Goal: Task Accomplishment & Management: Manage account settings

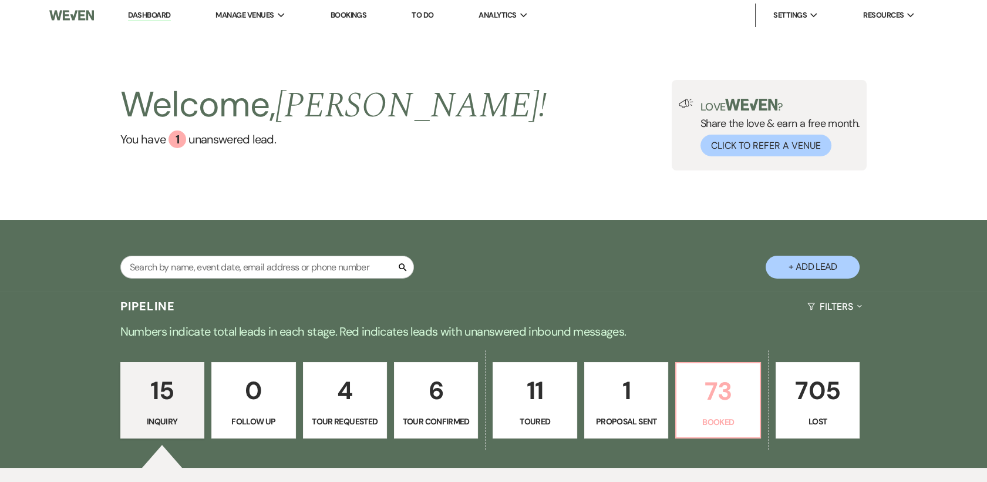
click at [723, 405] on p "73" at bounding box center [718, 390] width 69 height 39
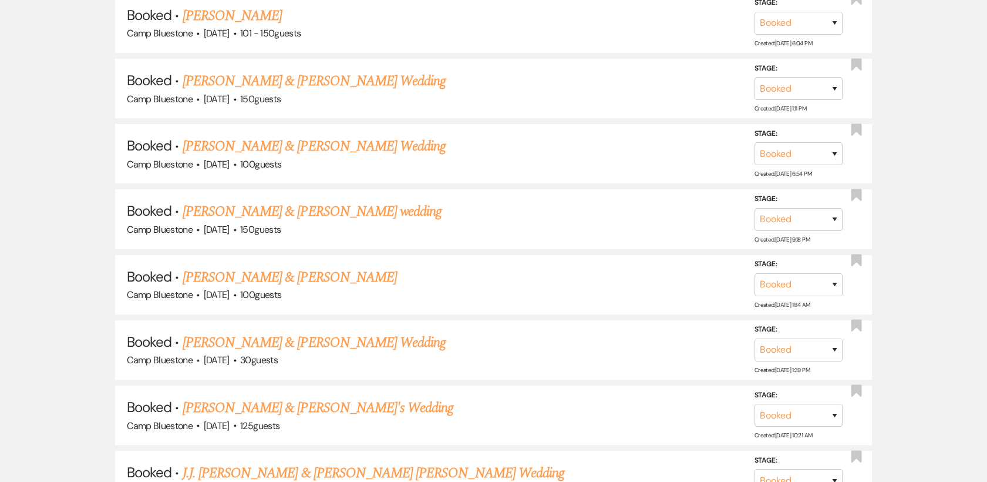
scroll to position [1580, 0]
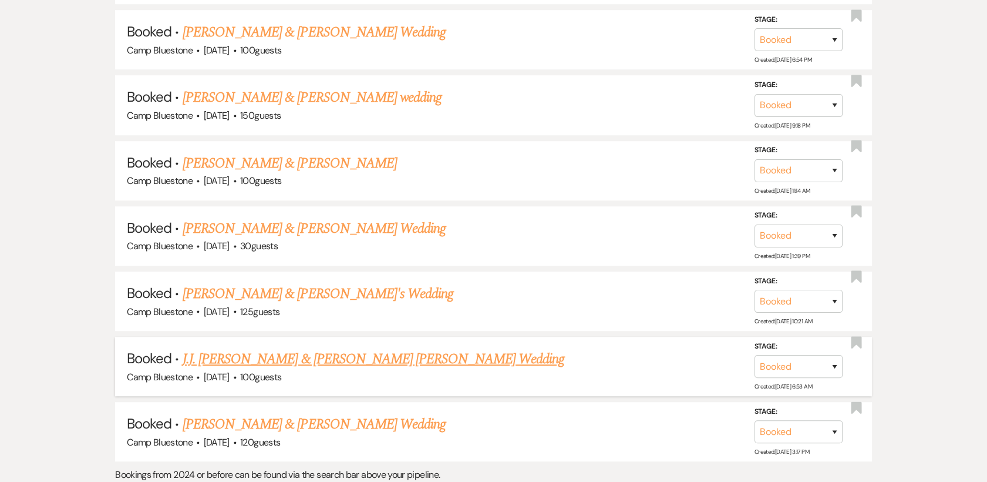
click at [376, 351] on link "J.J. Heather Corlow & Elmer Herring Hertz's Wedding" at bounding box center [374, 358] width 382 height 21
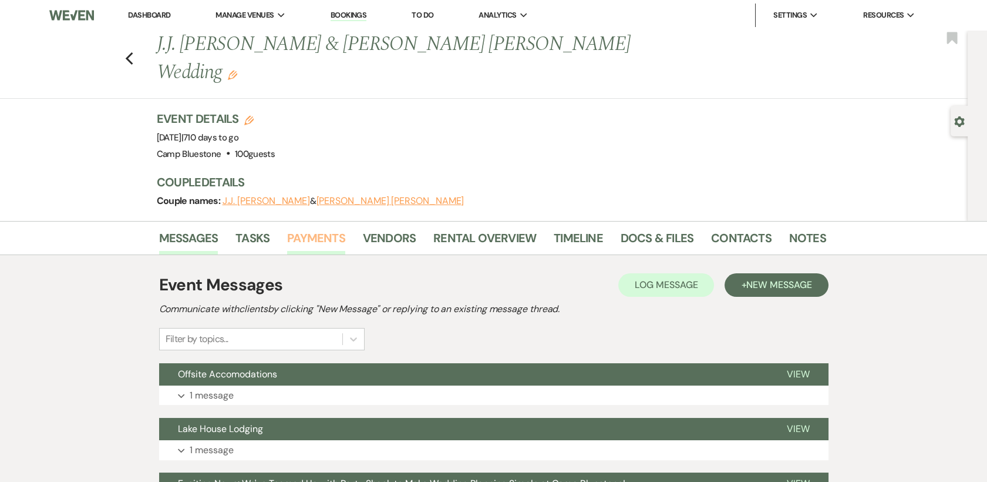
click at [305, 229] on link "Payments" at bounding box center [316, 242] width 58 height 26
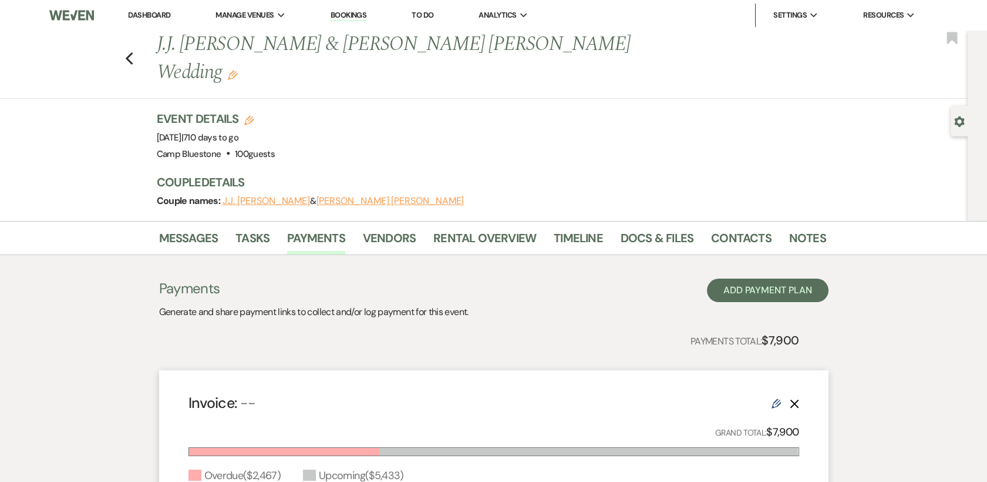
click at [144, 12] on link "Dashboard" at bounding box center [149, 15] width 42 height 10
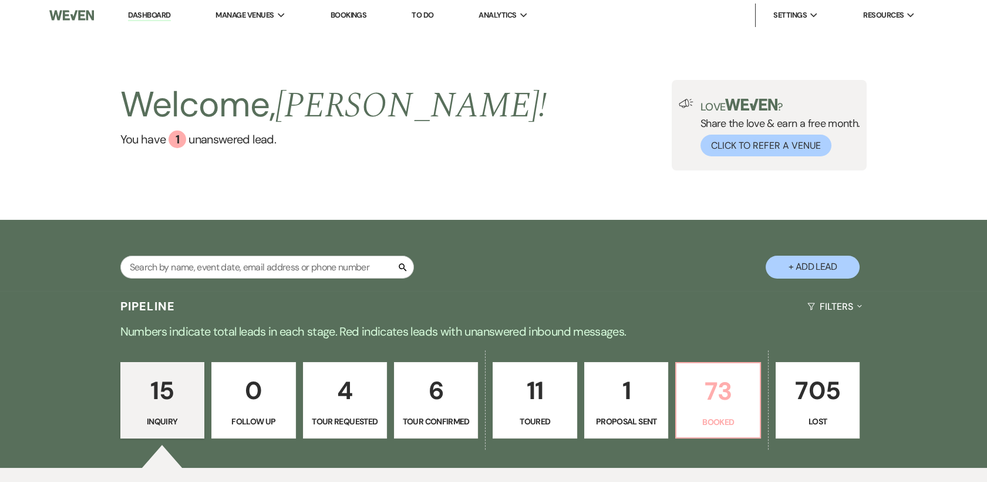
click at [721, 393] on p "73" at bounding box center [718, 390] width 69 height 39
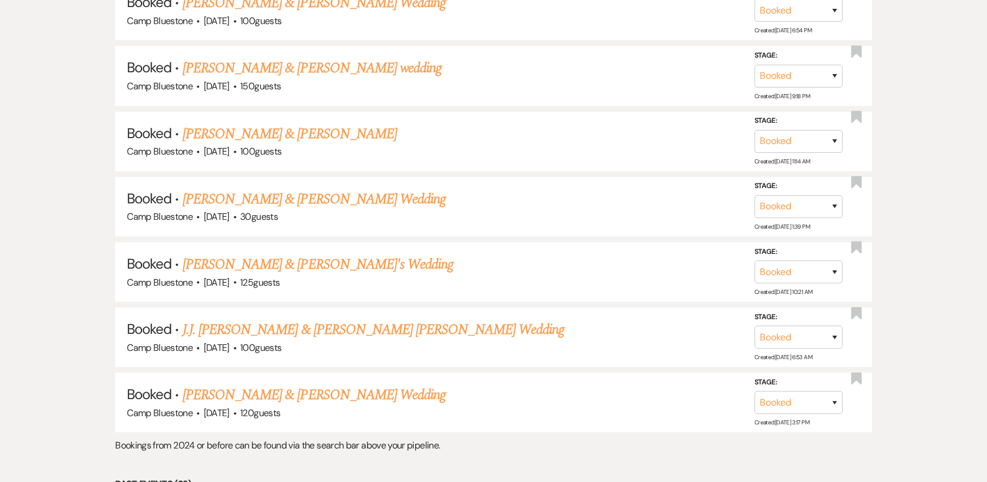
scroll to position [1635, 0]
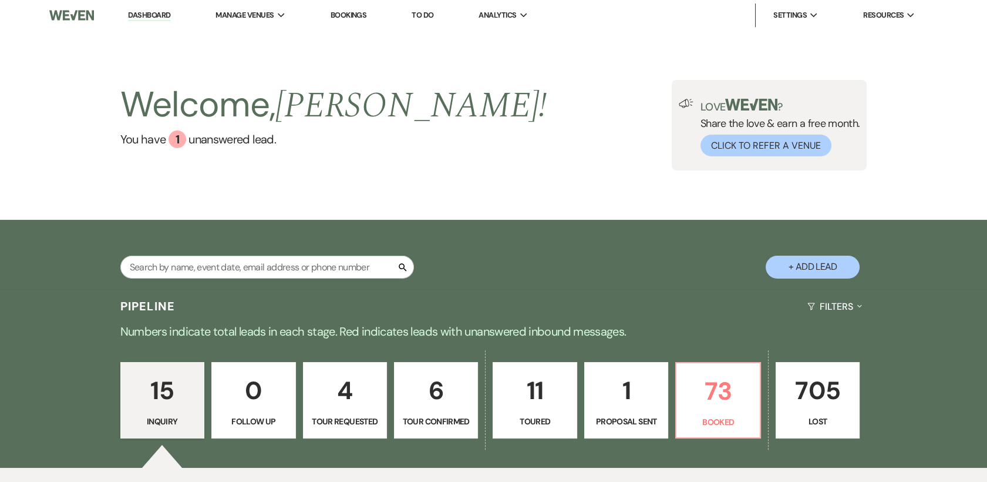
click at [629, 399] on p "1" at bounding box center [626, 390] width 69 height 39
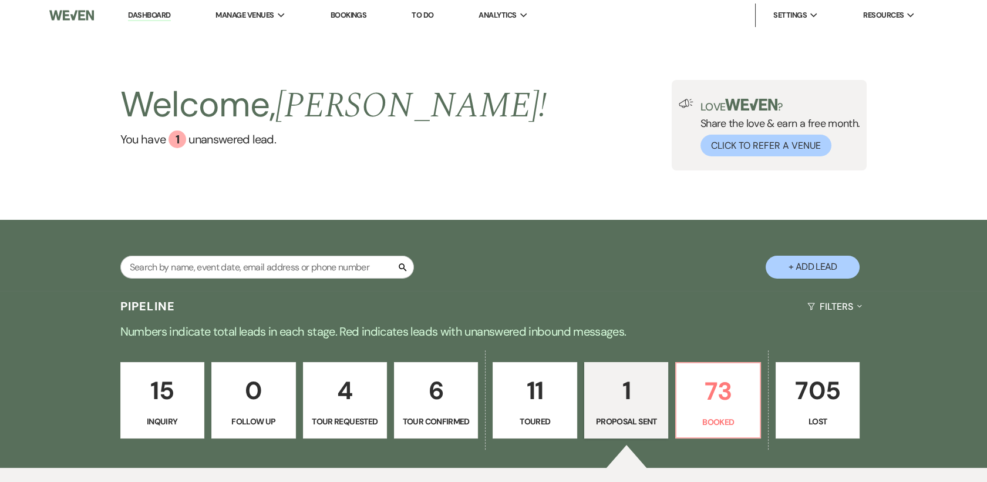
select select "6"
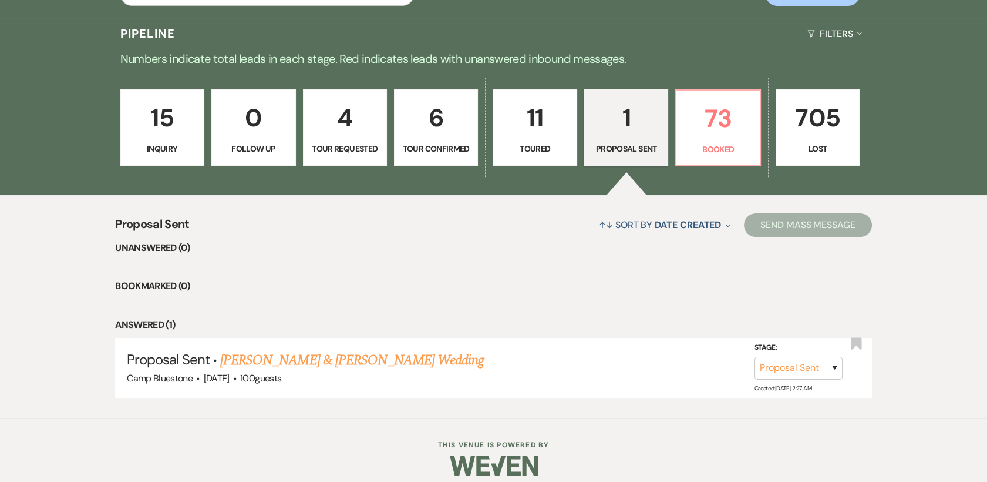
scroll to position [273, 0]
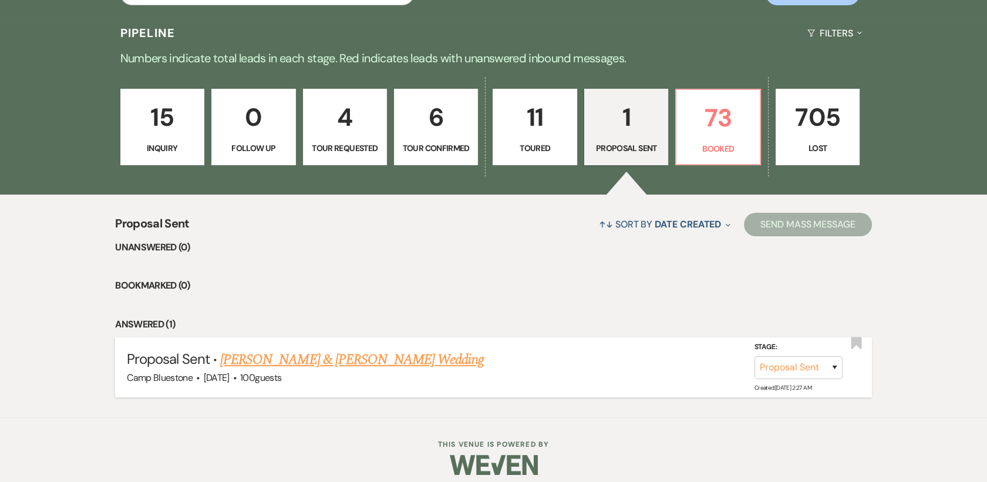
click at [310, 358] on link "Jacob Dahl & Hannah Smith's Wedding" at bounding box center [351, 359] width 263 height 21
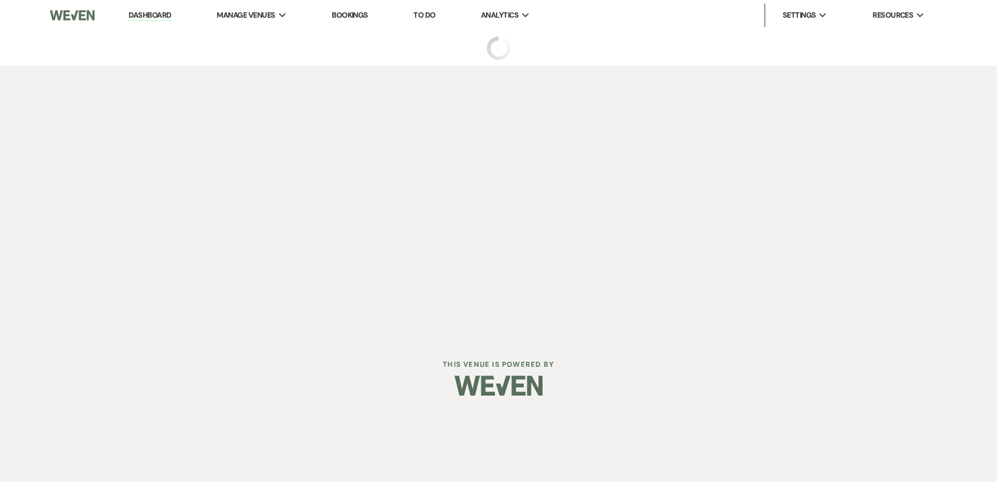
select select "6"
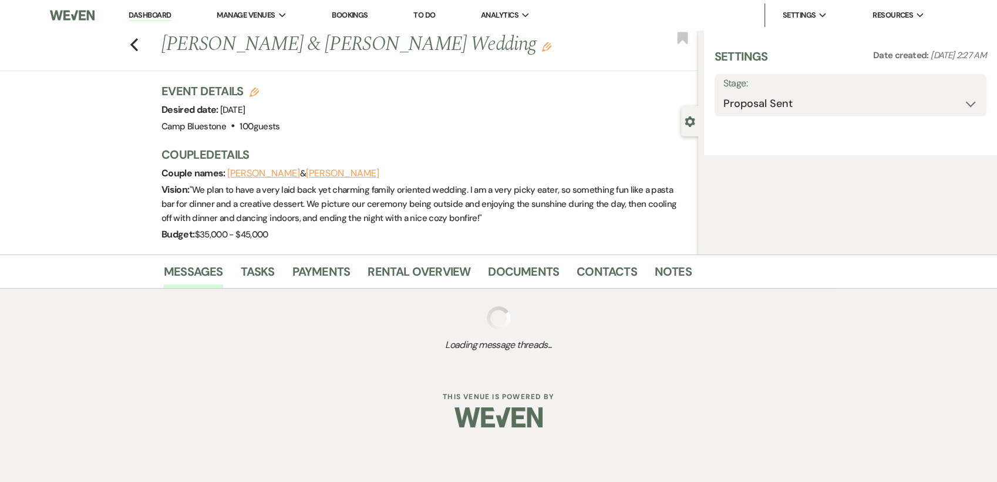
select select "1"
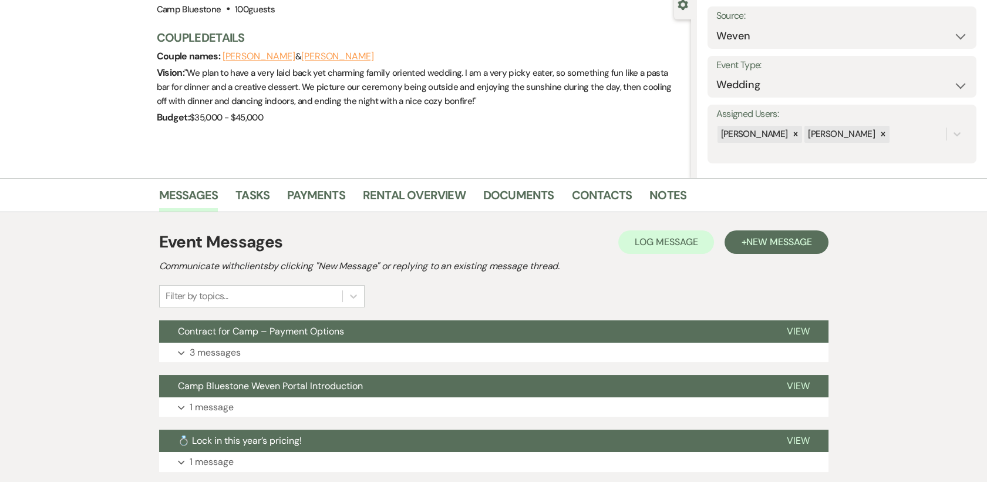
scroll to position [122, 0]
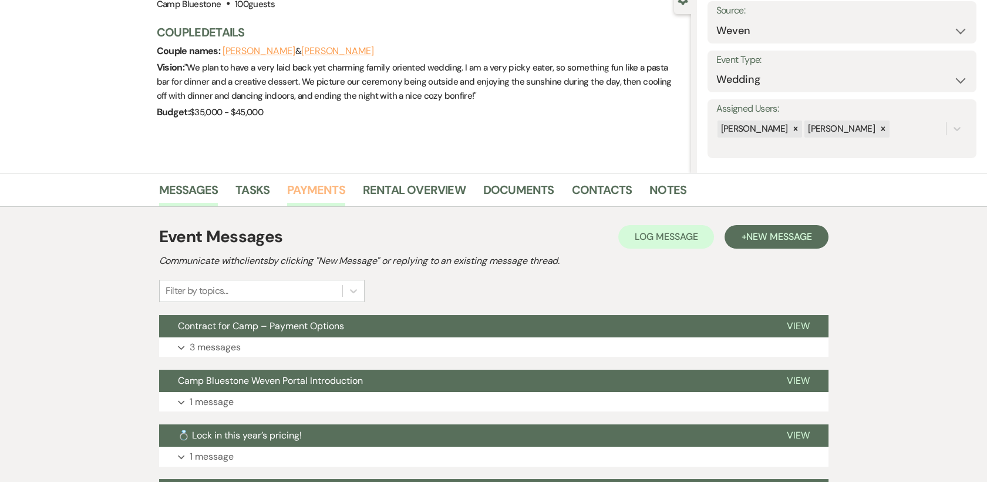
click at [306, 190] on link "Payments" at bounding box center [316, 193] width 58 height 26
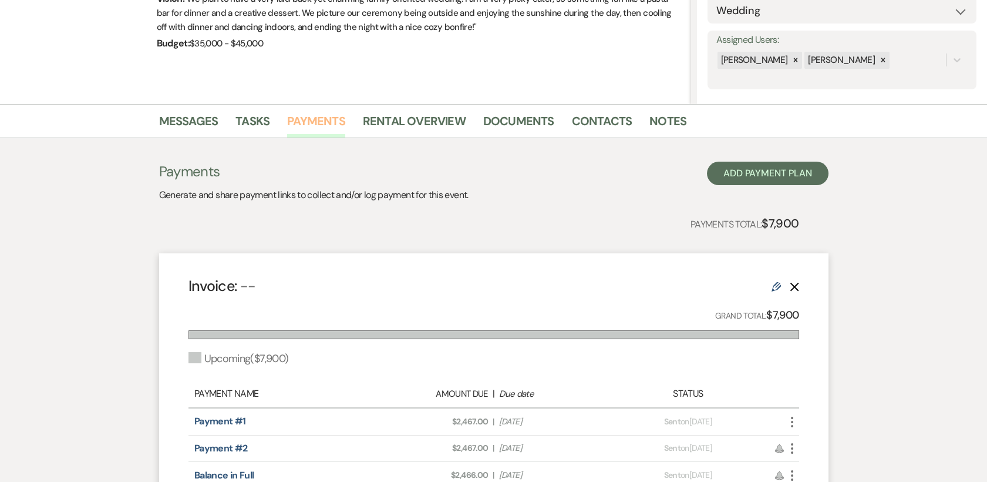
scroll to position [192, 0]
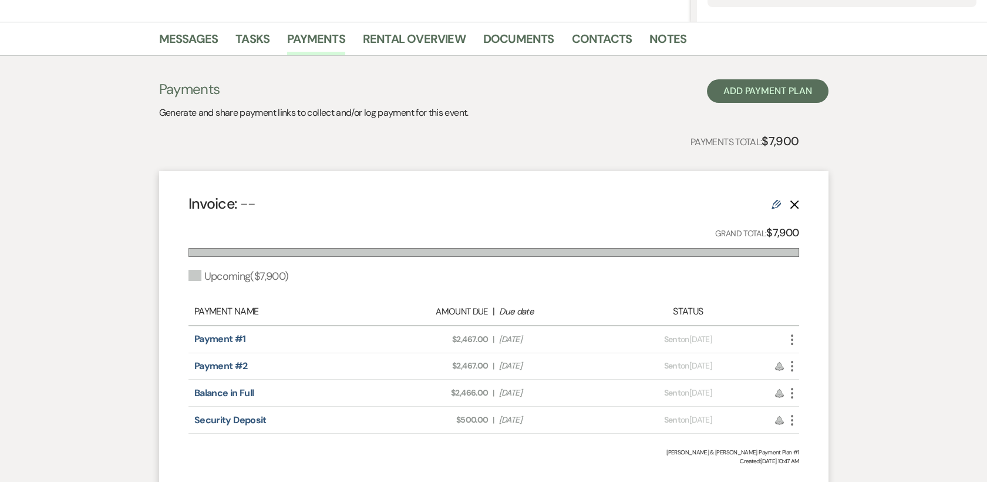
select select "6"
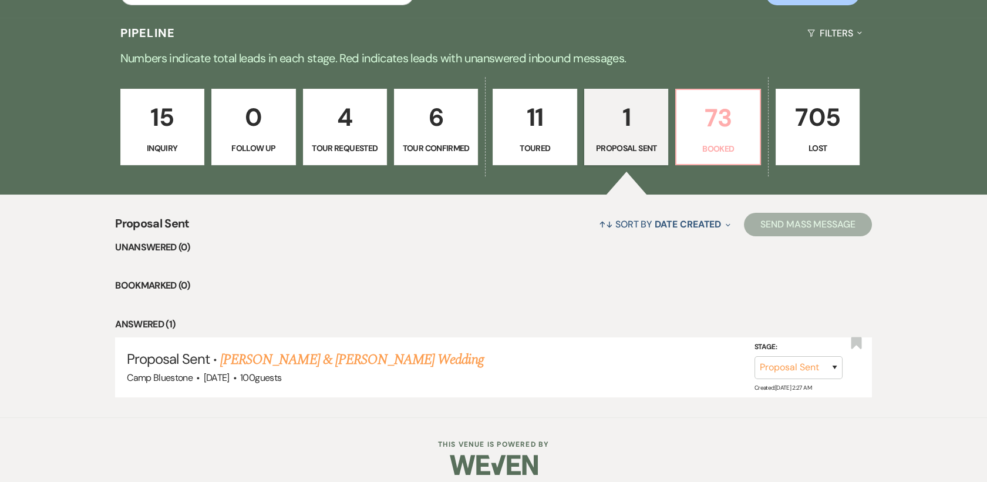
click at [710, 127] on p "73" at bounding box center [718, 117] width 69 height 39
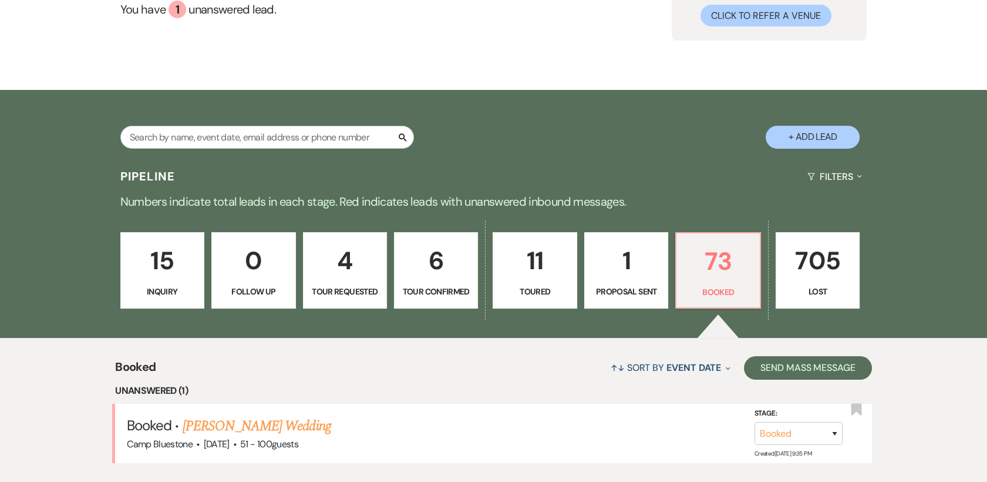
scroll to position [273, 0]
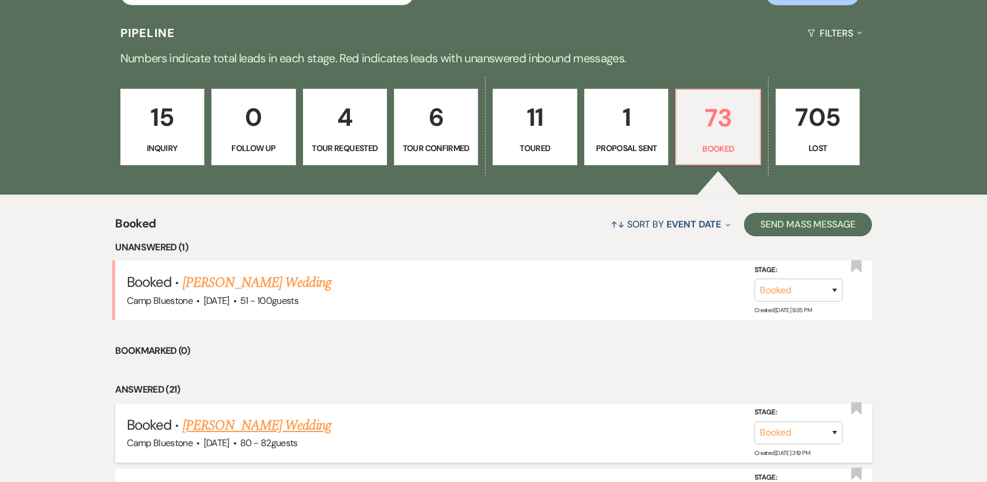
click at [231, 426] on link "Christina Santiago's Wedding" at bounding box center [257, 425] width 149 height 21
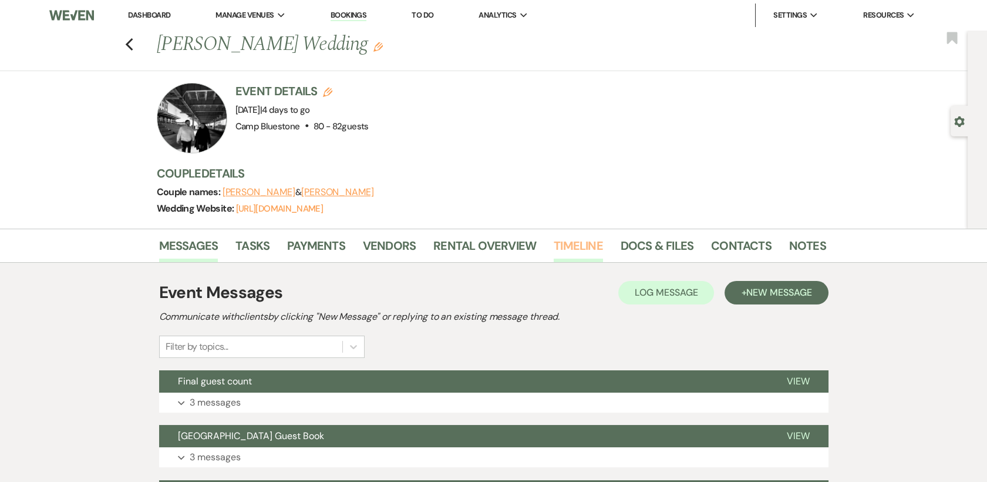
click at [580, 242] on link "Timeline" at bounding box center [578, 249] width 49 height 26
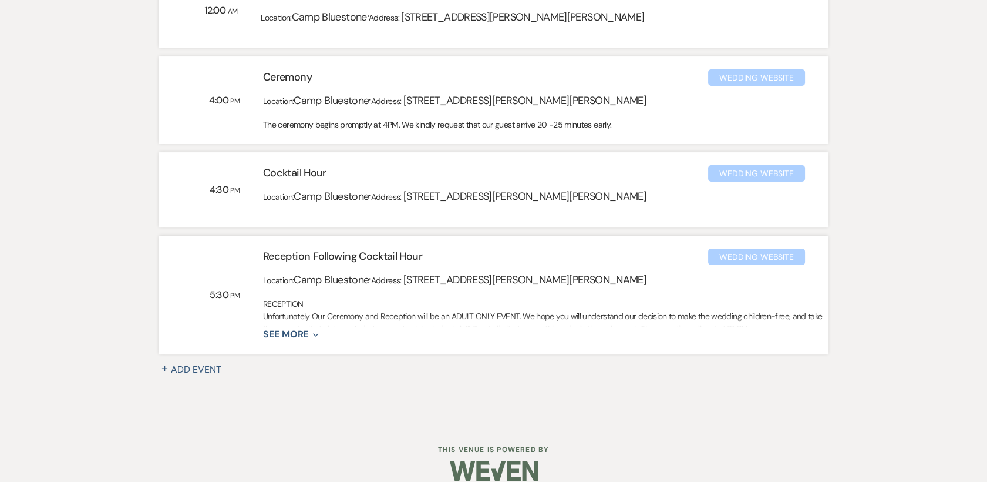
scroll to position [449, 0]
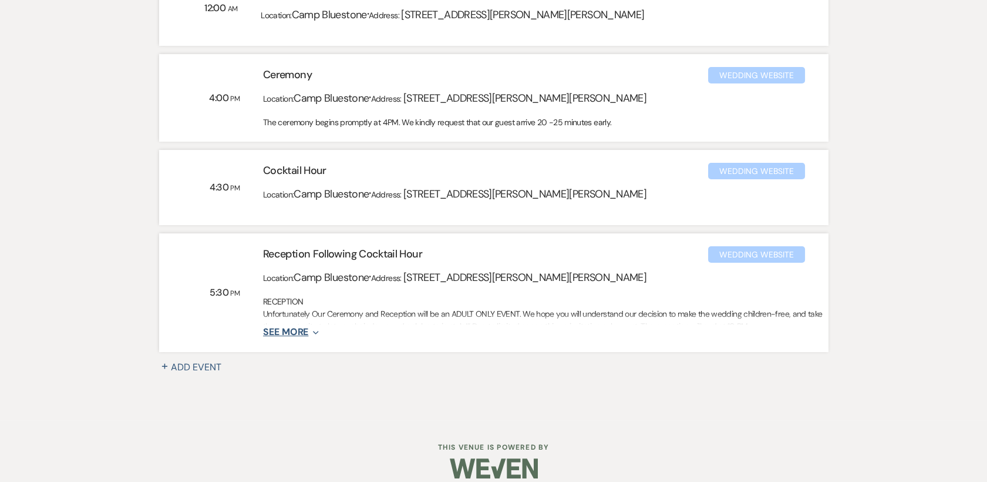
click at [315, 330] on icon "Expand" at bounding box center [313, 332] width 11 height 9
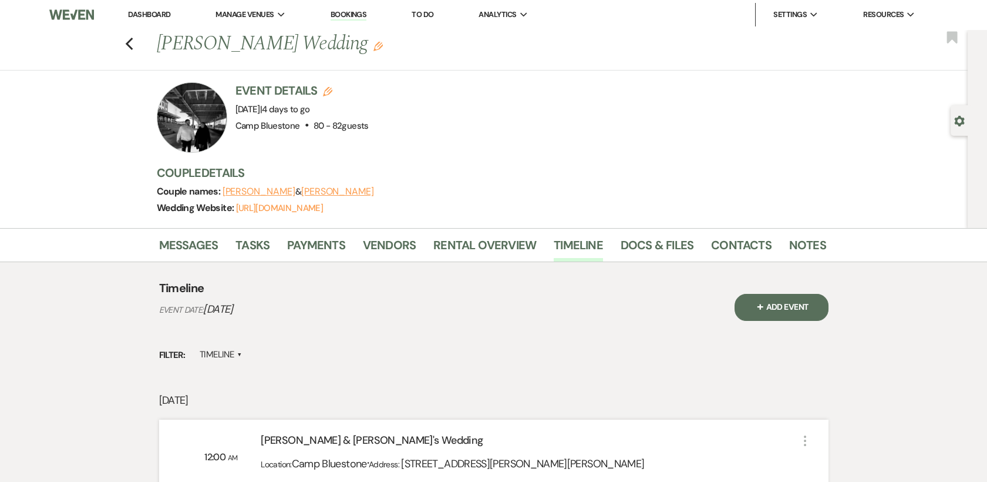
scroll to position [0, 0]
click at [154, 13] on link "Dashboard" at bounding box center [149, 15] width 42 height 10
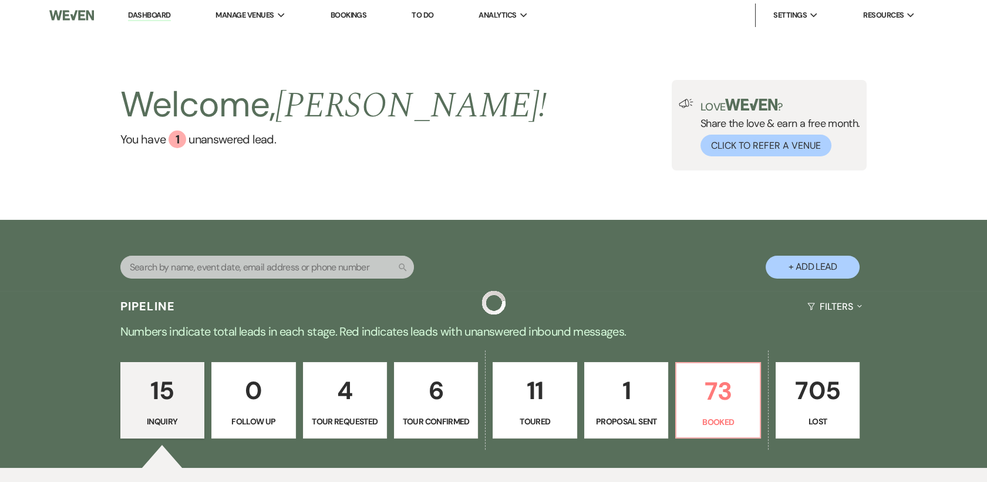
click at [441, 403] on p "6" at bounding box center [436, 390] width 69 height 39
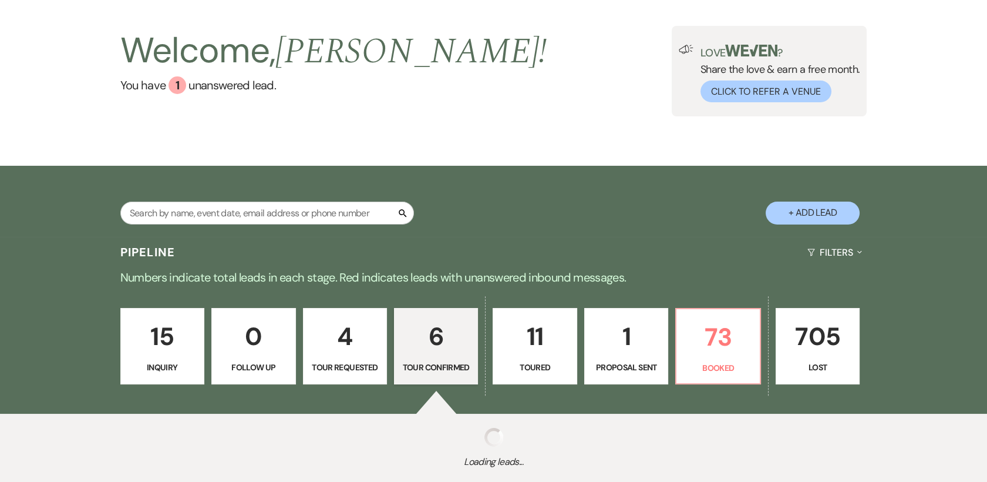
scroll to position [130, 0]
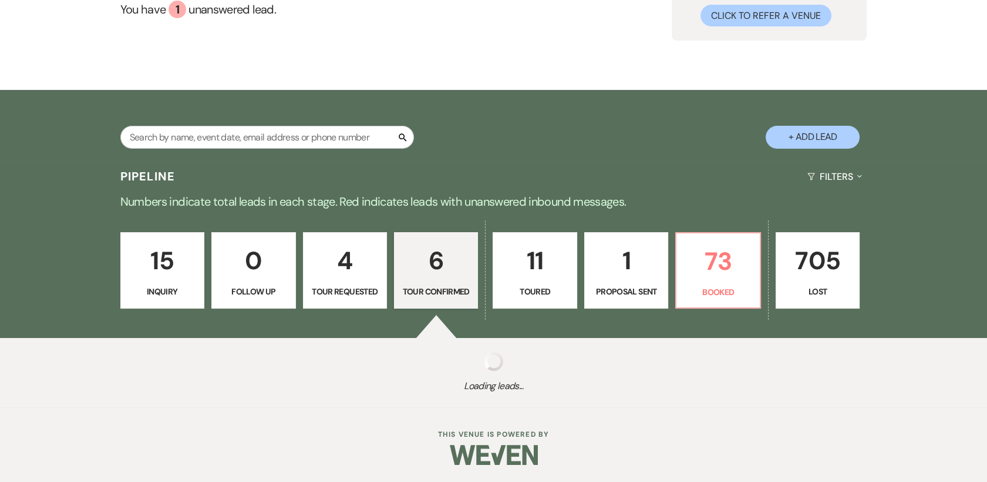
select select "4"
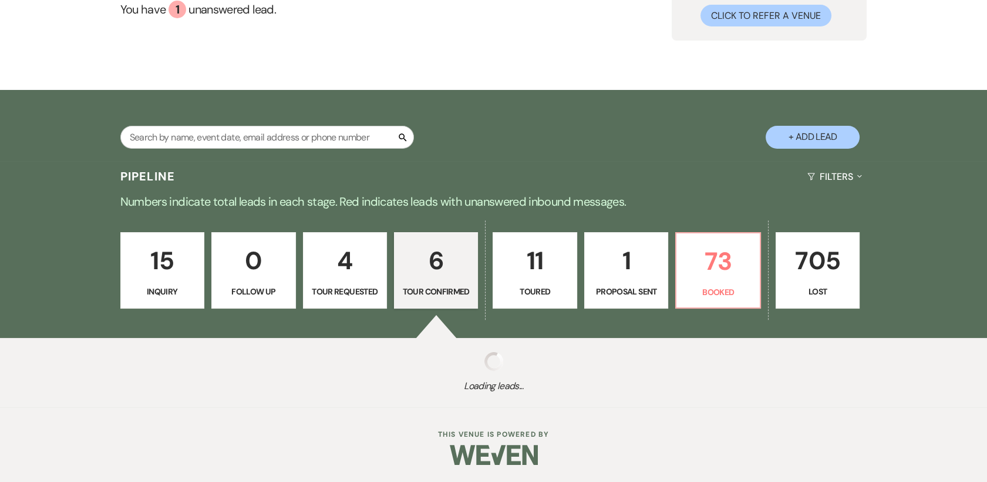
select select "4"
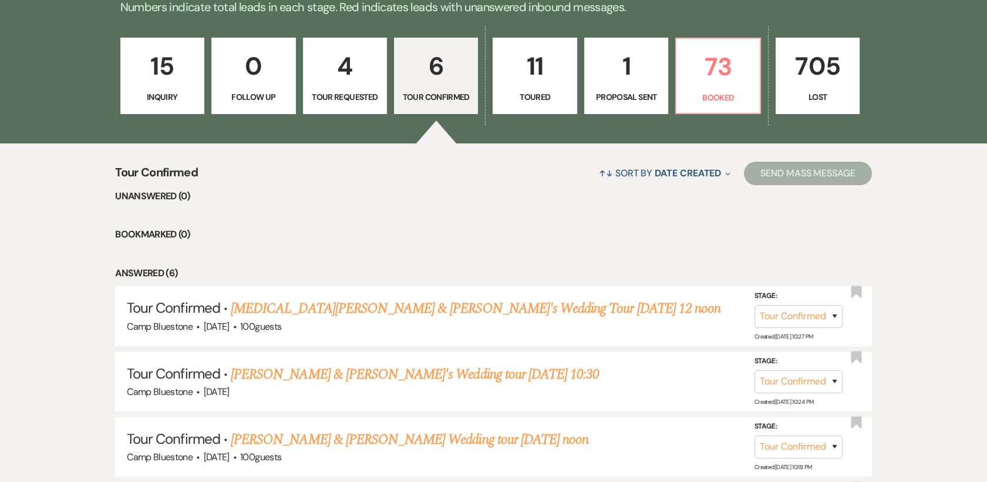
scroll to position [419, 0]
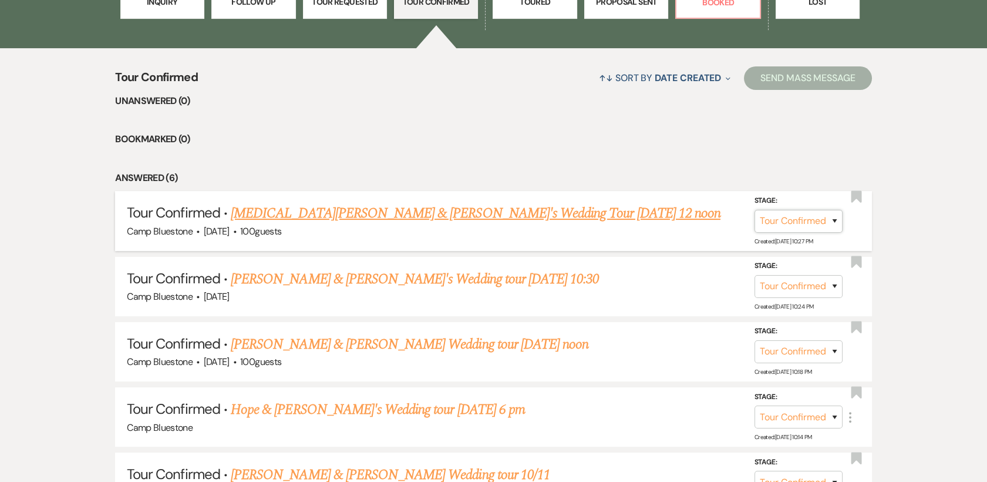
click at [836, 219] on select "Inquiry Follow Up Tour Requested Tour Confirmed Toured Proposal Sent Booked Lost" at bounding box center [799, 220] width 88 height 23
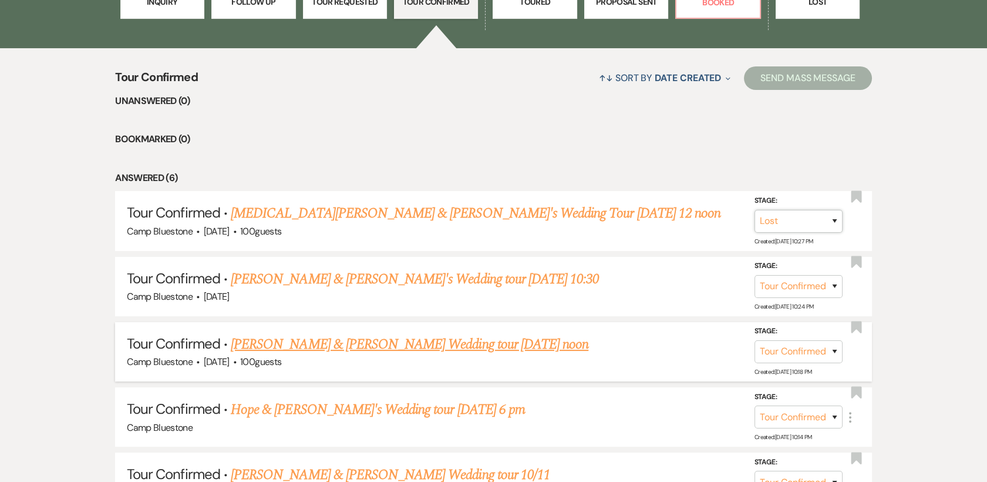
click at [755, 209] on select "Inquiry Follow Up Tour Requested Tour Confirmed Toured Proposal Sent Booked Lost" at bounding box center [799, 220] width 88 height 23
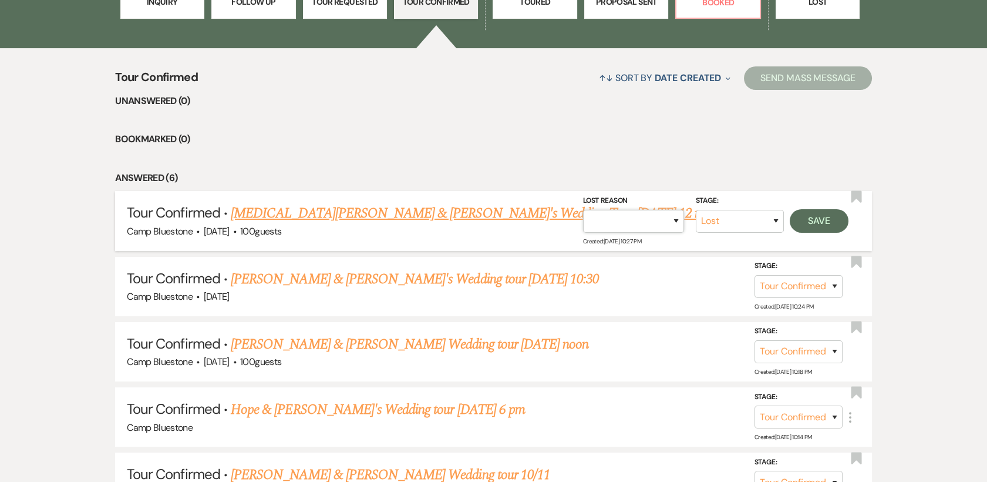
click at [676, 217] on select "Booked Elsewhere Budget Date Unavailable No Response Not a Good Match Capacity …" at bounding box center [633, 220] width 101 height 23
click at [778, 221] on select "Inquiry Follow Up Tour Requested Tour Confirmed Toured Proposal Sent Booked Lost" at bounding box center [740, 220] width 88 height 23
select select "1"
click at [696, 209] on select "Inquiry Follow Up Tour Requested Tour Confirmed Toured Proposal Sent Booked Lost" at bounding box center [740, 220] width 88 height 23
click at [819, 217] on button "Save" at bounding box center [819, 220] width 59 height 23
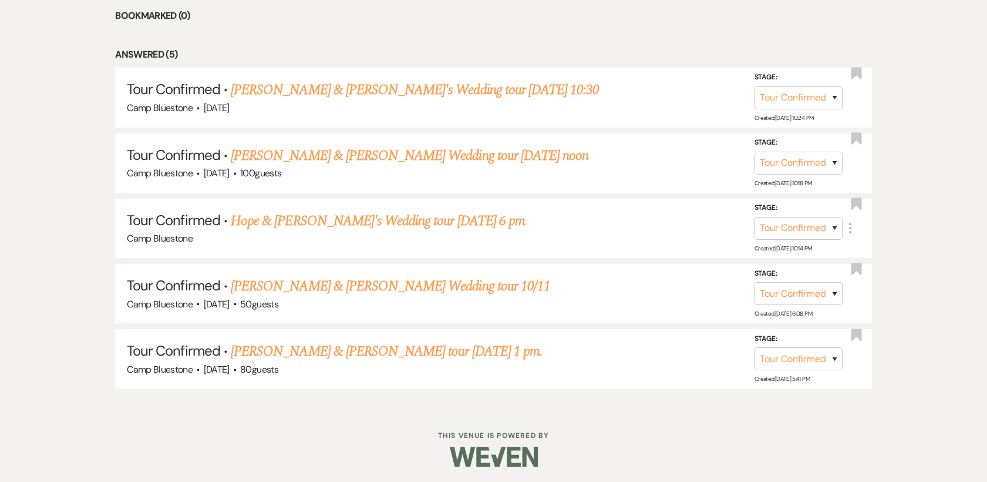
scroll to position [544, 0]
click at [315, 352] on link "[PERSON_NAME] & [PERSON_NAME] tour [DATE] 1 pm." at bounding box center [387, 350] width 312 height 21
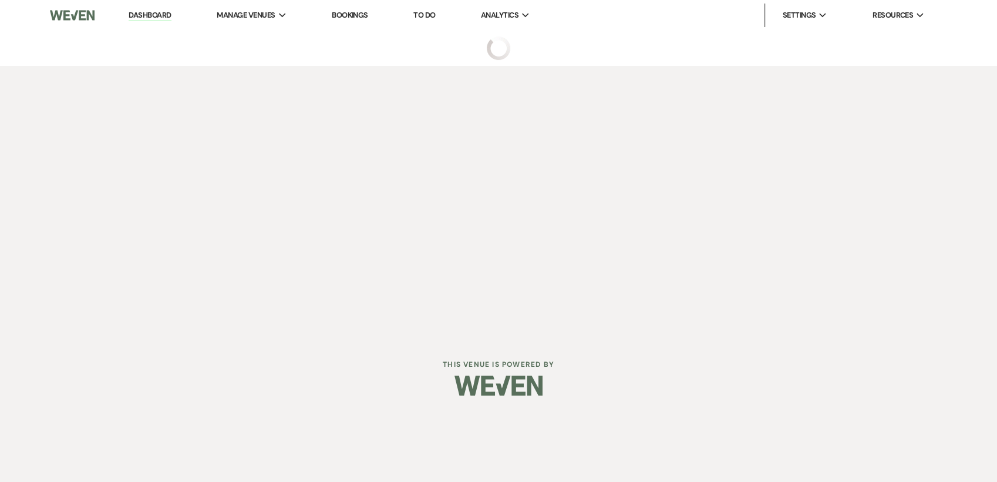
select select "4"
select select "1"
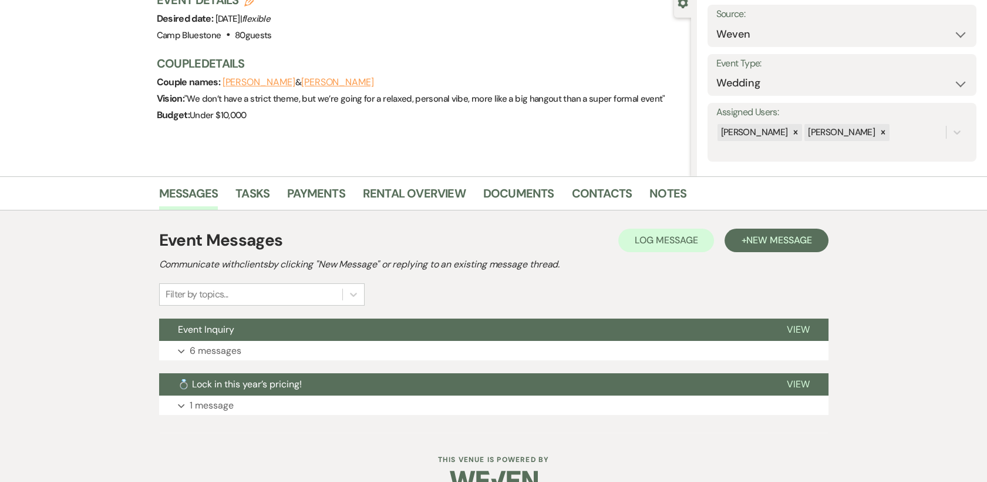
scroll to position [128, 0]
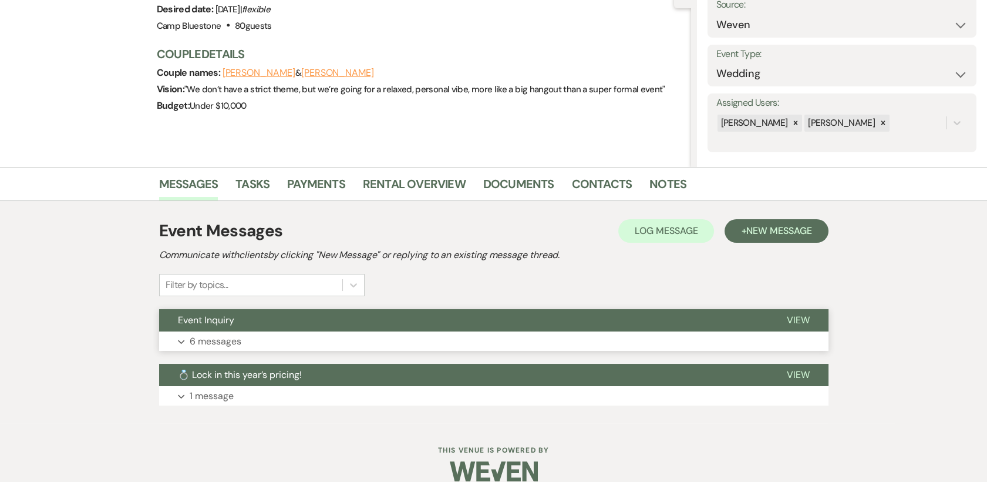
click at [794, 320] on span "View" at bounding box center [798, 320] width 23 height 12
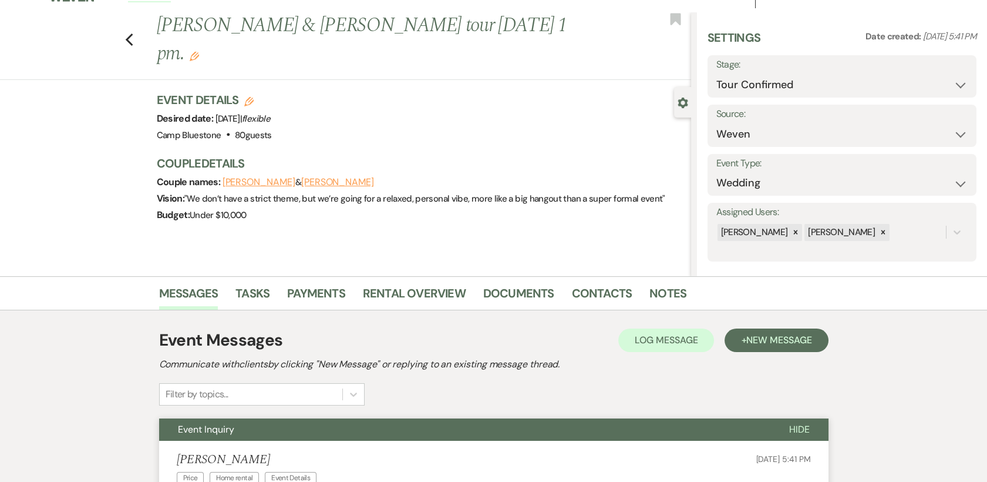
scroll to position [0, 0]
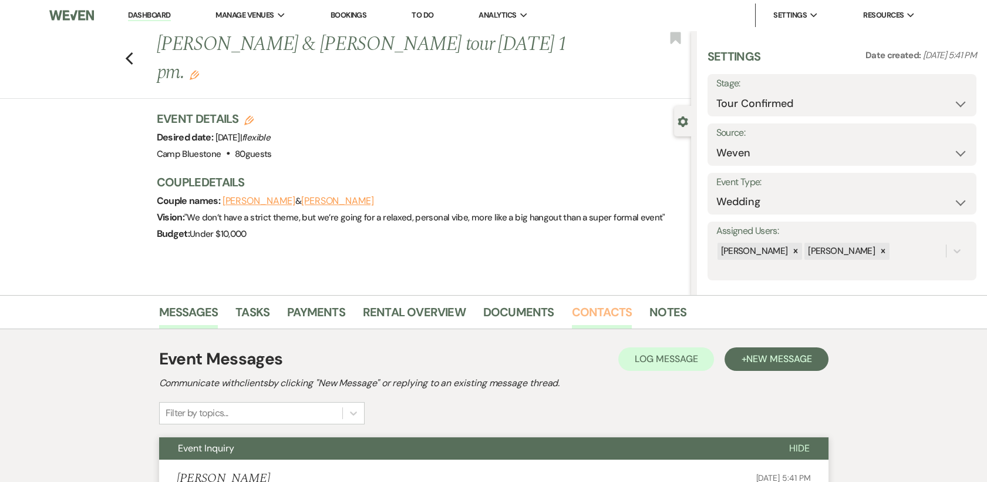
click at [588, 305] on link "Contacts" at bounding box center [602, 316] width 61 height 26
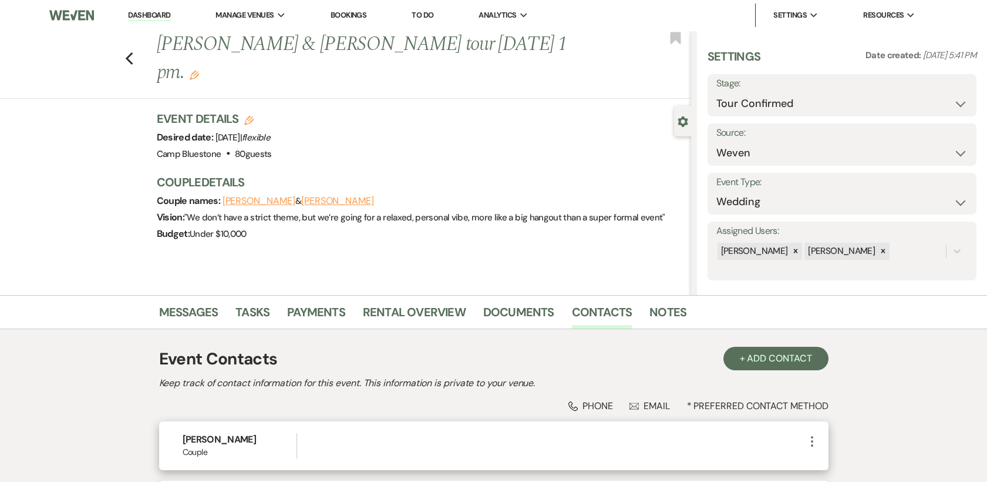
click at [809, 439] on icon "More" at bounding box center [812, 441] width 14 height 14
click at [838, 465] on button "Pencil Edit" at bounding box center [840, 464] width 70 height 20
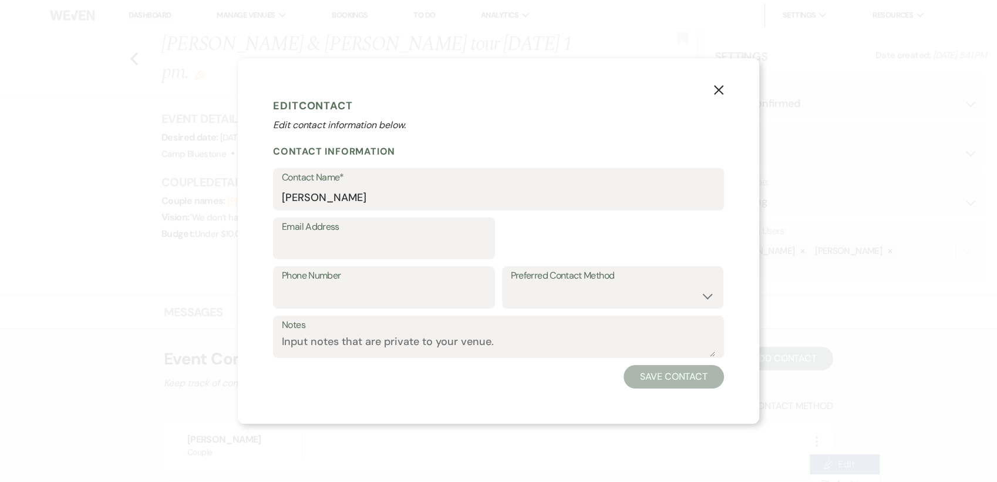
select select "1"
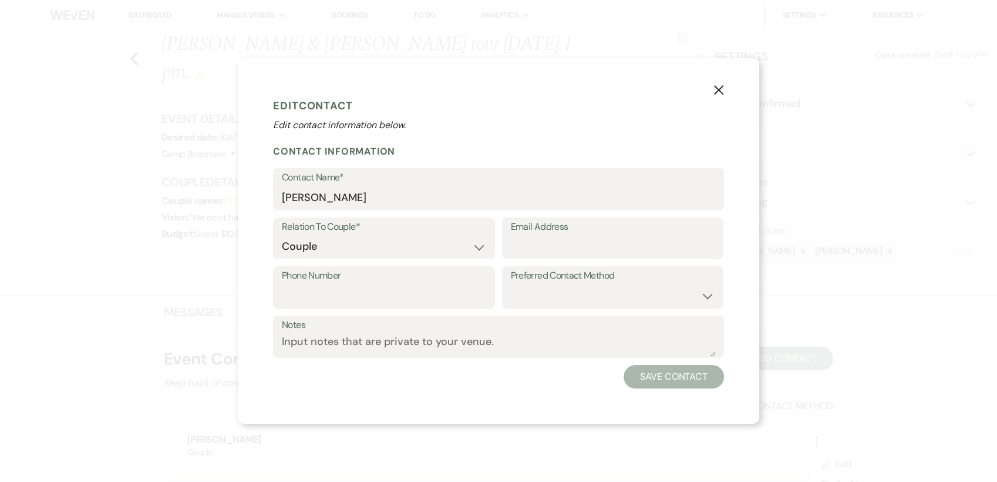
click at [719, 87] on icon "X" at bounding box center [719, 90] width 11 height 11
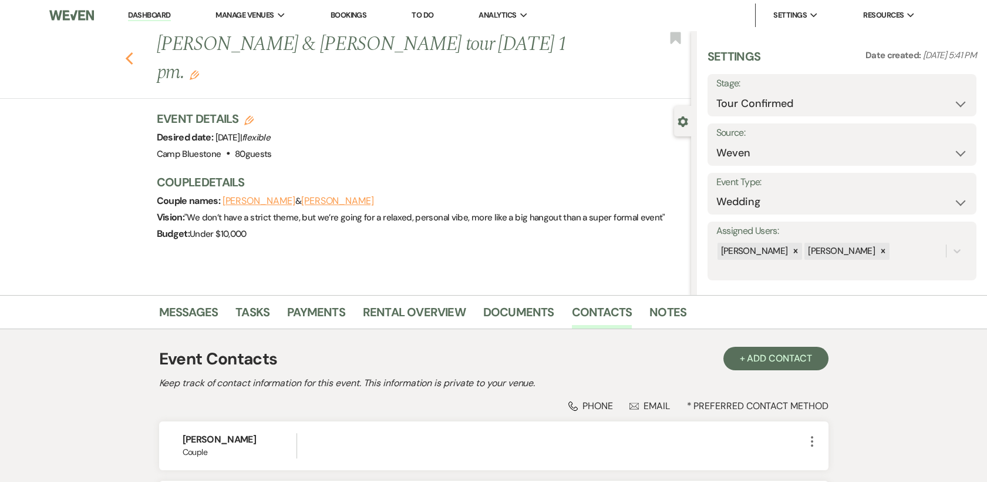
click at [130, 52] on icon "Previous" at bounding box center [129, 59] width 9 height 14
select select "4"
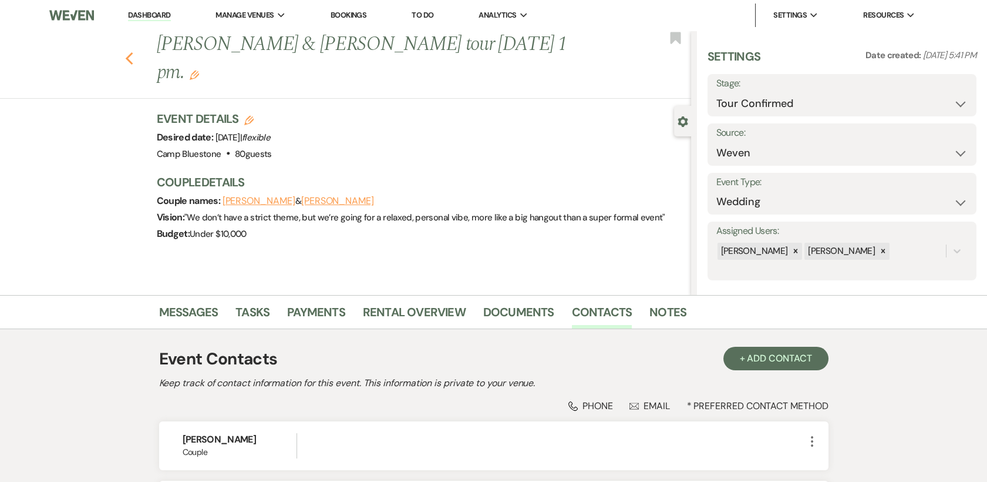
select select "4"
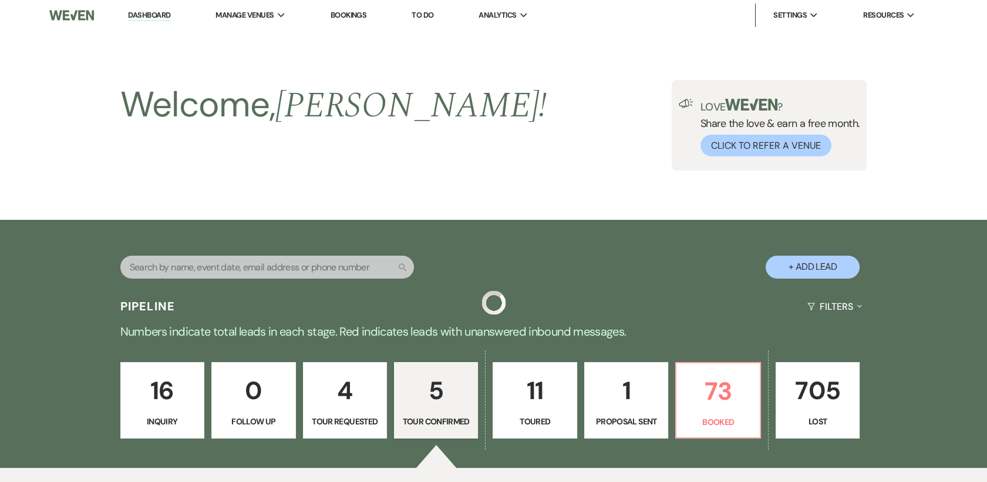
scroll to position [544, 0]
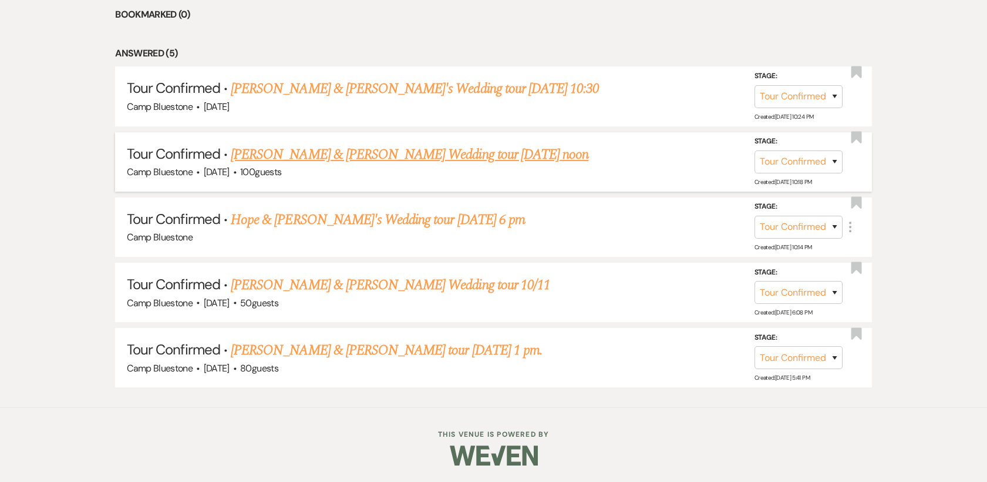
click at [362, 154] on link "[PERSON_NAME] & [PERSON_NAME] Wedding tour [DATE] noon" at bounding box center [410, 154] width 358 height 21
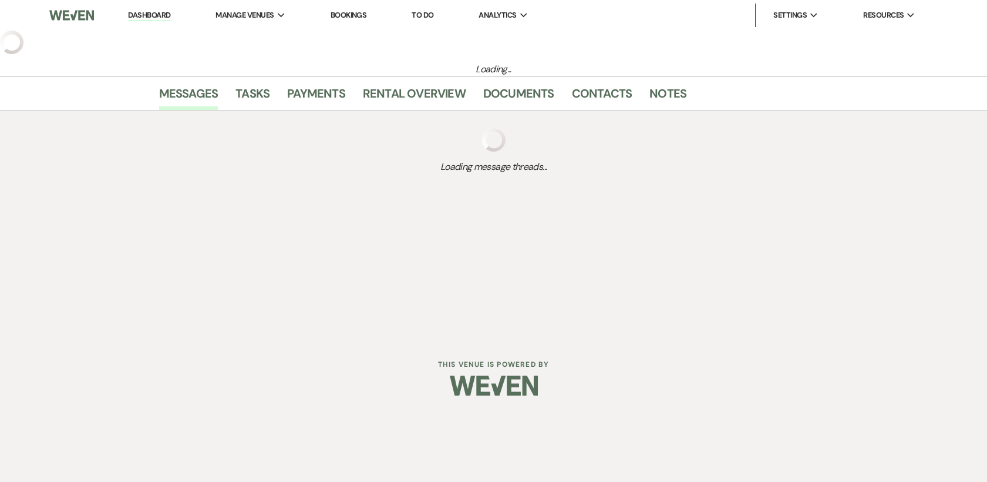
select select "4"
select select "6"
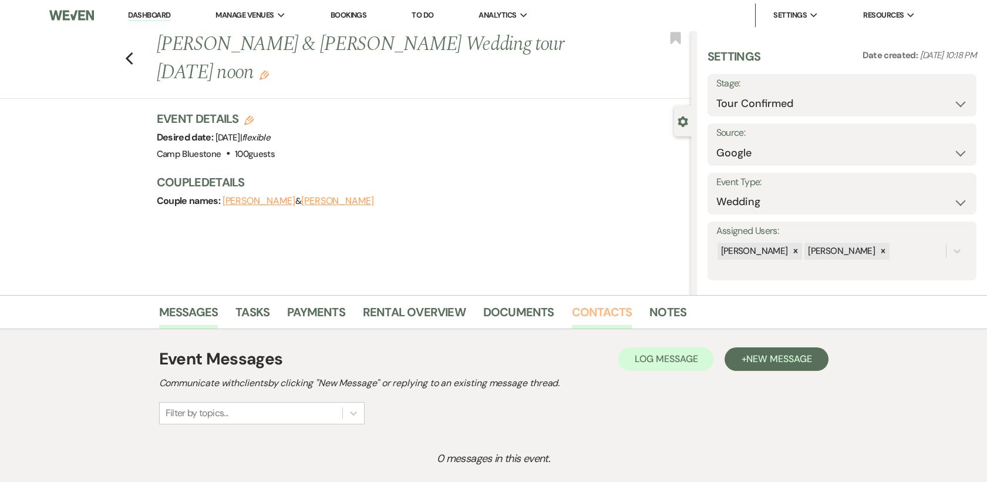
click at [601, 313] on link "Contacts" at bounding box center [602, 316] width 61 height 26
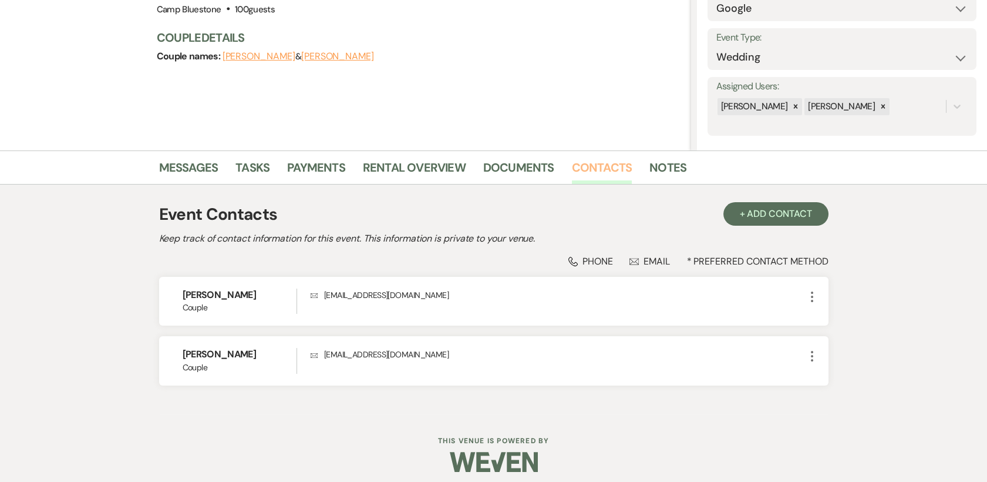
scroll to position [151, 0]
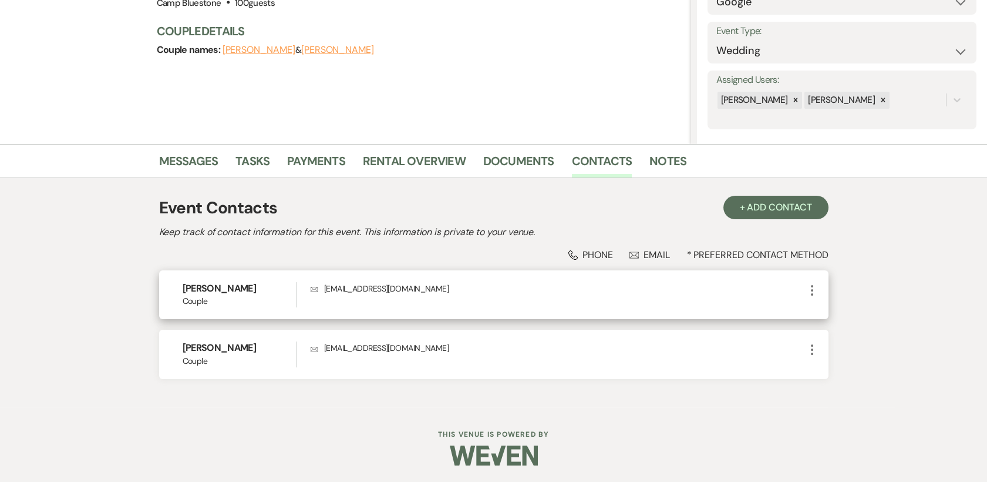
click at [812, 287] on icon "More" at bounding box center [812, 290] width 14 height 14
click at [837, 314] on button "Pencil Edit" at bounding box center [840, 313] width 70 height 20
select select "1"
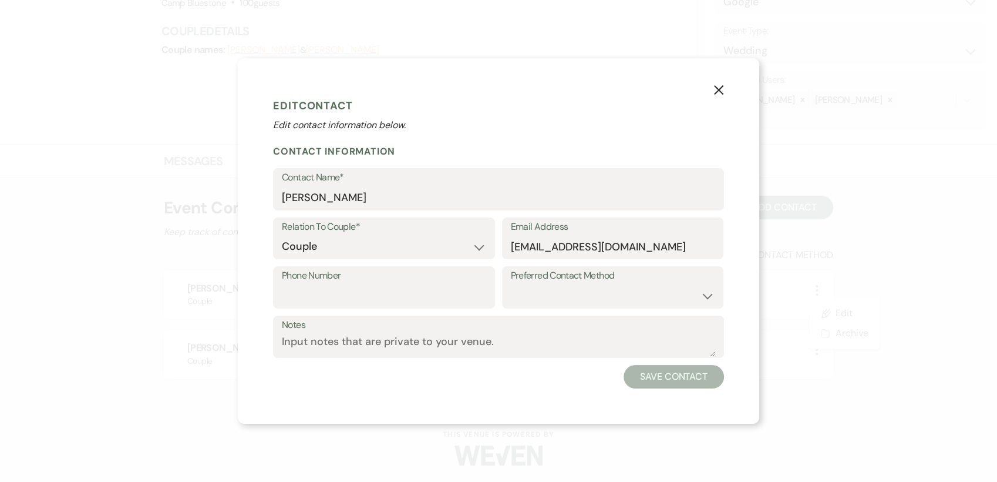
click at [714, 85] on icon "X" at bounding box center [719, 90] width 11 height 11
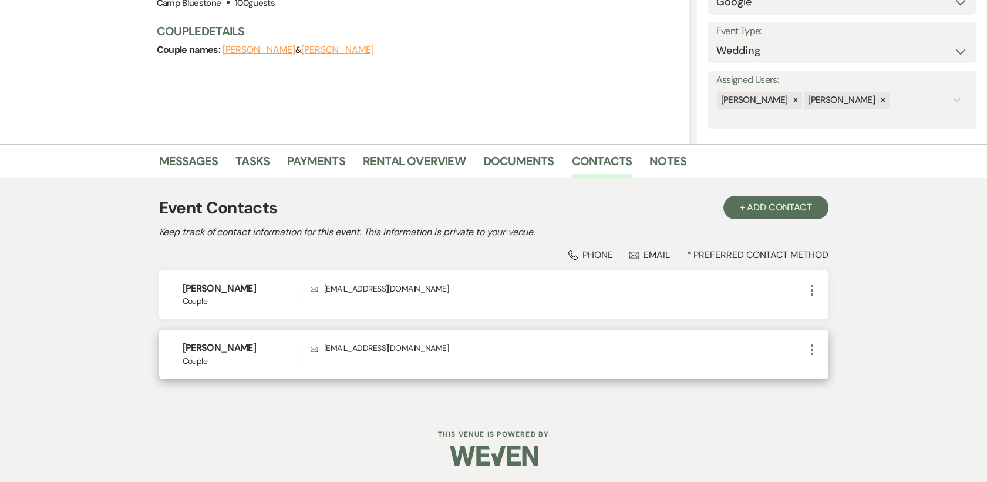
click at [814, 349] on icon "More" at bounding box center [812, 349] width 14 height 14
click at [834, 372] on button "Pencil Edit" at bounding box center [840, 372] width 70 height 20
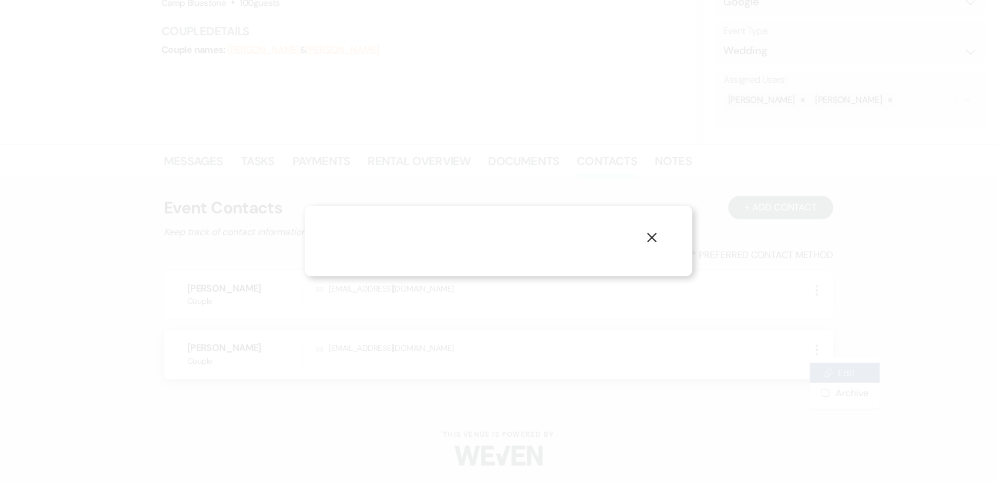
select select "1"
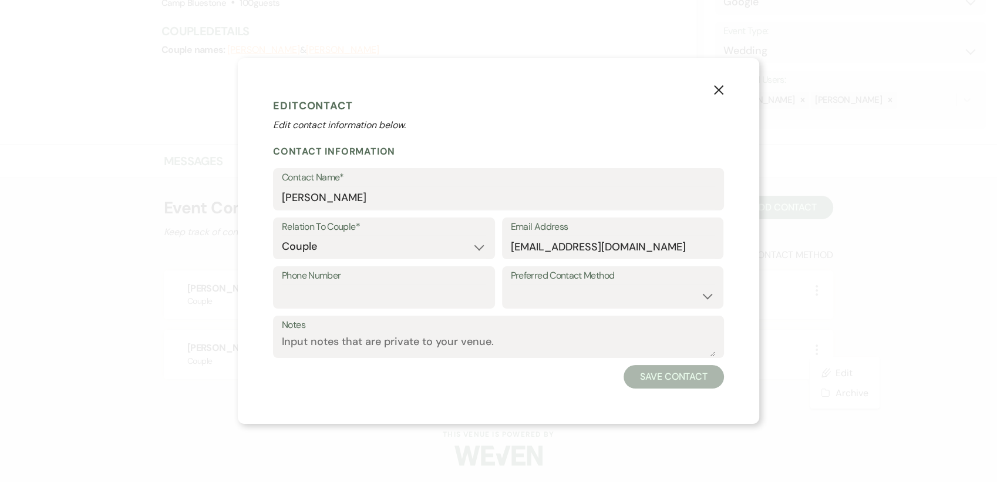
click at [721, 92] on icon "X" at bounding box center [719, 90] width 11 height 11
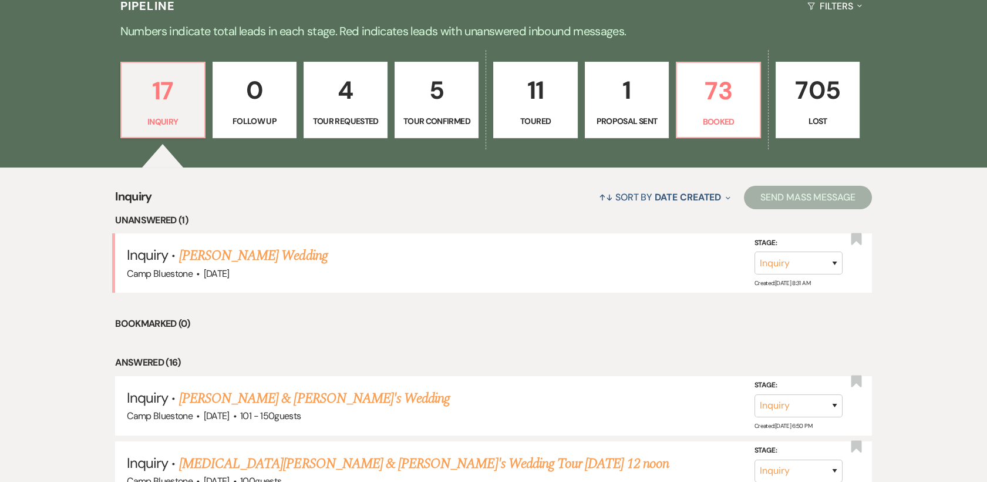
scroll to position [317, 0]
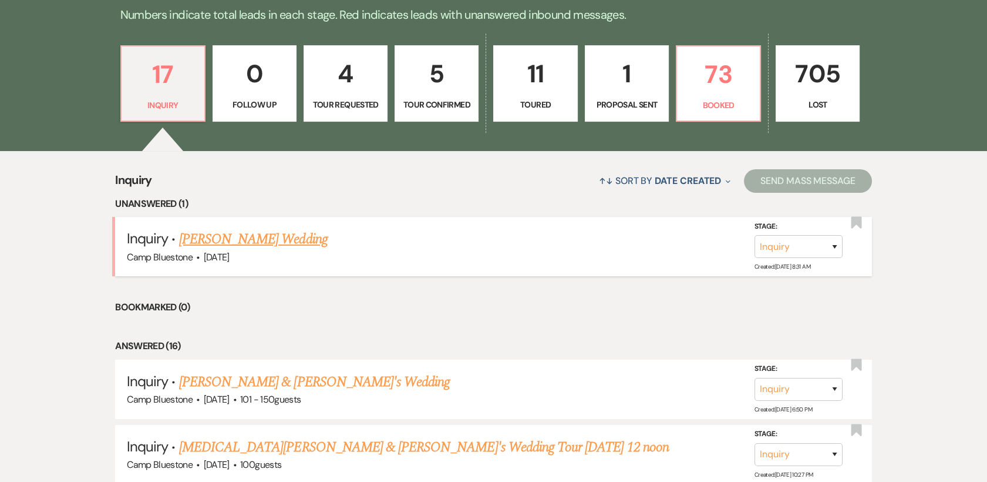
click at [243, 242] on link "[PERSON_NAME] Wedding" at bounding box center [253, 239] width 149 height 21
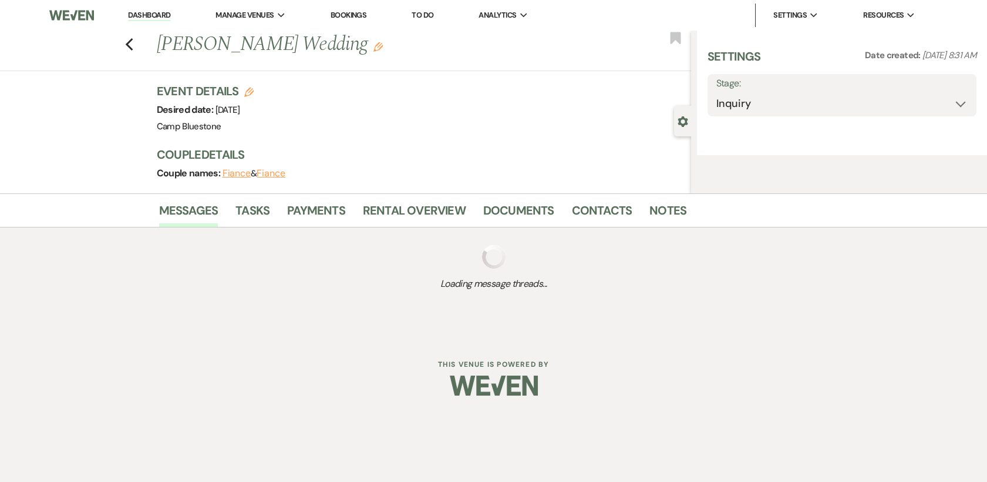
select select "2"
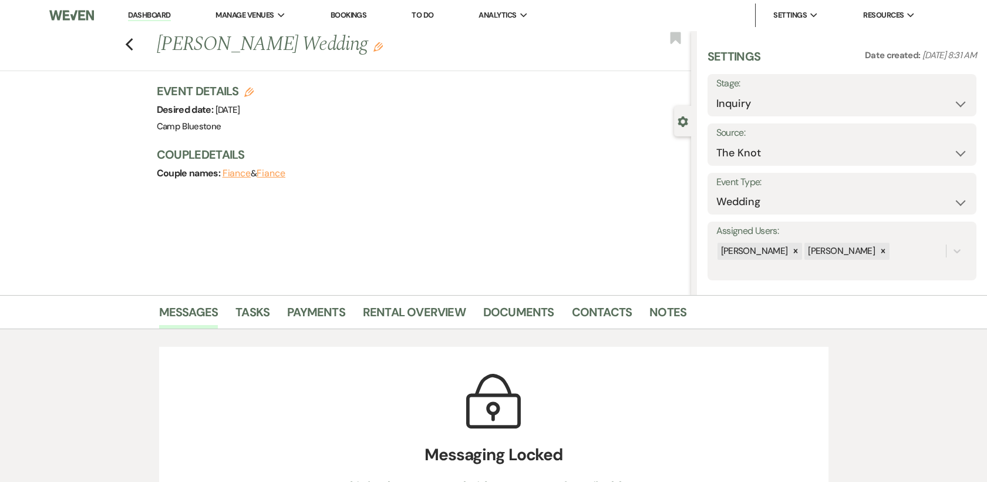
click at [150, 12] on link "Dashboard" at bounding box center [149, 15] width 42 height 11
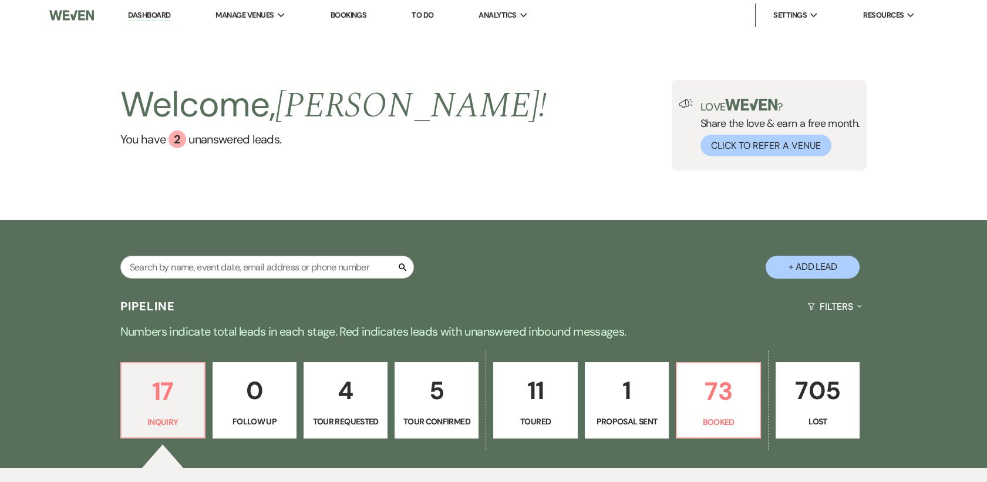
click at [434, 417] on p "Tour Confirmed" at bounding box center [436, 421] width 69 height 13
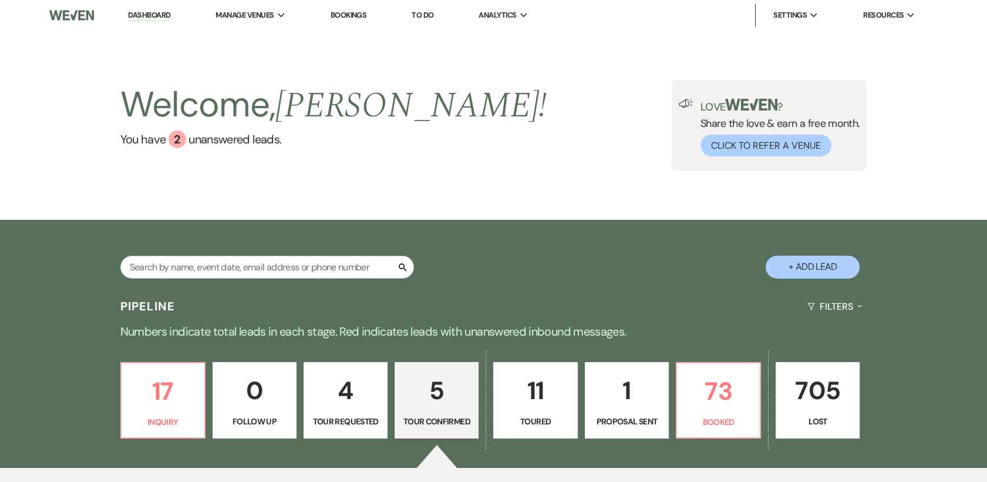
select select "4"
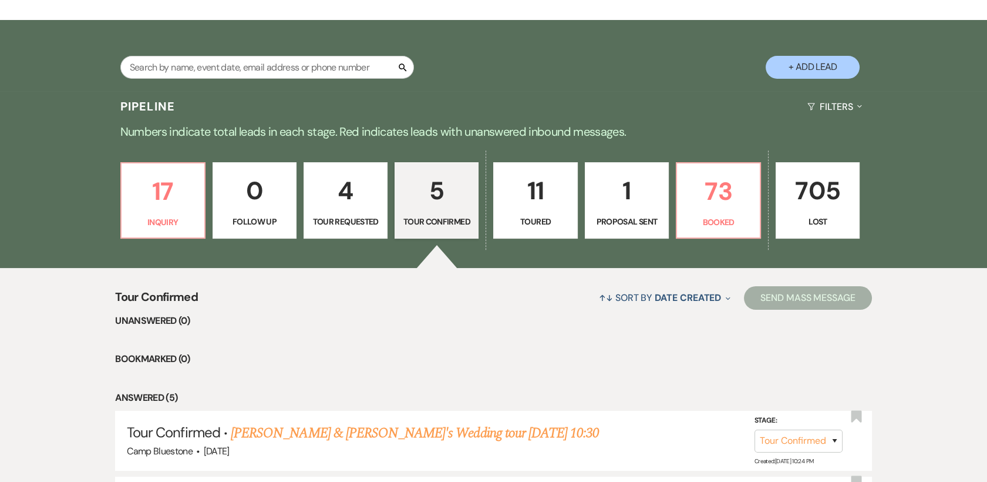
scroll to position [137, 0]
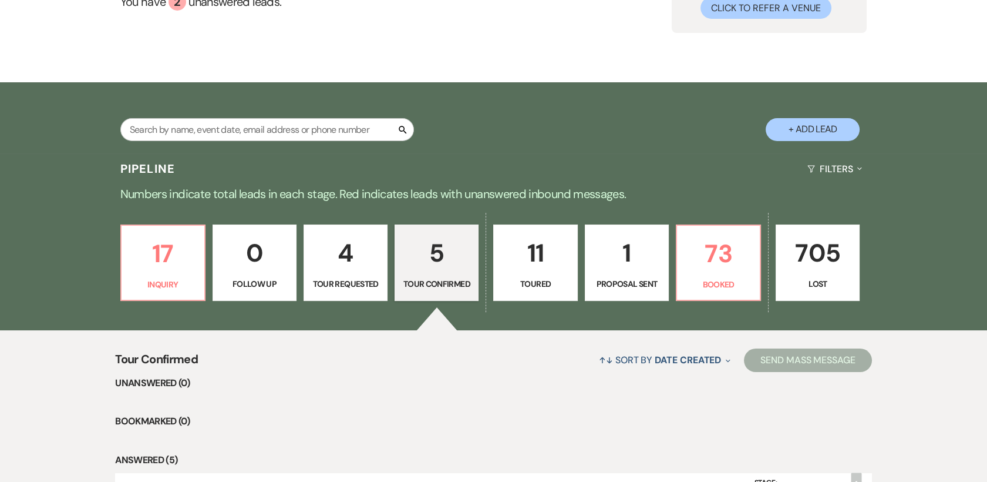
click at [819, 125] on button "+ Add Lead" at bounding box center [813, 129] width 94 height 23
select select "548"
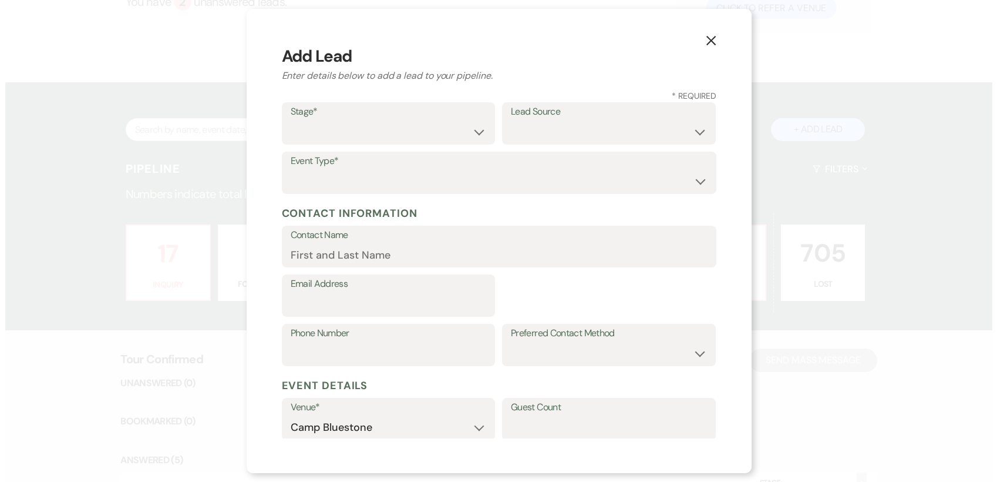
scroll to position [138, 0]
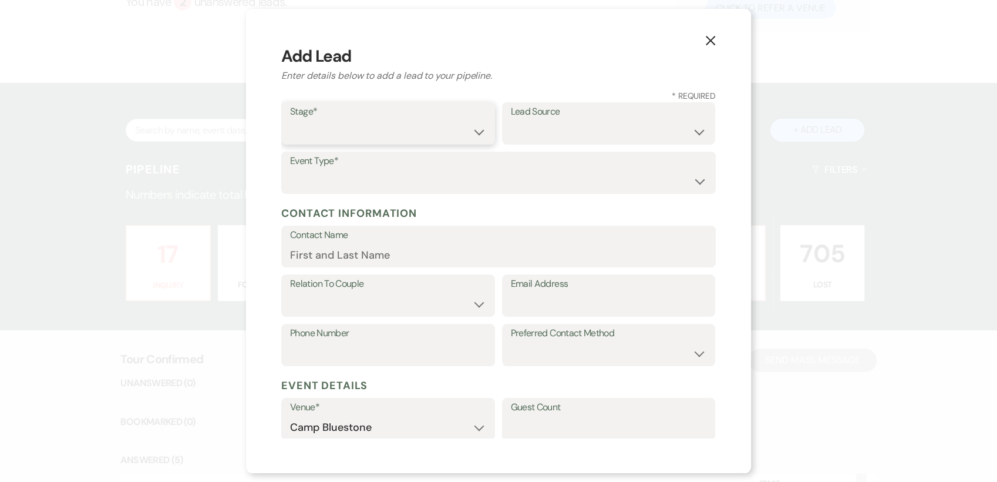
click at [471, 129] on select "Inquiry Follow Up Tour Requested Tour Confirmed Toured Proposal Sent Booked Lost" at bounding box center [388, 131] width 196 height 23
select select "4"
click at [290, 120] on select "Inquiry Follow Up Tour Requested Tour Confirmed Toured Proposal Sent Booked Lost" at bounding box center [388, 131] width 196 height 23
click at [687, 130] on select "Weven Venue Website Instagram Facebook Pinterest Google The Knot Wedding Wire H…" at bounding box center [609, 131] width 196 height 23
select select "23"
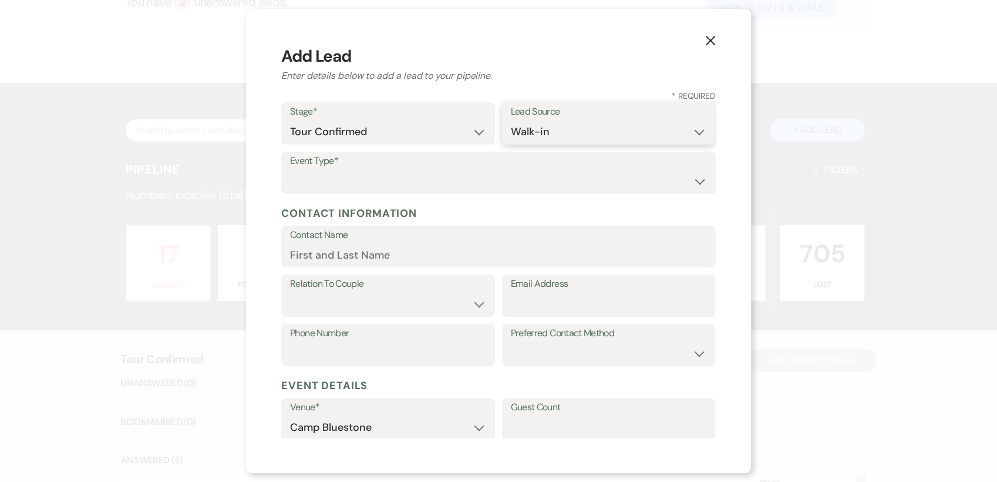
click at [511, 120] on select "Weven Venue Website Instagram Facebook Pinterest Google The Knot Wedding Wire H…" at bounding box center [609, 131] width 196 height 23
click at [693, 182] on select "Wedding Anniversary Party Baby Shower Bachelorette / Bachelor Party Birthday Pa…" at bounding box center [498, 181] width 417 height 23
select select "1"
click at [290, 170] on select "Wedding Anniversary Party Baby Shower Bachelorette / Bachelor Party Birthday Pa…" at bounding box center [498, 181] width 417 height 23
click at [382, 256] on input "Contact Name" at bounding box center [498, 254] width 417 height 23
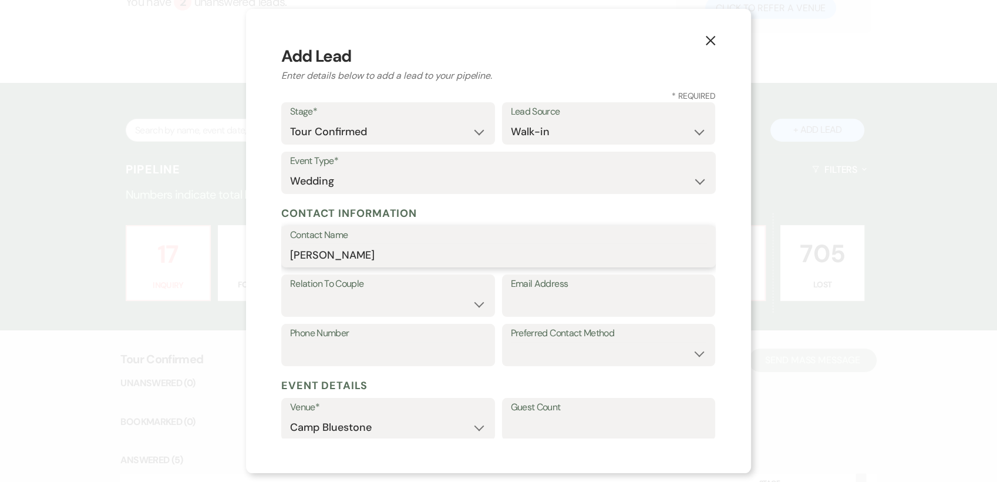
type input "[PERSON_NAME]"
click at [475, 306] on select "Couple Planner Parent of Couple Family Member Friend Other" at bounding box center [388, 304] width 196 height 23
select select "1"
click at [290, 293] on select "Couple Planner Parent of Couple Family Member Friend Other" at bounding box center [388, 304] width 196 height 23
click at [687, 356] on select "Email Phone Text" at bounding box center [609, 353] width 196 height 23
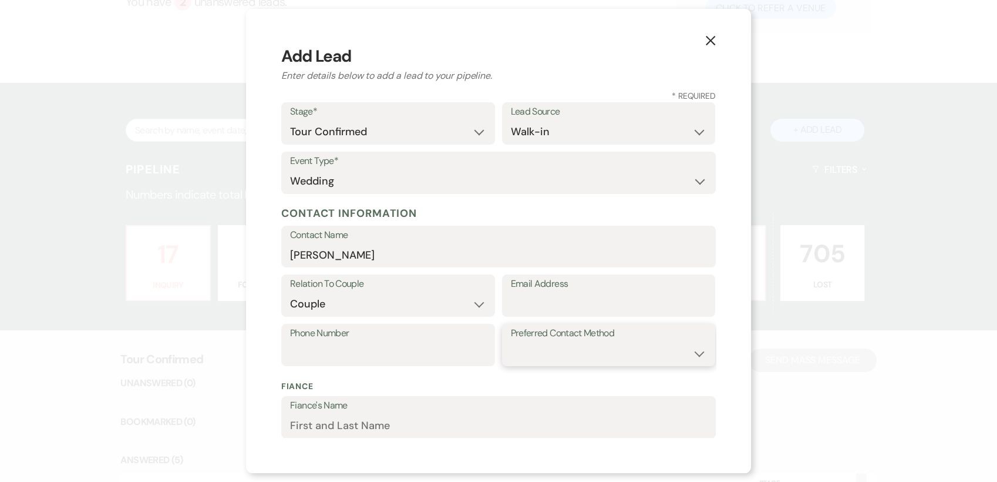
select select "email"
click at [511, 342] on select "Email Phone Text" at bounding box center [609, 353] width 196 height 23
click at [601, 299] on input "Email Address" at bounding box center [609, 304] width 196 height 23
paste input "[EMAIL_ADDRESS][DOMAIN_NAME]"
type input "[EMAIL_ADDRESS][DOMAIN_NAME]"
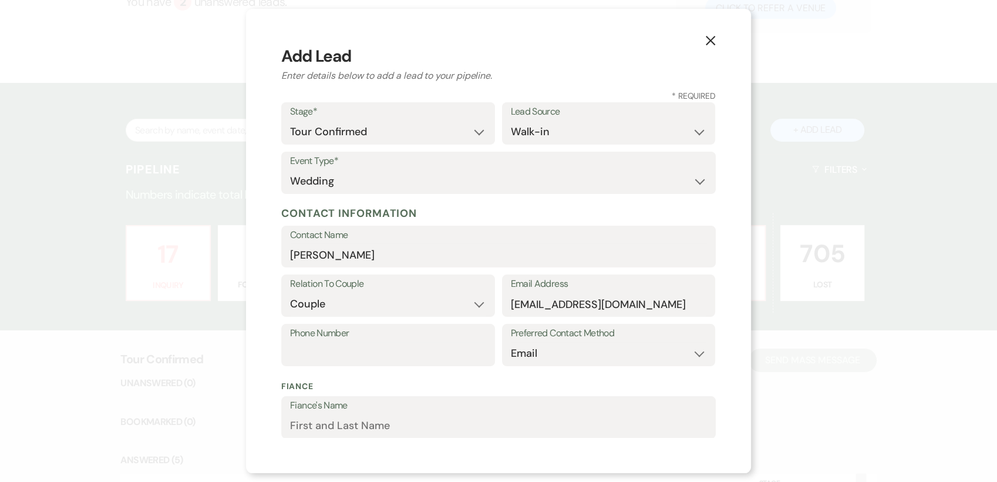
click at [730, 278] on div "X Add Lead Enter details below to add a lead to your pipeline. * Required Stage…" at bounding box center [498, 241] width 505 height 464
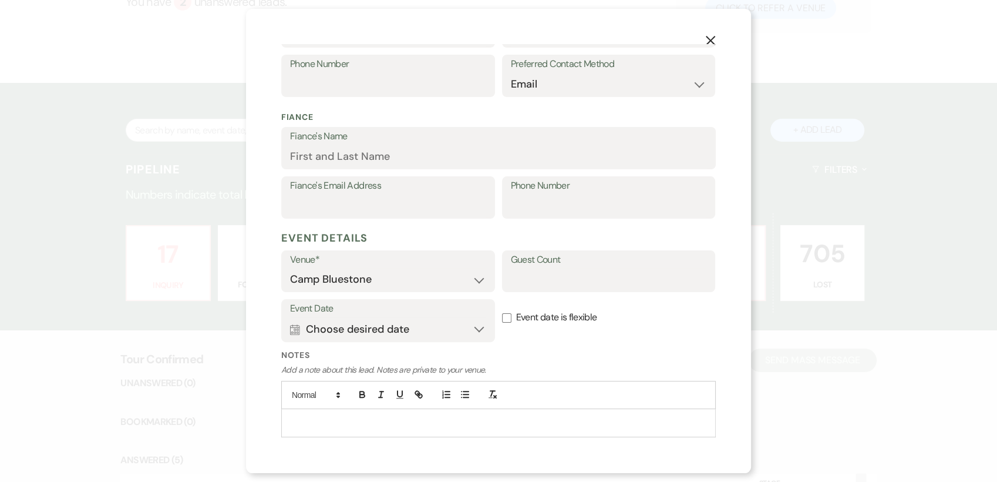
scroll to position [304, 0]
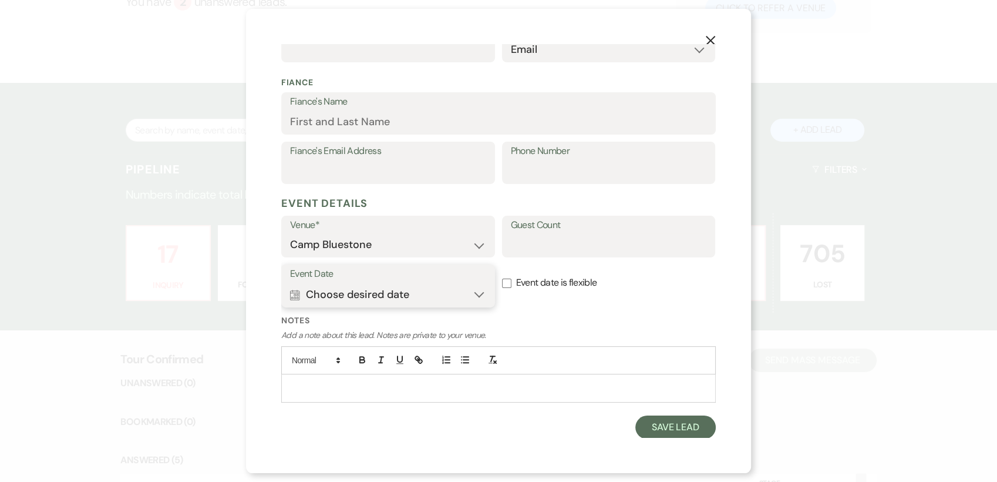
click at [473, 293] on button "Calendar Choose desired date Expand" at bounding box center [388, 294] width 196 height 23
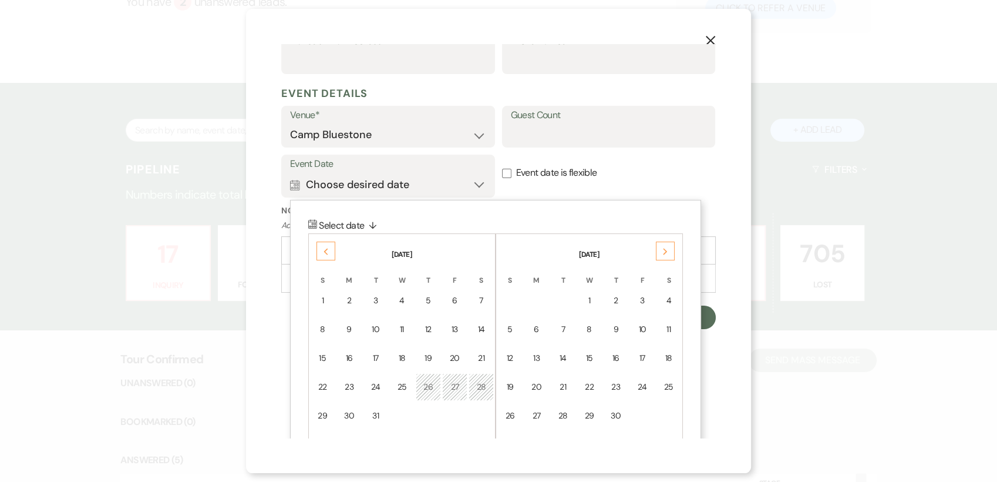
scroll to position [415, 0]
click at [326, 251] on use at bounding box center [326, 250] width 4 height 6
click at [324, 248] on use at bounding box center [326, 250] width 4 height 6
click at [324, 248] on icon "Previous" at bounding box center [326, 250] width 6 height 7
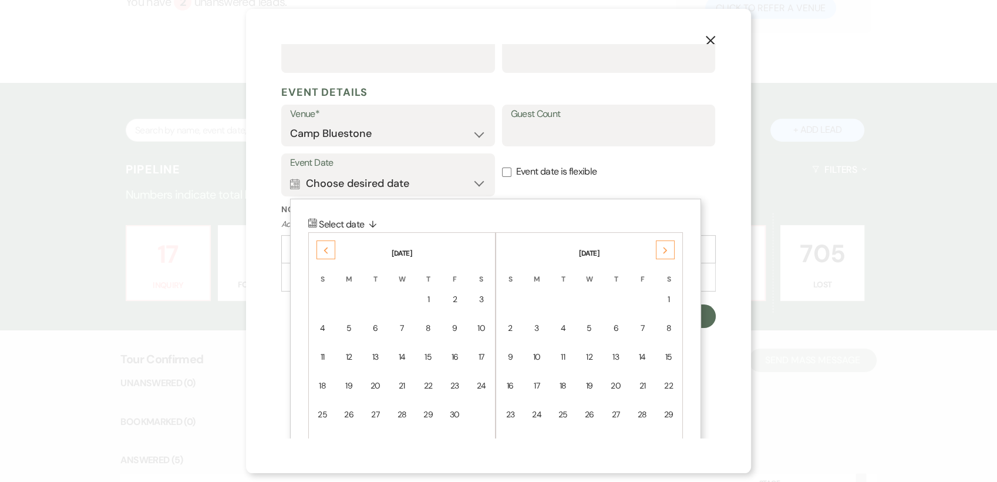
click at [324, 248] on use at bounding box center [326, 250] width 4 height 6
click at [324, 248] on icon "Previous" at bounding box center [326, 250] width 6 height 7
click at [324, 247] on icon "Previous" at bounding box center [326, 250] width 6 height 7
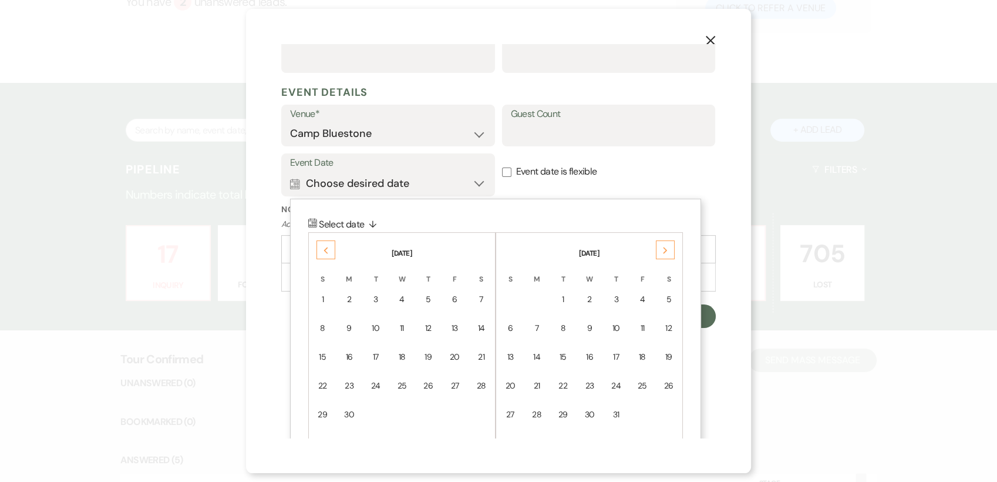
click at [324, 246] on div "Previous" at bounding box center [326, 249] width 19 height 19
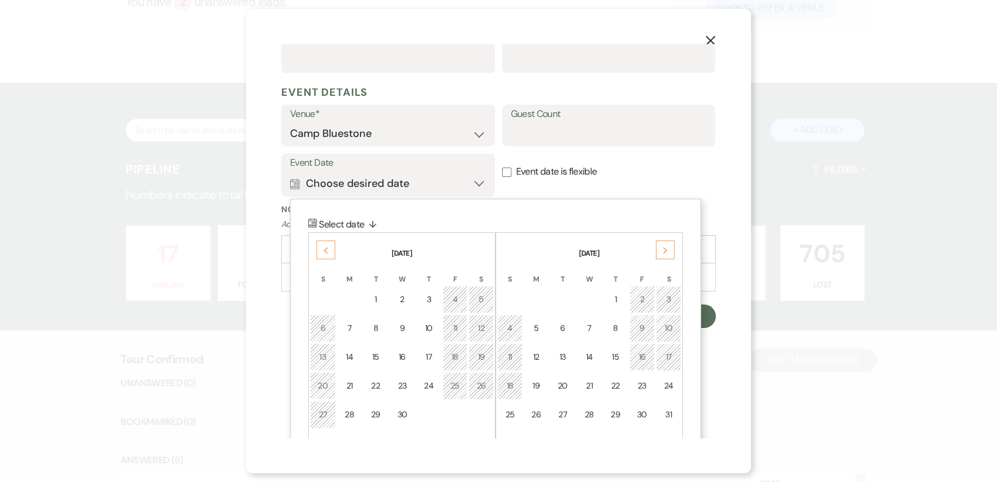
click at [324, 247] on icon "Previous" at bounding box center [326, 250] width 6 height 7
click at [479, 412] on div "29" at bounding box center [481, 414] width 10 height 12
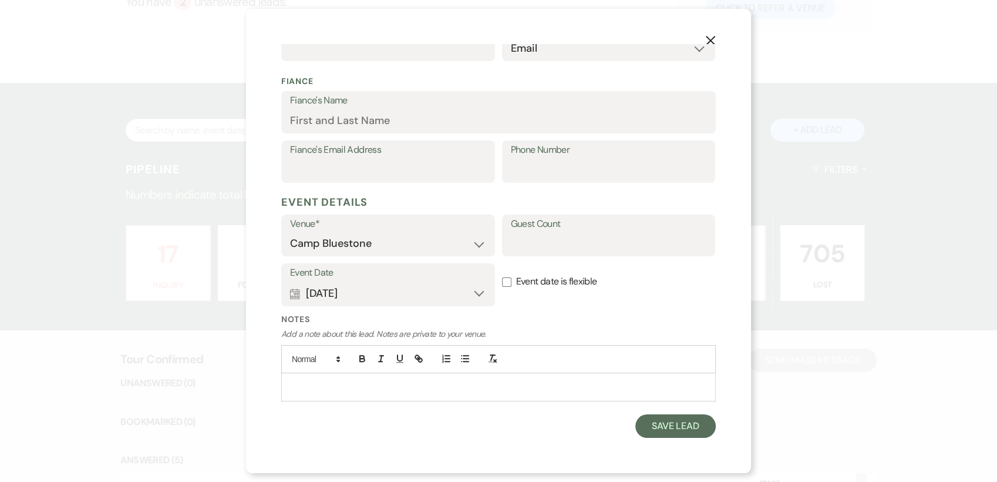
scroll to position [304, 0]
click at [508, 281] on label "Event date is flexible" at bounding box center [609, 282] width 214 height 37
click at [508, 281] on input "Event date is flexible" at bounding box center [506, 282] width 9 height 9
checkbox input "true"
click at [349, 379] on div at bounding box center [499, 387] width 434 height 27
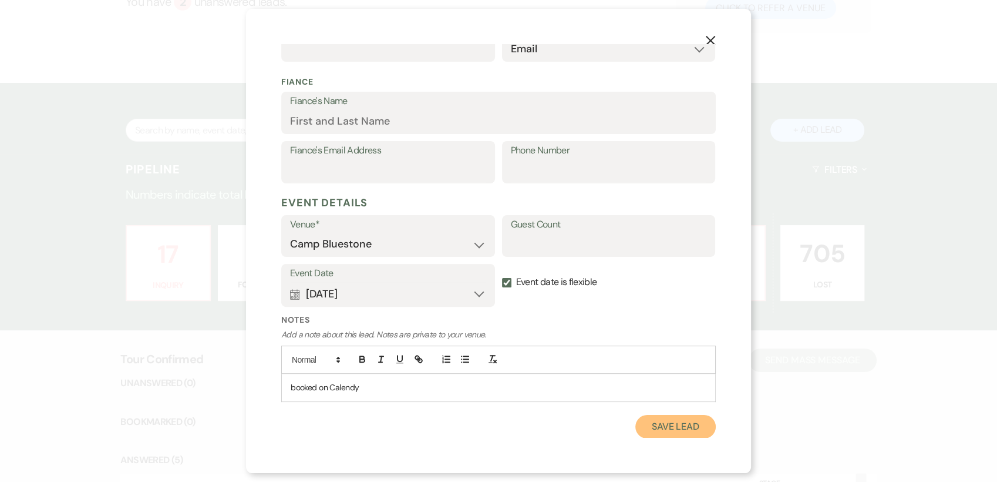
click at [674, 428] on button "Save Lead" at bounding box center [676, 426] width 80 height 23
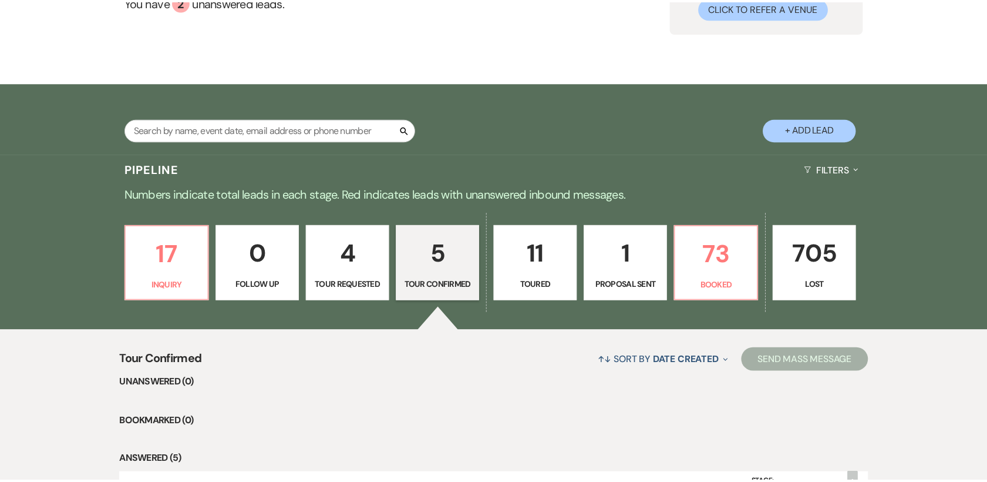
scroll to position [137, 0]
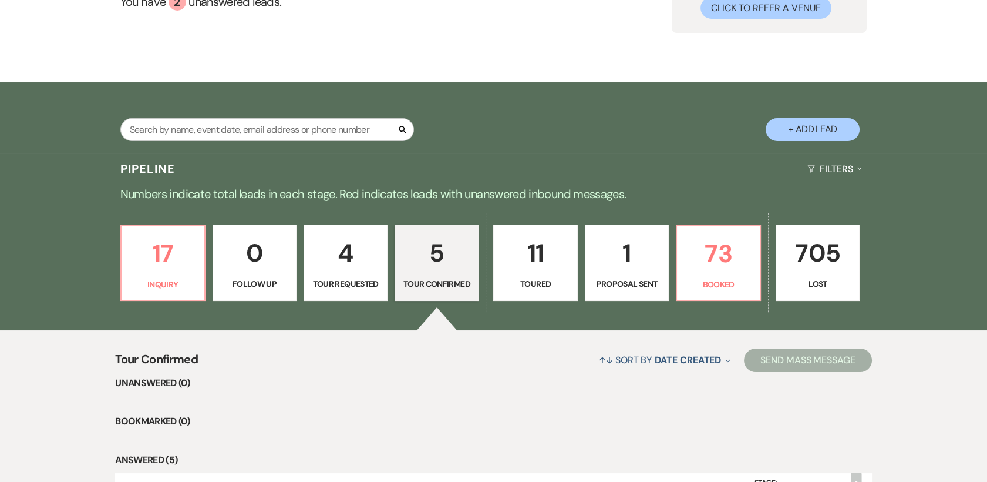
select select "4"
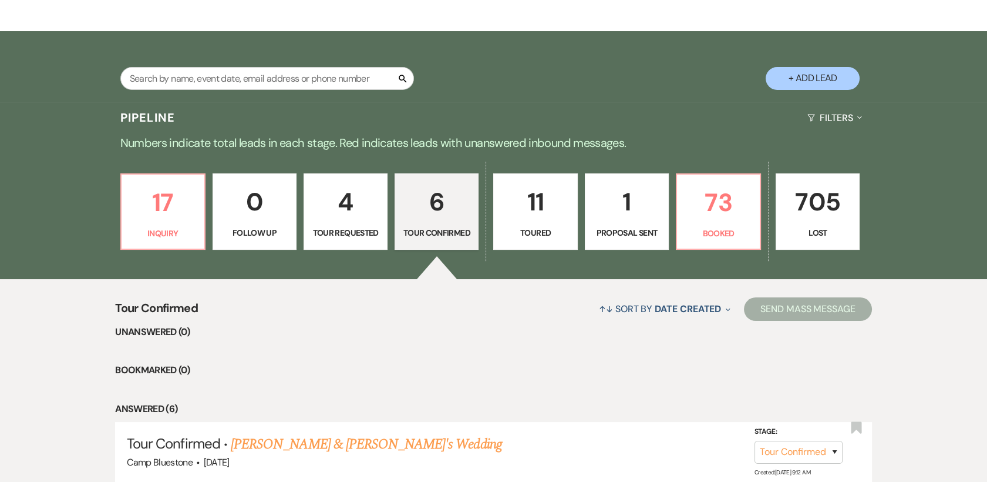
scroll to position [133, 0]
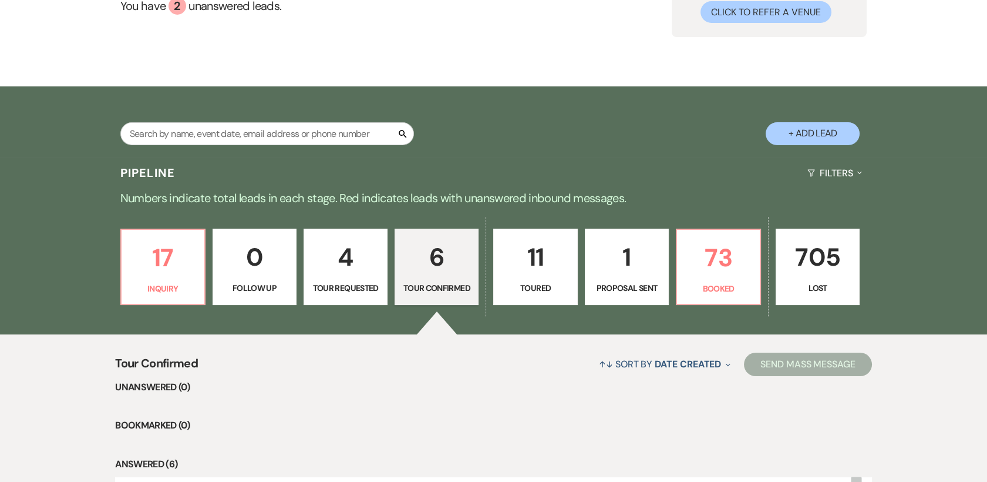
click at [819, 133] on button "+ Add Lead" at bounding box center [813, 133] width 94 height 23
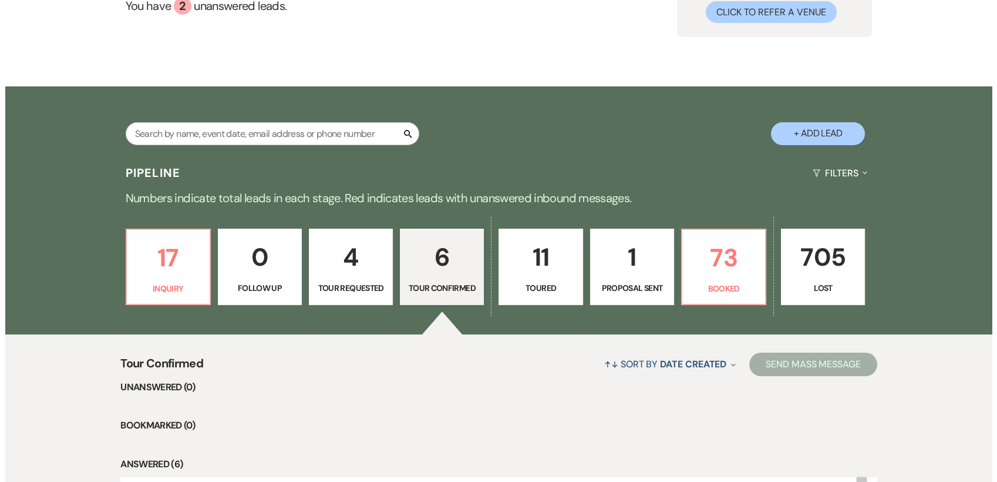
scroll to position [134, 0]
select select "548"
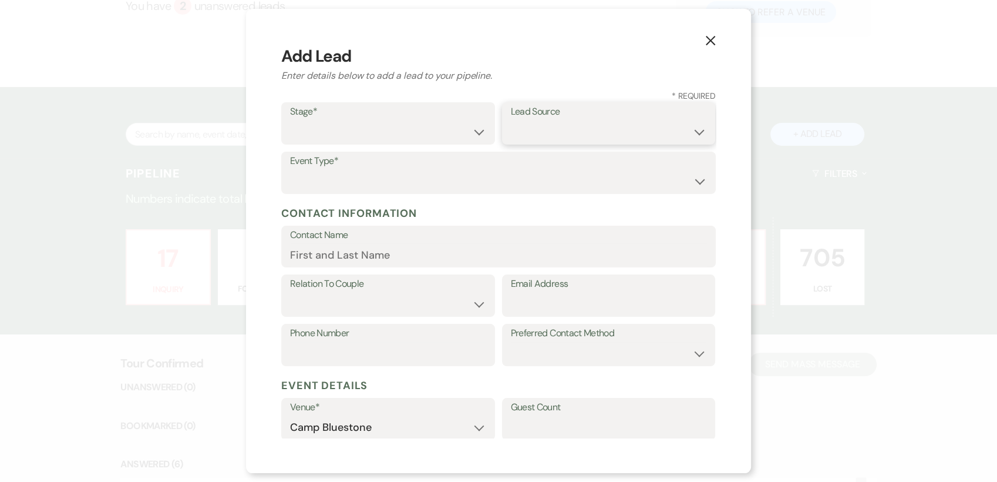
click at [687, 133] on select "Weven Venue Website Instagram Facebook Pinterest Google The Knot Wedding Wire H…" at bounding box center [609, 131] width 196 height 23
click at [472, 132] on select "Inquiry Follow Up Tour Requested Tour Confirmed Toured Proposal Sent Booked Lost" at bounding box center [388, 131] width 196 height 23
click at [290, 120] on select "Inquiry Follow Up Tour Requested Tour Confirmed Toured Proposal Sent Booked Lost" at bounding box center [388, 131] width 196 height 23
click at [475, 132] on select "Inquiry Follow Up Tour Requested Tour Confirmed Toured Proposal Sent Booked Lost" at bounding box center [388, 131] width 196 height 23
select select "4"
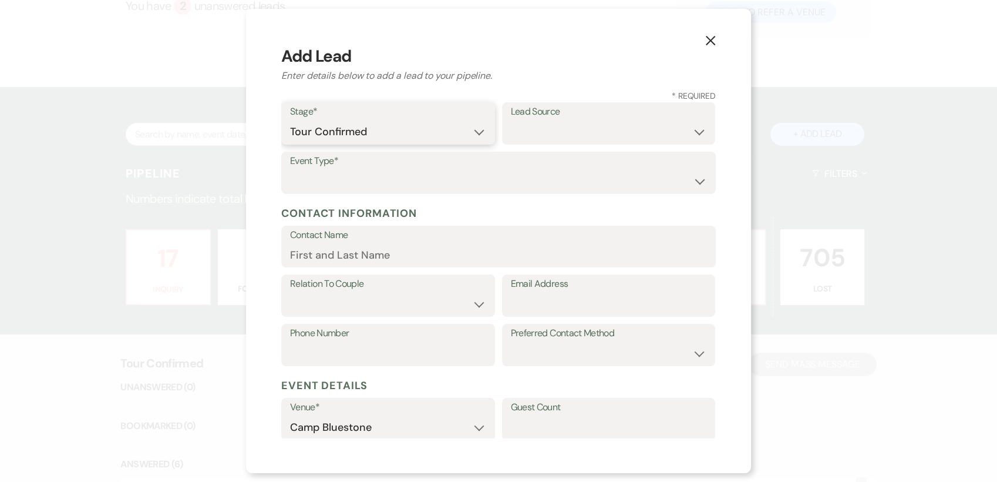
click at [290, 120] on select "Inquiry Follow Up Tour Requested Tour Confirmed Toured Proposal Sent Booked Lost" at bounding box center [388, 131] width 196 height 23
click at [372, 163] on label "Event Type*" at bounding box center [498, 161] width 417 height 17
click at [684, 177] on select "Wedding Anniversary Party Baby Shower Bachelorette / Bachelor Party Birthday Pa…" at bounding box center [498, 181] width 417 height 23
select select "1"
click at [290, 170] on select "Wedding Anniversary Party Baby Shower Bachelorette / Bachelor Party Birthday Pa…" at bounding box center [498, 181] width 417 height 23
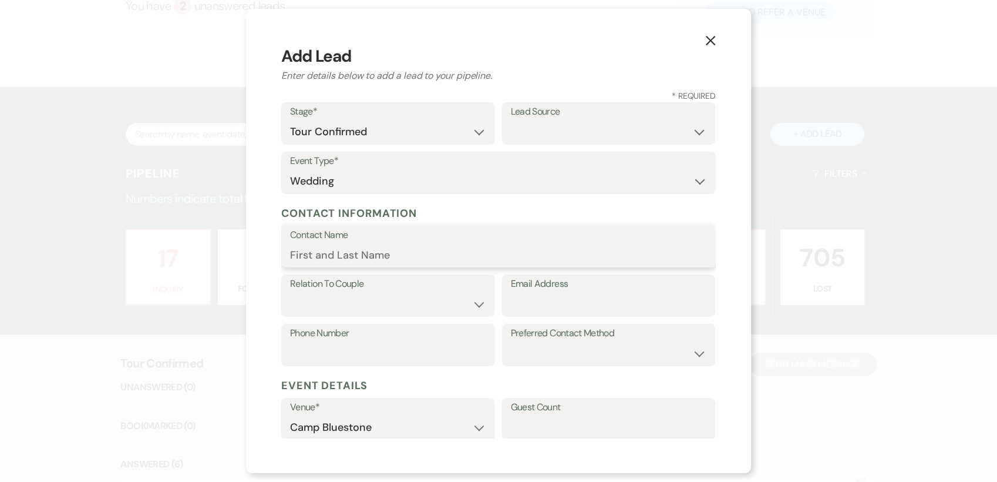
click at [377, 251] on input "Contact Name" at bounding box center [498, 254] width 417 height 23
click at [368, 254] on input "Contact Name" at bounding box center [498, 254] width 417 height 23
paste input "[PERSON_NAME]"
type input "[PERSON_NAME]"
click at [472, 305] on select "Couple Planner Parent of Couple Family Member Friend Other" at bounding box center [388, 304] width 196 height 23
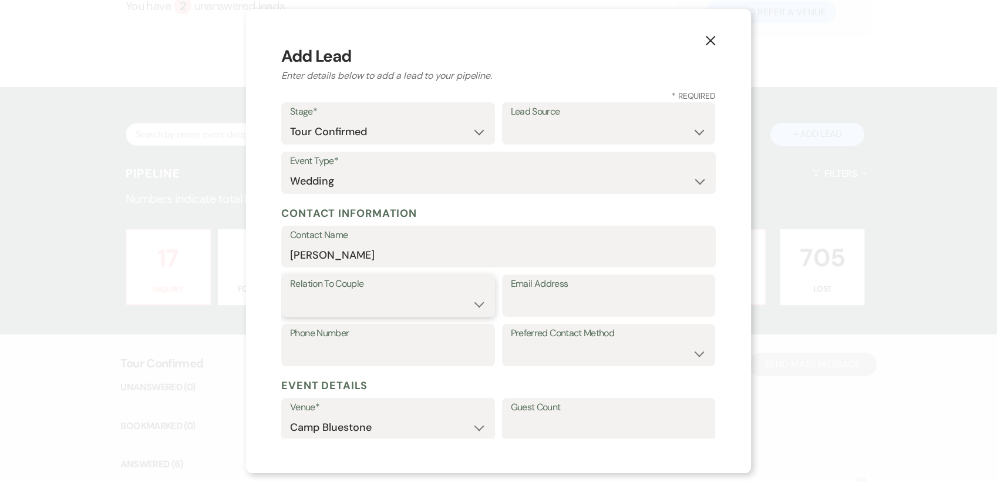
select select "1"
click at [290, 293] on select "Couple Planner Parent of Couple Family Member Friend Other" at bounding box center [388, 304] width 196 height 23
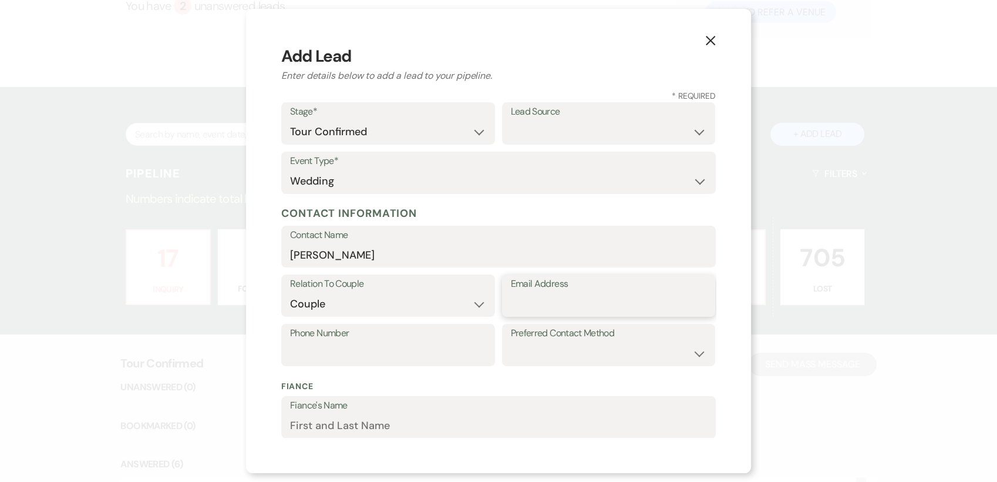
click at [620, 300] on input "Email Address" at bounding box center [609, 304] width 196 height 23
paste input "[EMAIL_ADDRESS][PERSON_NAME][DOMAIN_NAME]"
type input "[EMAIL_ADDRESS][PERSON_NAME][DOMAIN_NAME]"
click at [691, 355] on select "Email Phone Text" at bounding box center [609, 353] width 196 height 23
select select "email"
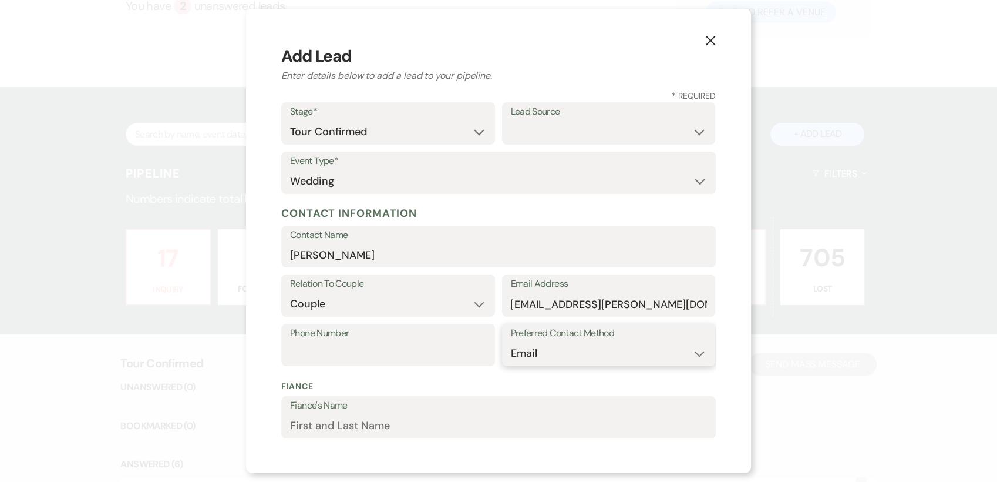
click at [511, 342] on select "Email Phone Text" at bounding box center [609, 353] width 196 height 23
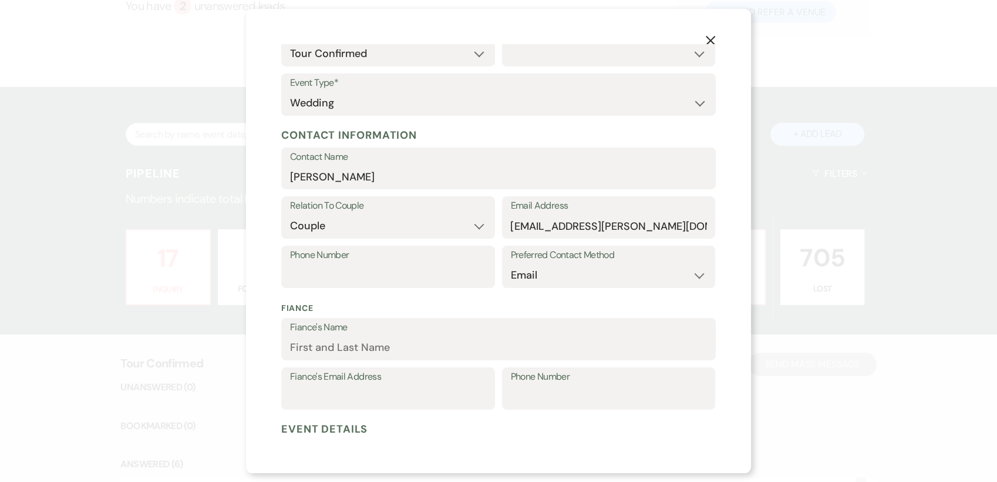
scroll to position [99, 0]
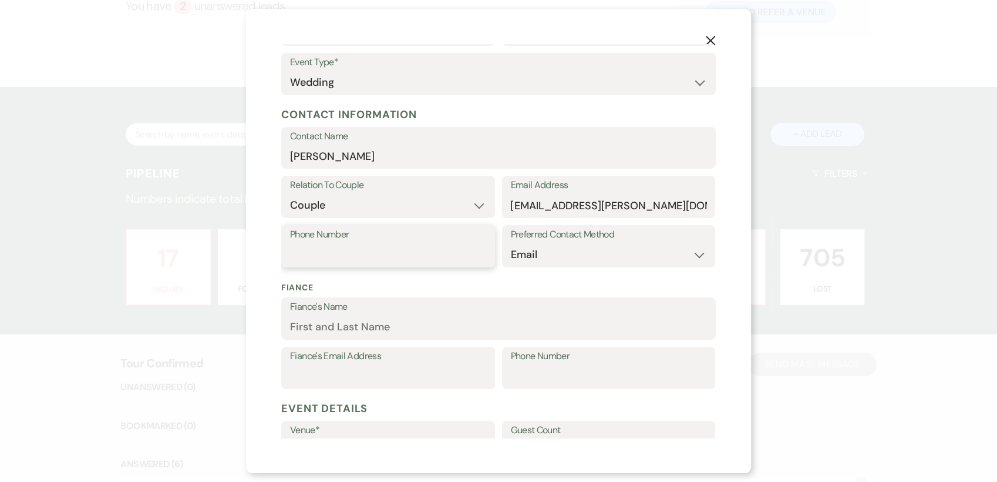
click at [341, 247] on input "Phone Number" at bounding box center [388, 254] width 196 height 23
paste input "[PHONE_NUMBER]"
type input "[PHONE_NUMBER]"
click at [589, 281] on p "Fiance" at bounding box center [498, 287] width 435 height 12
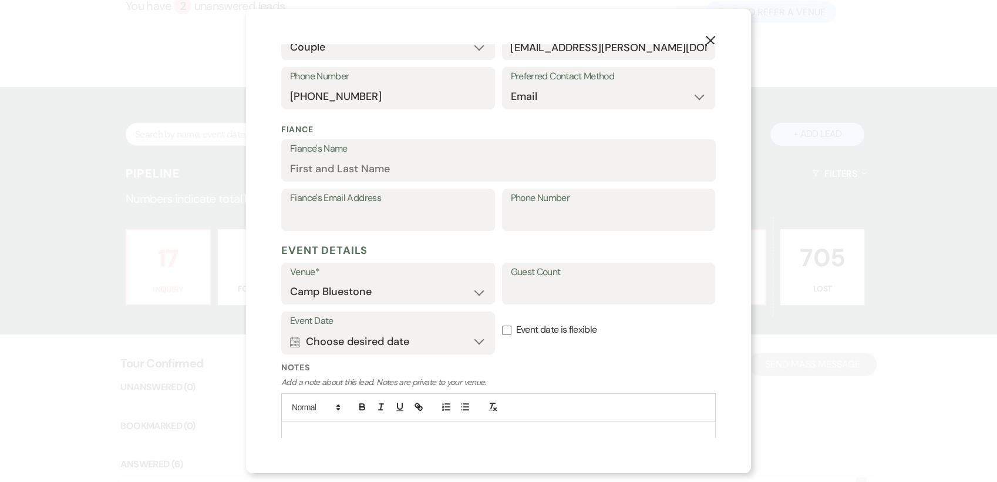
scroll to position [263, 0]
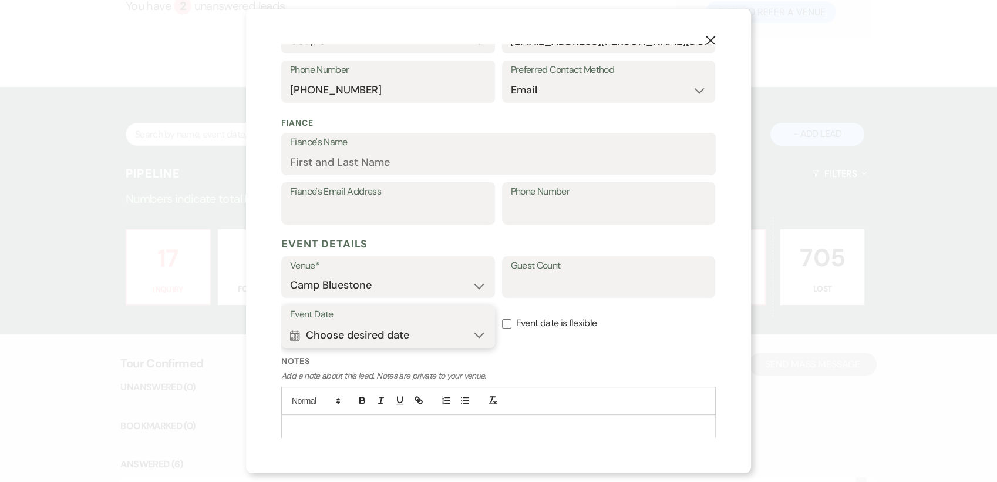
click at [475, 334] on button "Calendar Choose desired date Expand" at bounding box center [388, 334] width 196 height 23
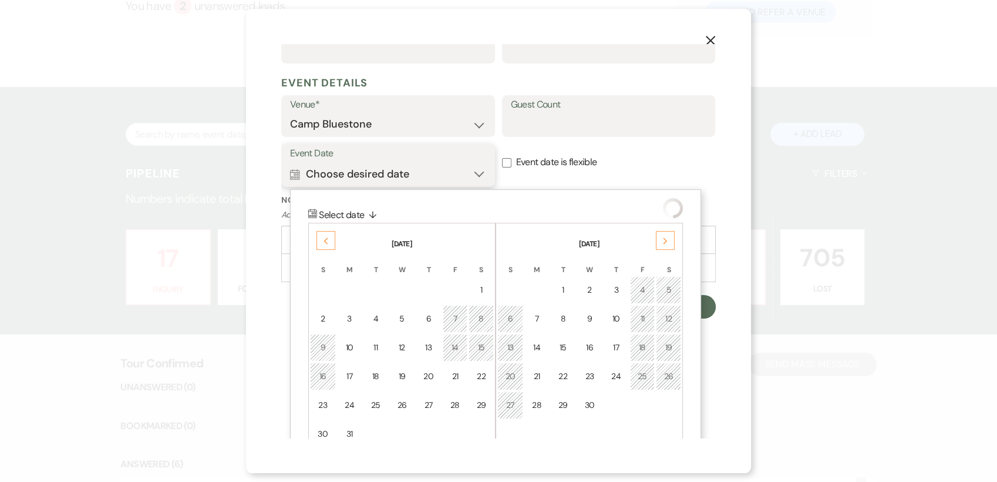
scroll to position [451, 0]
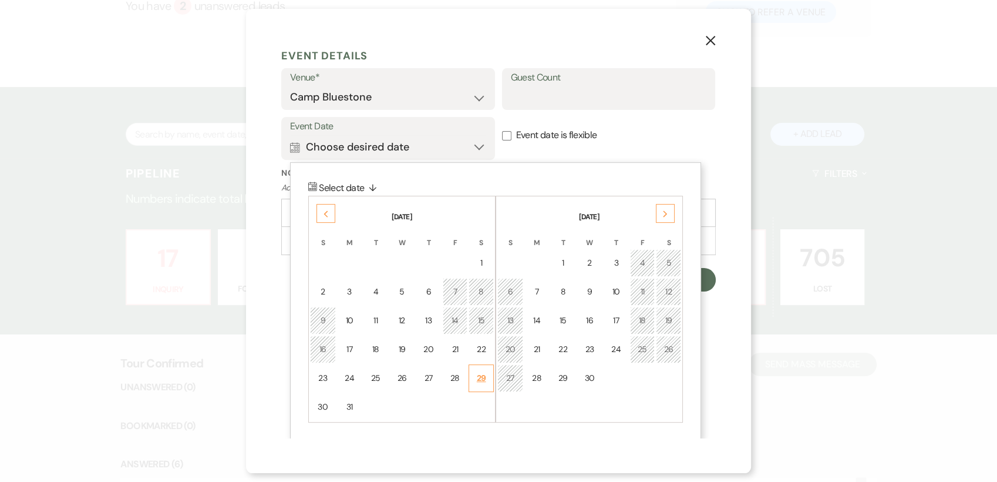
click at [484, 376] on div "29" at bounding box center [481, 378] width 10 height 12
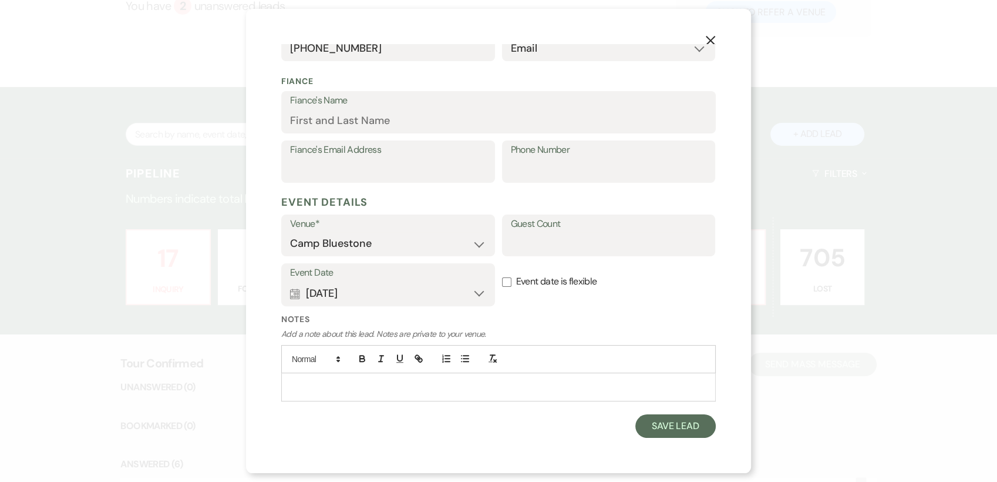
scroll to position [304, 0]
click at [503, 281] on input "Event date is flexible" at bounding box center [506, 282] width 9 height 9
checkbox input "true"
click at [661, 424] on button "Save Lead" at bounding box center [676, 426] width 80 height 23
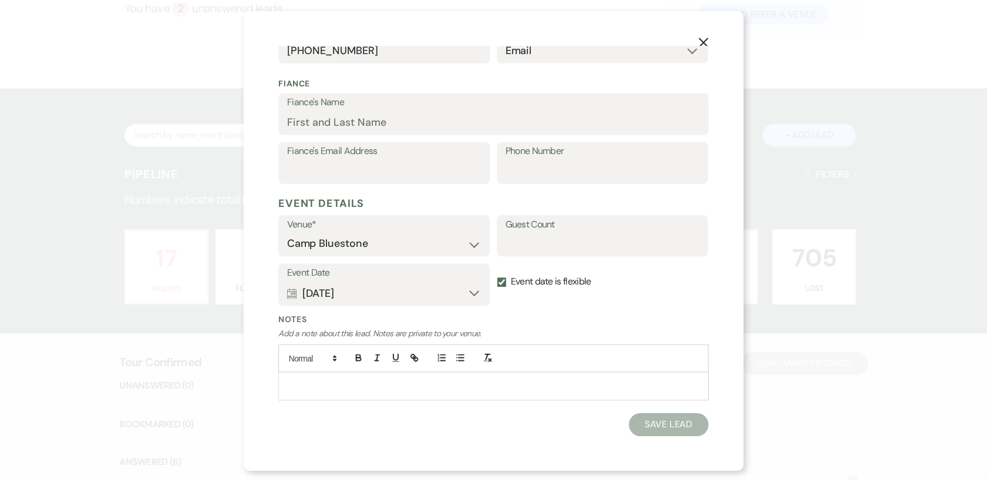
scroll to position [133, 0]
select select "4"
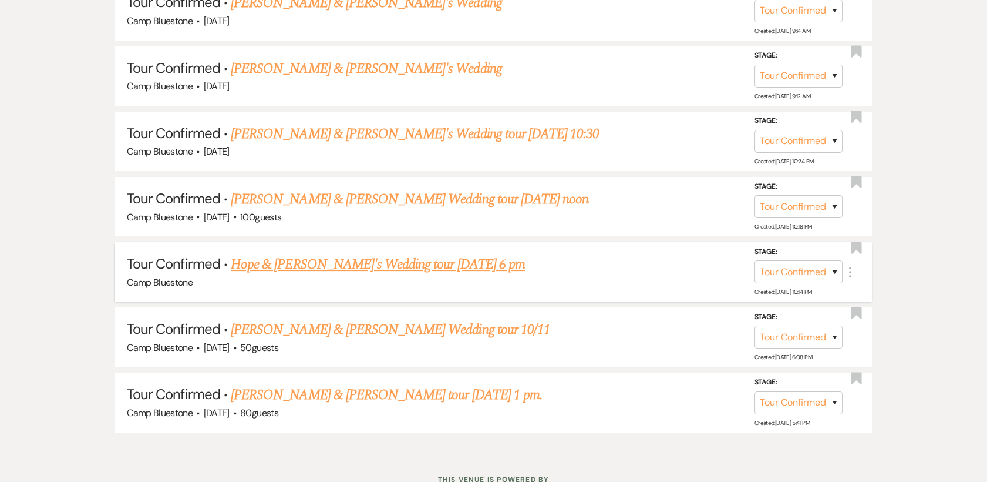
scroll to position [609, 0]
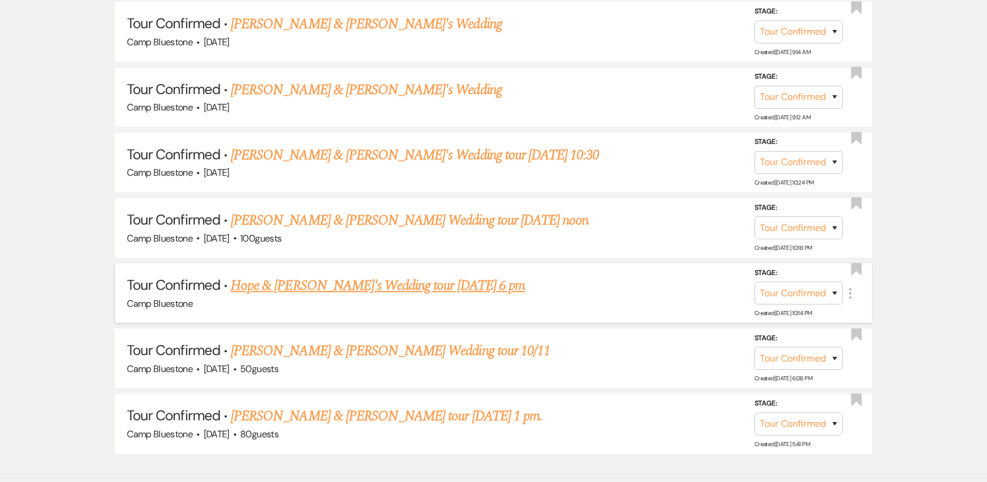
click at [329, 283] on link "Hope & [PERSON_NAME]'s Wedding tour [DATE] 6 pm" at bounding box center [378, 285] width 294 height 21
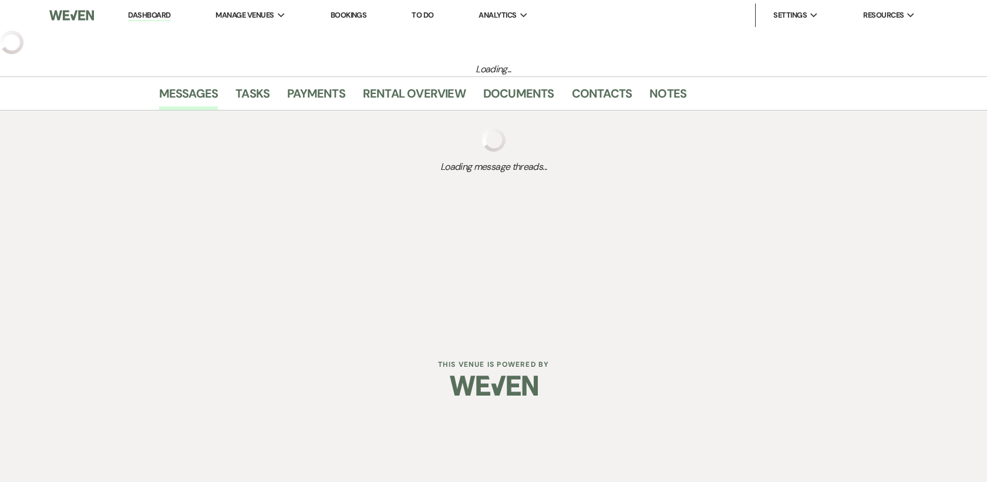
select select "4"
select select "14"
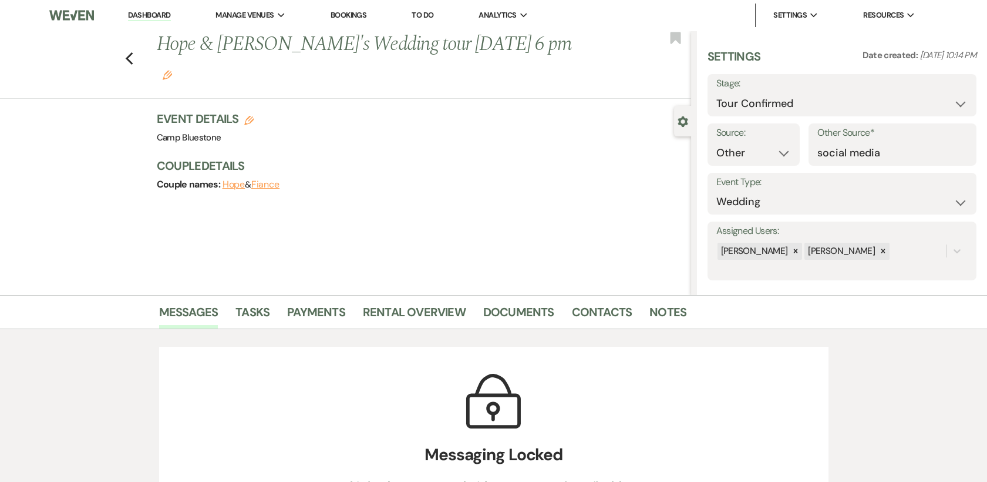
click at [160, 16] on link "Dashboard" at bounding box center [149, 15] width 42 height 11
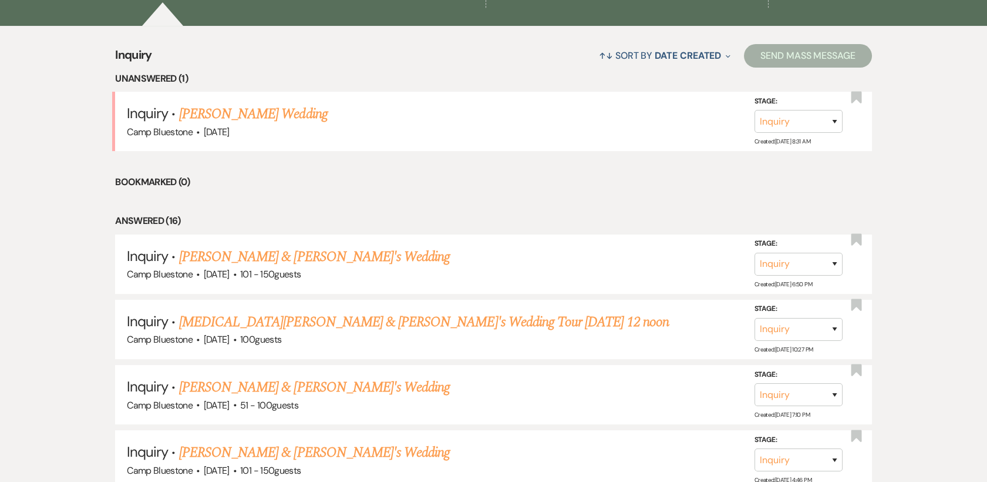
scroll to position [465, 0]
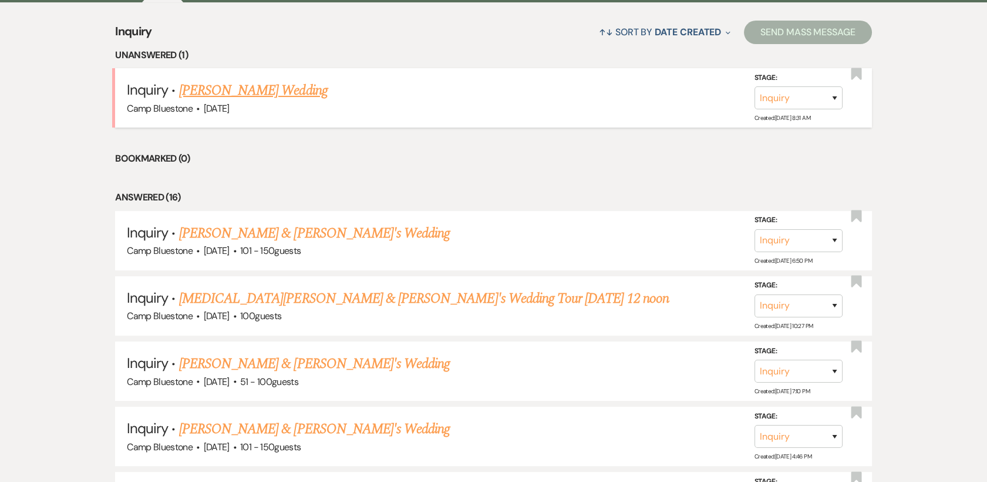
click at [267, 90] on link "[PERSON_NAME] Wedding" at bounding box center [253, 90] width 149 height 21
select select "2"
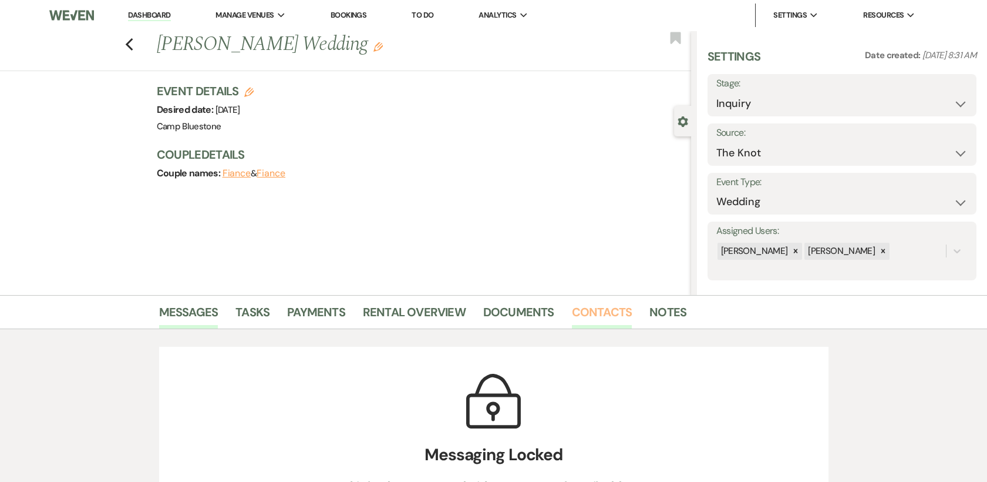
click at [606, 311] on link "Contacts" at bounding box center [602, 316] width 61 height 26
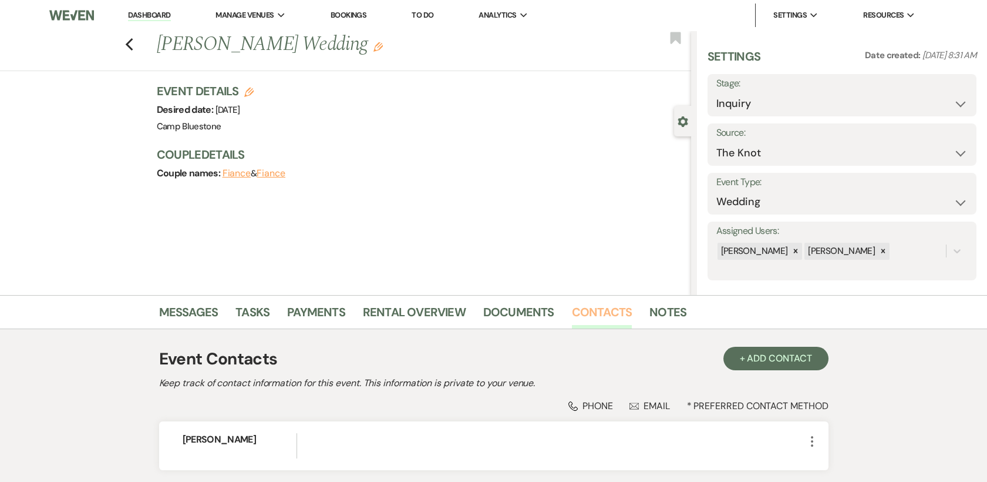
scroll to position [92, 0]
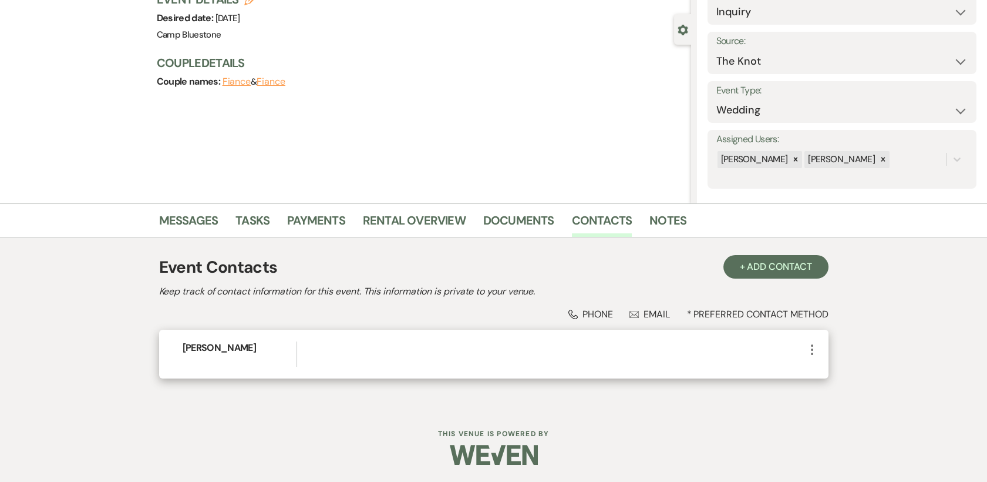
click at [820, 345] on div "[PERSON_NAME] More" at bounding box center [494, 354] width 670 height 49
click at [809, 345] on icon "More" at bounding box center [812, 349] width 14 height 14
click at [836, 369] on button "Pencil Edit" at bounding box center [840, 372] width 70 height 20
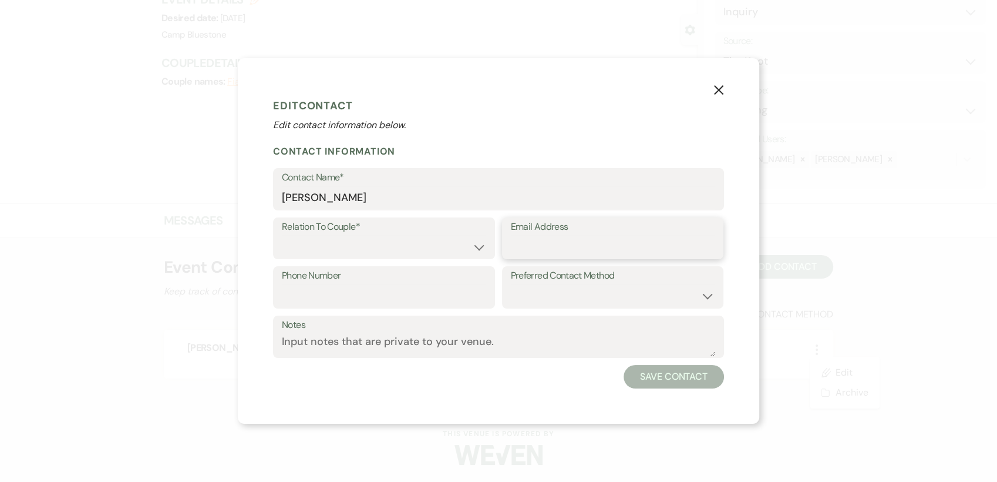
click at [597, 244] on input "Email Address" at bounding box center [613, 246] width 204 height 23
paste input "[EMAIL_ADDRESS][DOMAIN_NAME]"
type input "[EMAIL_ADDRESS][DOMAIN_NAME]"
click at [479, 248] on select "Couple Planner Parent of Couple Family Member Friend Other" at bounding box center [384, 246] width 204 height 23
select select "1"
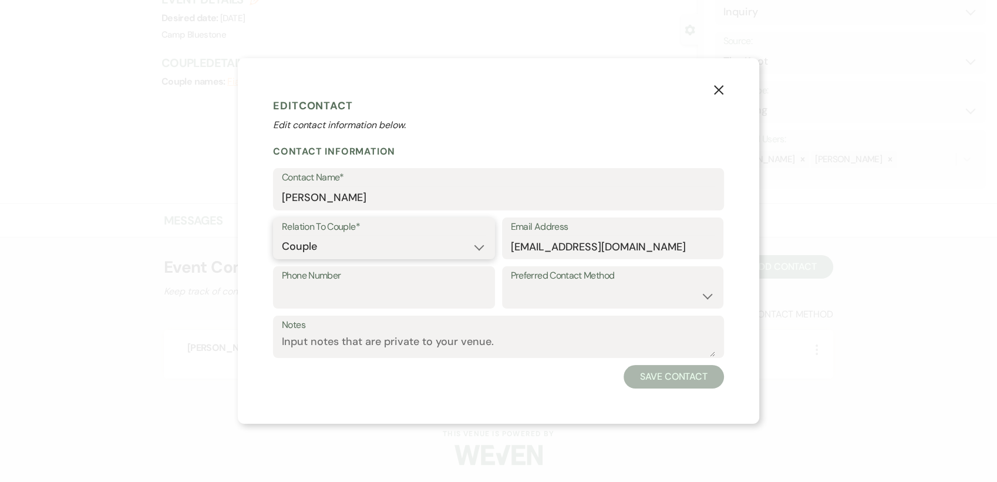
click at [282, 235] on select "Couple Planner Parent of Couple Family Member Friend Other" at bounding box center [384, 246] width 204 height 23
click at [710, 294] on select "Email Phone Text" at bounding box center [613, 295] width 204 height 23
select select "email"
click at [511, 284] on select "Email Phone Text" at bounding box center [613, 295] width 204 height 23
click at [678, 378] on button "Save Contact" at bounding box center [674, 376] width 100 height 23
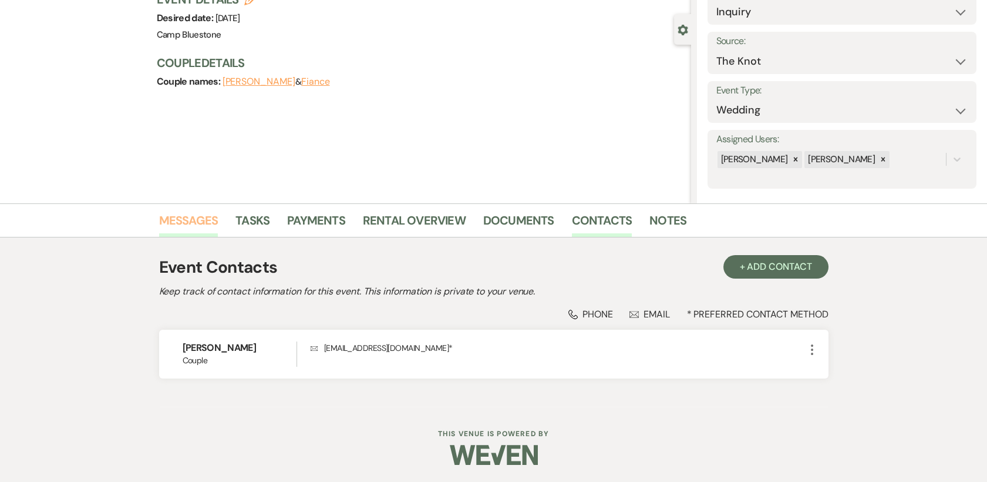
click at [204, 223] on link "Messages" at bounding box center [188, 224] width 59 height 26
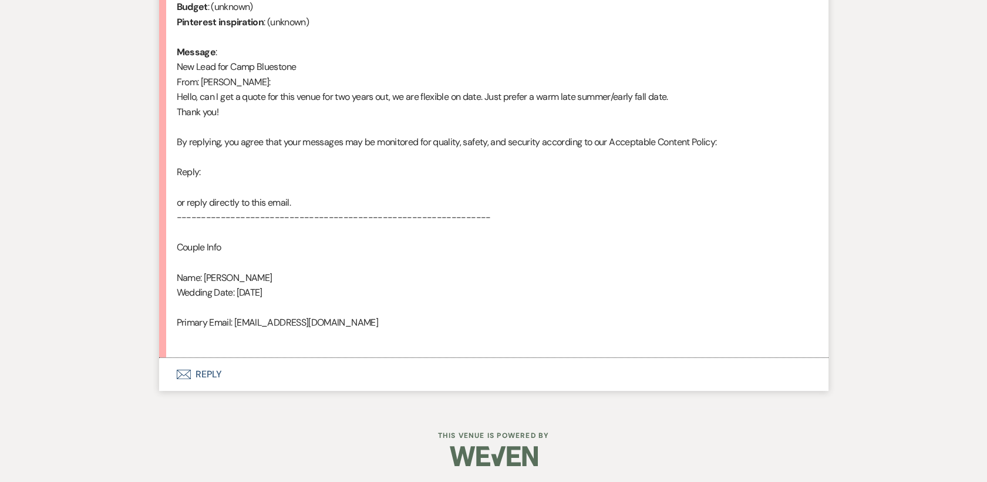
scroll to position [582, 0]
click at [205, 369] on button "Envelope Reply" at bounding box center [494, 373] width 670 height 33
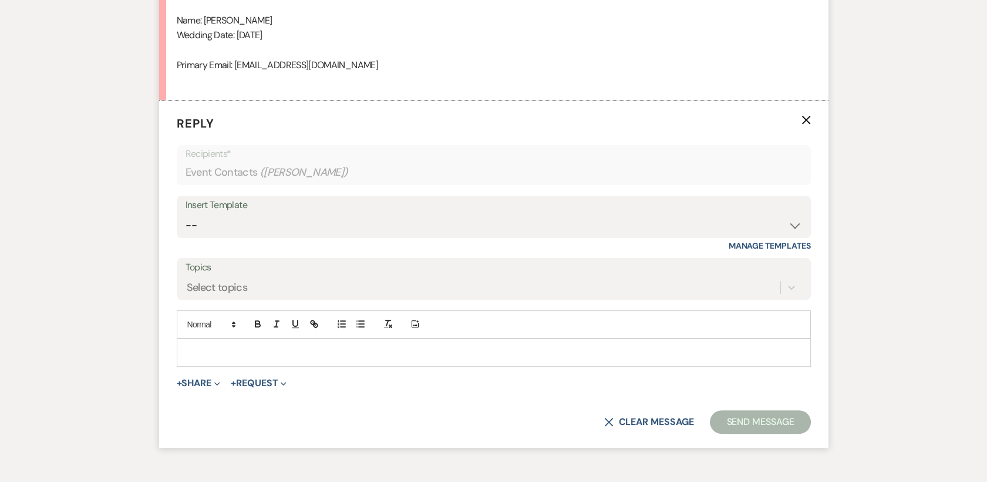
scroll to position [840, 0]
click at [799, 221] on select "-- Weven Planning Portal Introduction (Booked Events) Tour Request Response Con…" at bounding box center [494, 223] width 617 height 23
select select "378"
click at [186, 212] on select "-- Weven Planning Portal Introduction (Booked Events) Tour Request Response Con…" at bounding box center [494, 223] width 617 height 23
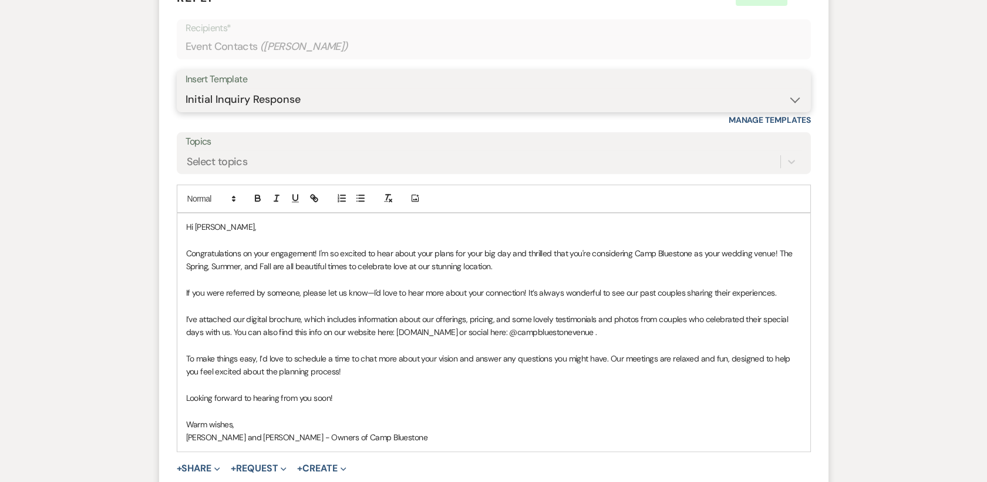
scroll to position [1140, 0]
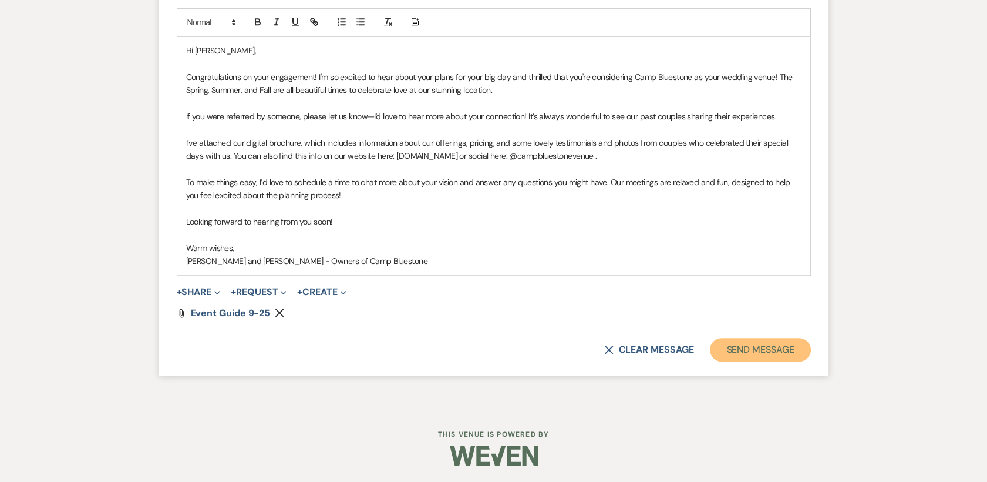
click at [744, 351] on button "Send Message" at bounding box center [760, 349] width 100 height 23
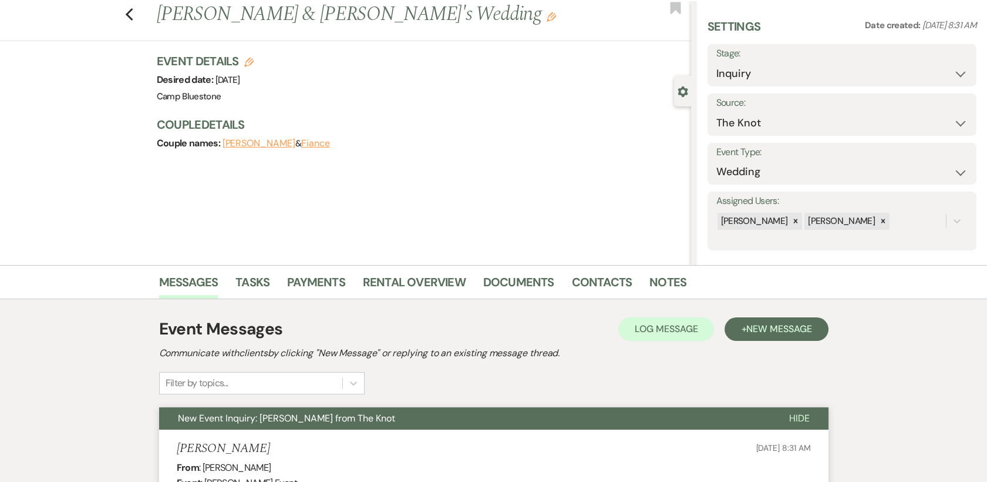
scroll to position [0, 0]
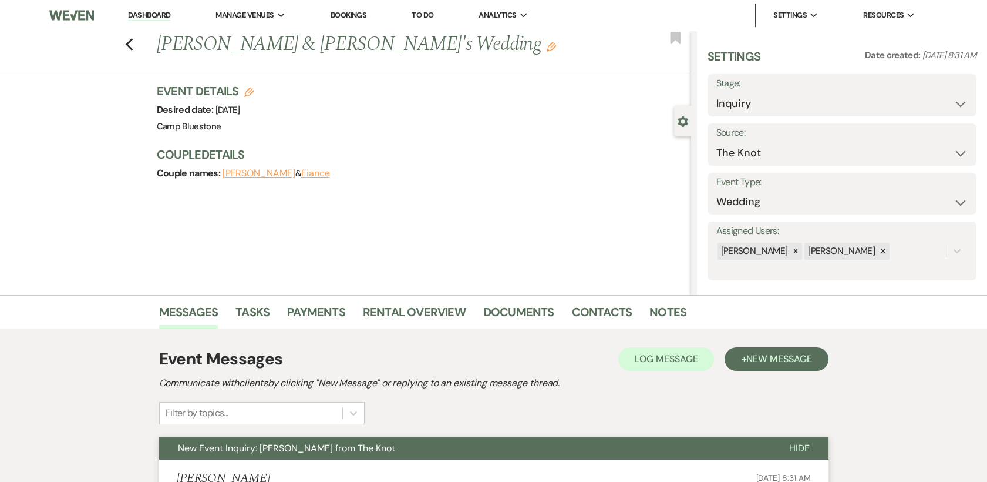
click at [155, 16] on link "Dashboard" at bounding box center [149, 15] width 42 height 11
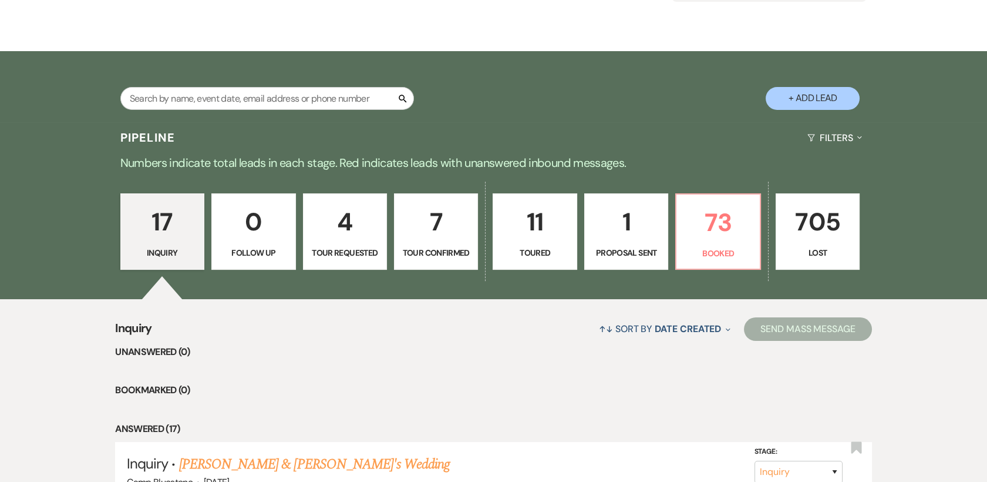
scroll to position [254, 0]
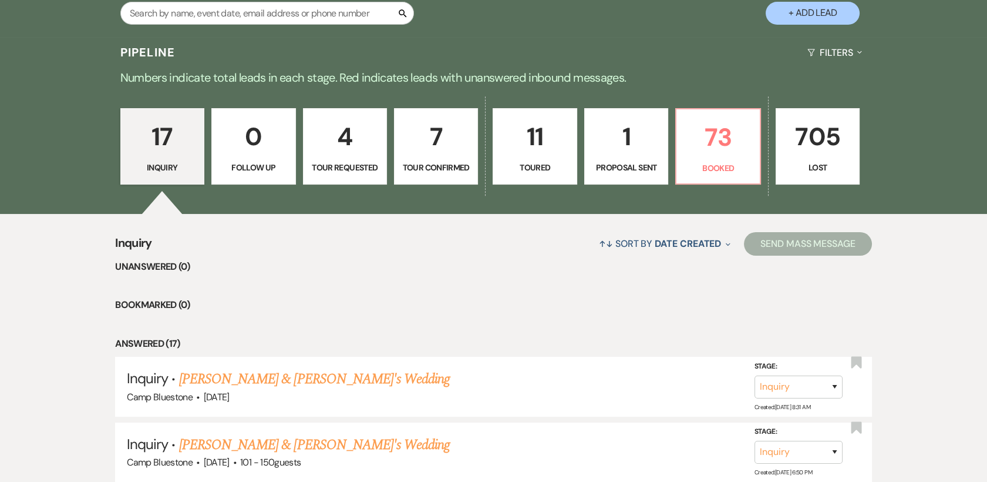
click at [357, 146] on p "4" at bounding box center [345, 136] width 69 height 39
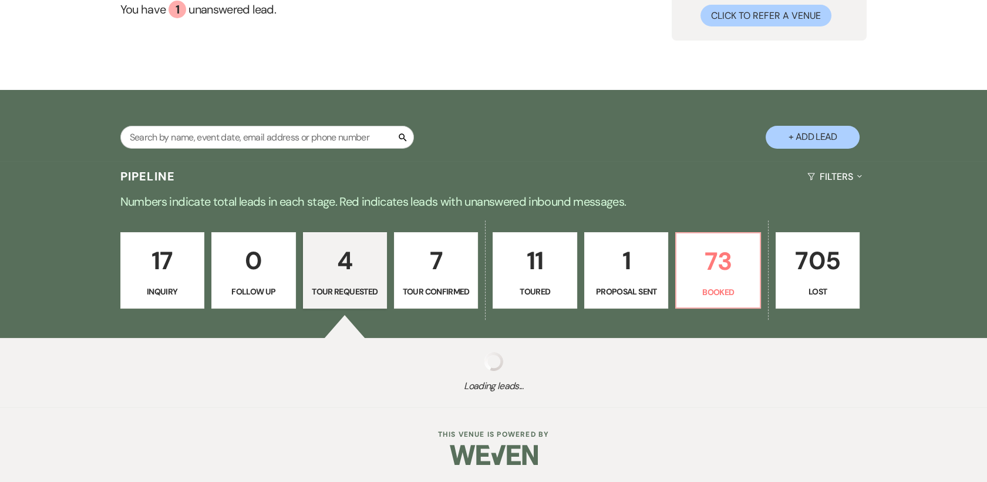
scroll to position [254, 0]
select select "2"
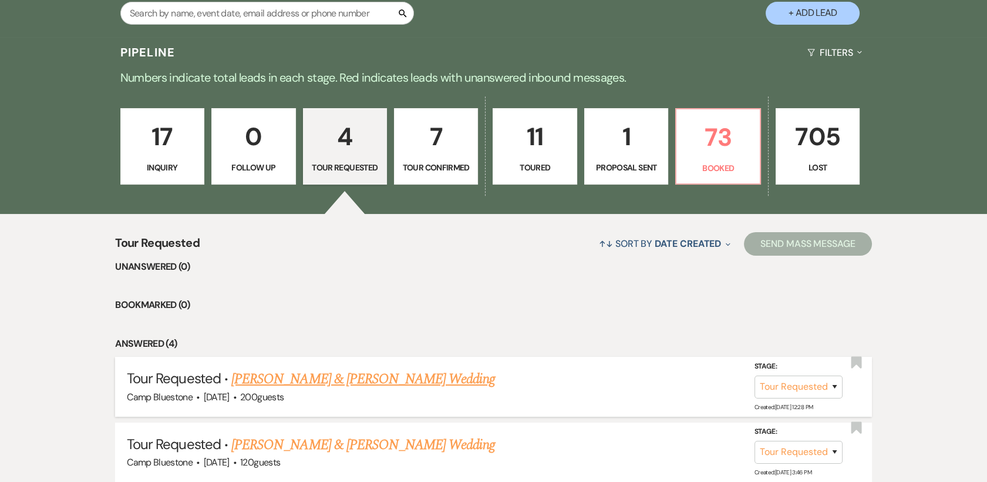
click at [305, 379] on link "[PERSON_NAME] & [PERSON_NAME] Wedding" at bounding box center [362, 378] width 263 height 21
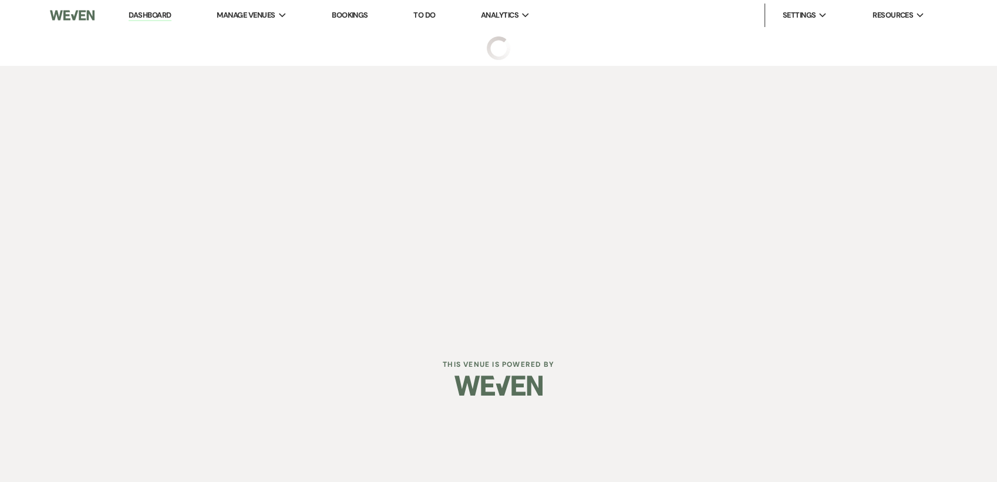
select select "2"
select select "1"
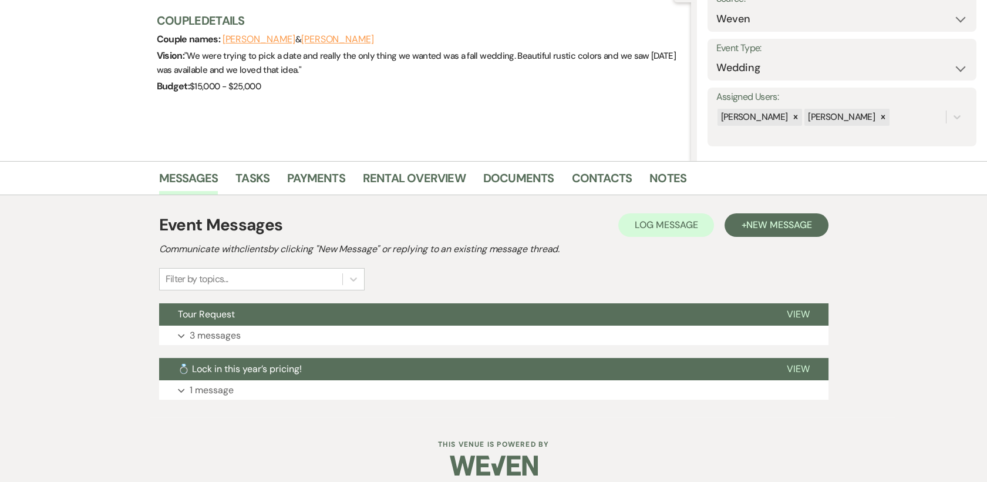
scroll to position [138, 0]
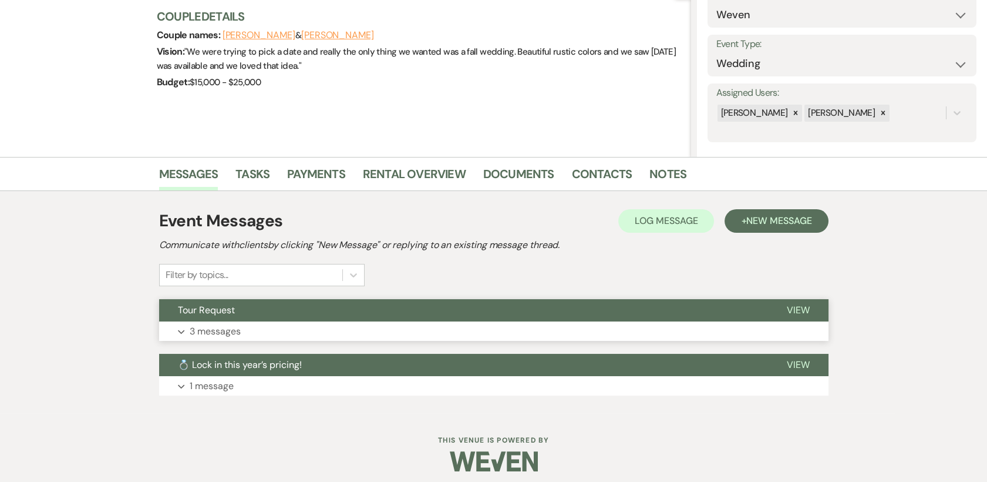
click at [803, 305] on span "View" at bounding box center [798, 310] width 23 height 12
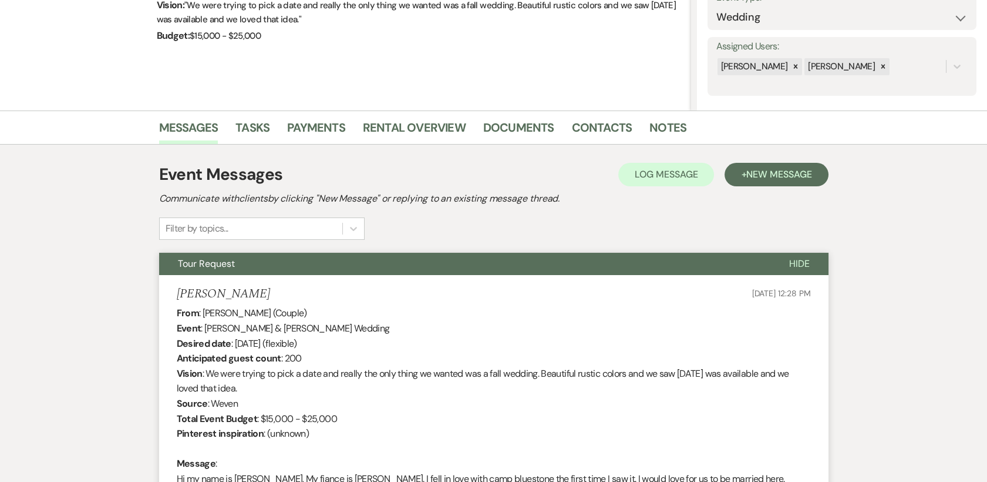
scroll to position [0, 0]
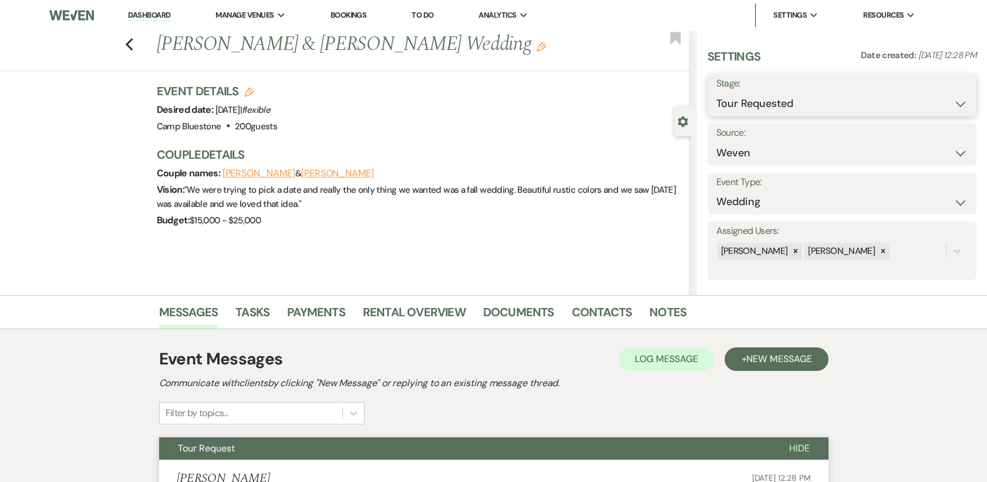
click at [950, 101] on select "Inquiry Follow Up Tour Requested Tour Confirmed Toured Proposal Sent Booked Lost" at bounding box center [842, 103] width 251 height 23
select select "8"
click at [717, 92] on select "Inquiry Follow Up Tour Requested Tour Confirmed Toured Proposal Sent Booked Lost" at bounding box center [842, 103] width 251 height 23
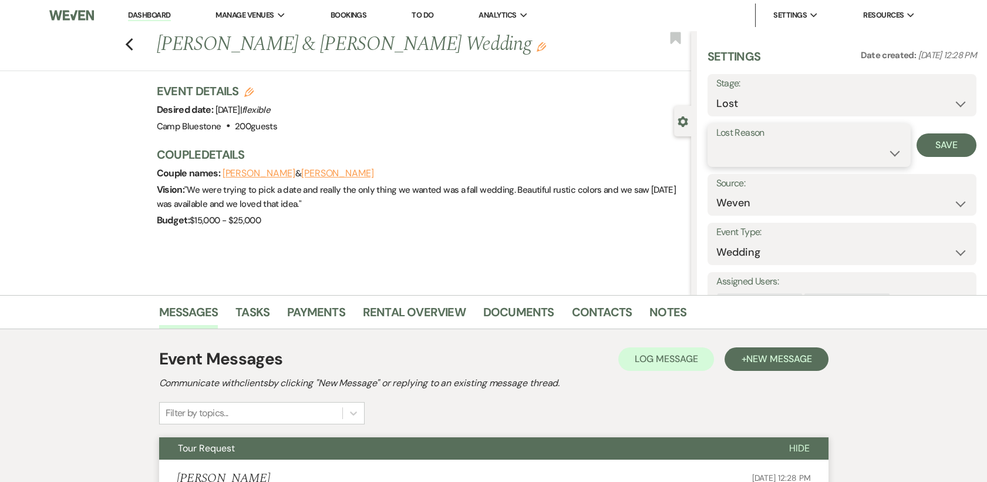
click at [885, 154] on select "Booked Elsewhere Budget Date Unavailable No Response Not a Good Match Capacity …" at bounding box center [810, 153] width 186 height 23
select select "5"
click at [717, 142] on select "Booked Elsewhere Budget Date Unavailable No Response Not a Good Match Capacity …" at bounding box center [810, 153] width 186 height 23
click at [941, 145] on button "Save" at bounding box center [947, 144] width 60 height 23
click at [149, 14] on link "Dashboard" at bounding box center [149, 15] width 42 height 11
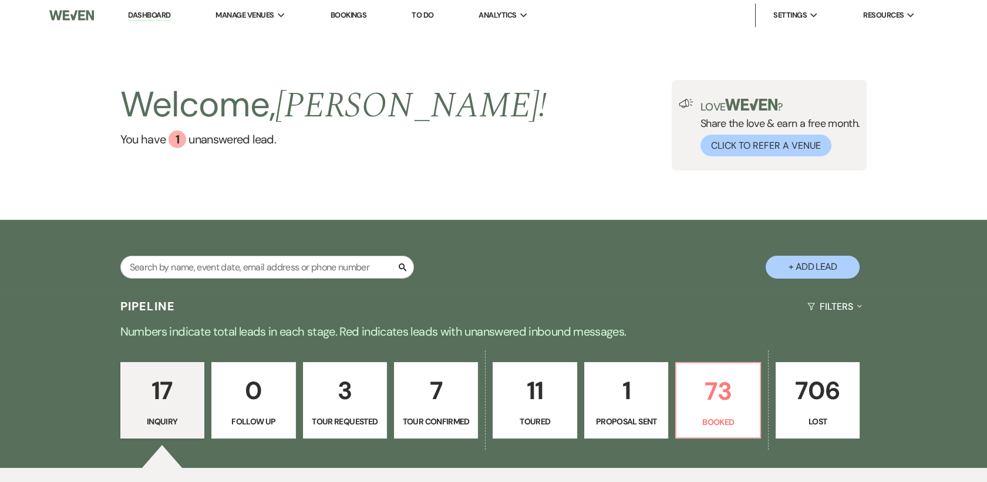
click at [346, 406] on p "3" at bounding box center [345, 390] width 69 height 39
select select "2"
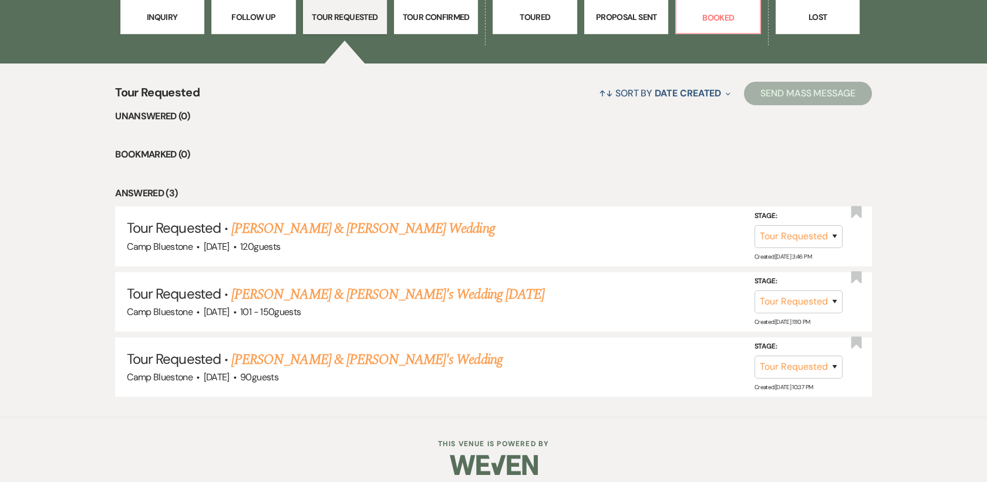
scroll to position [414, 0]
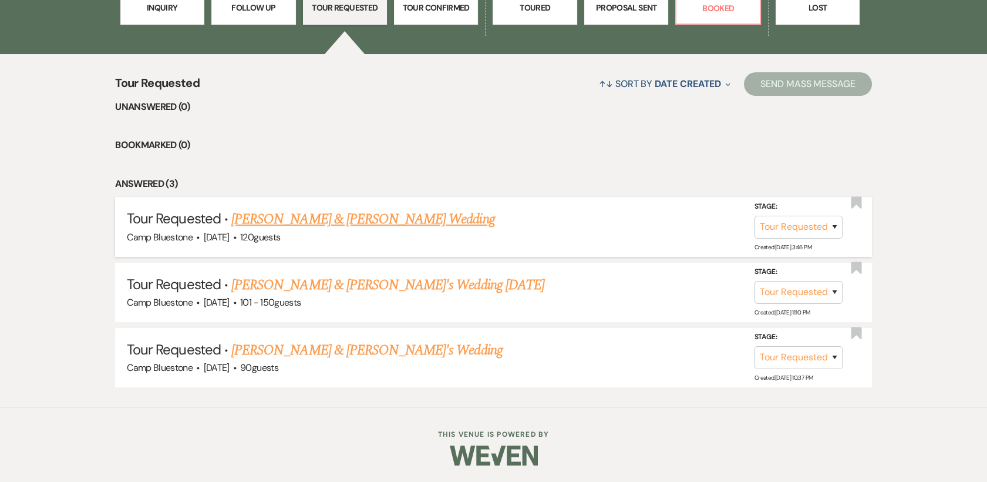
click at [324, 219] on link "[PERSON_NAME] & [PERSON_NAME] Wedding" at bounding box center [362, 219] width 263 height 21
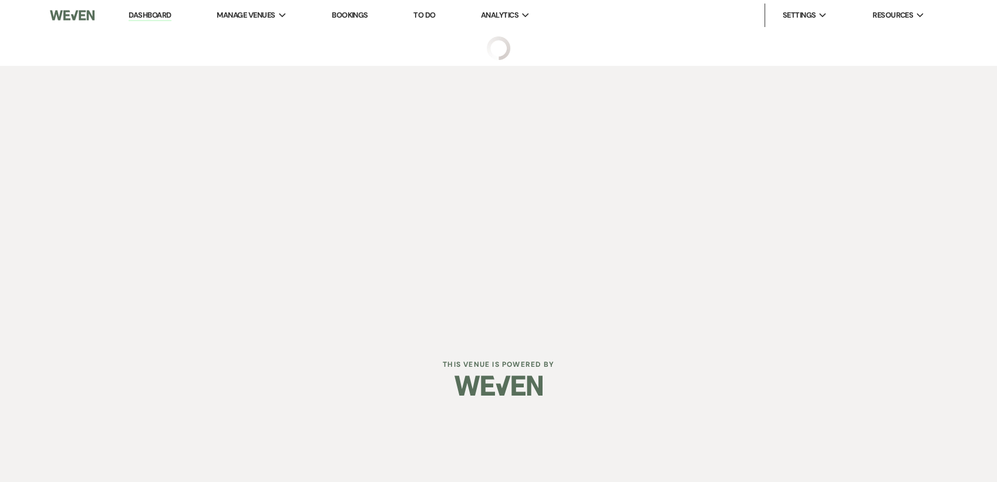
select select "2"
select select "1"
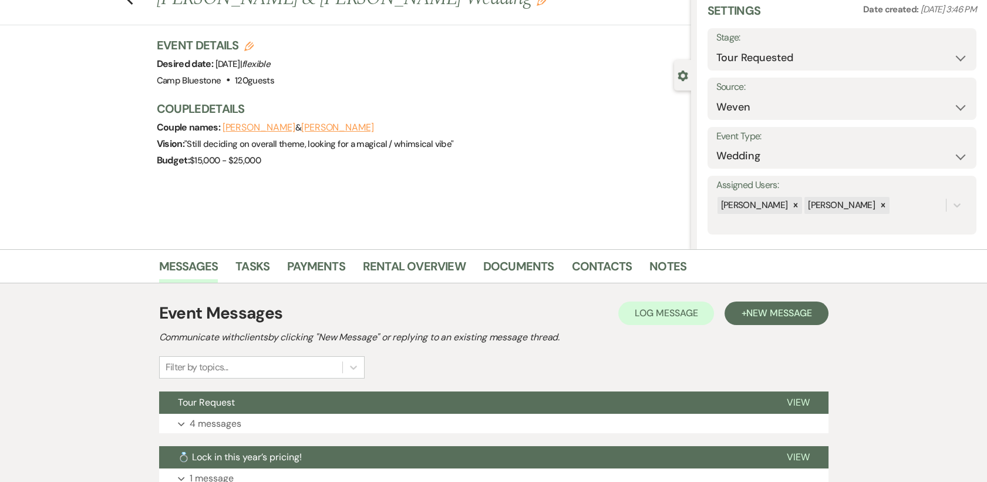
scroll to position [145, 0]
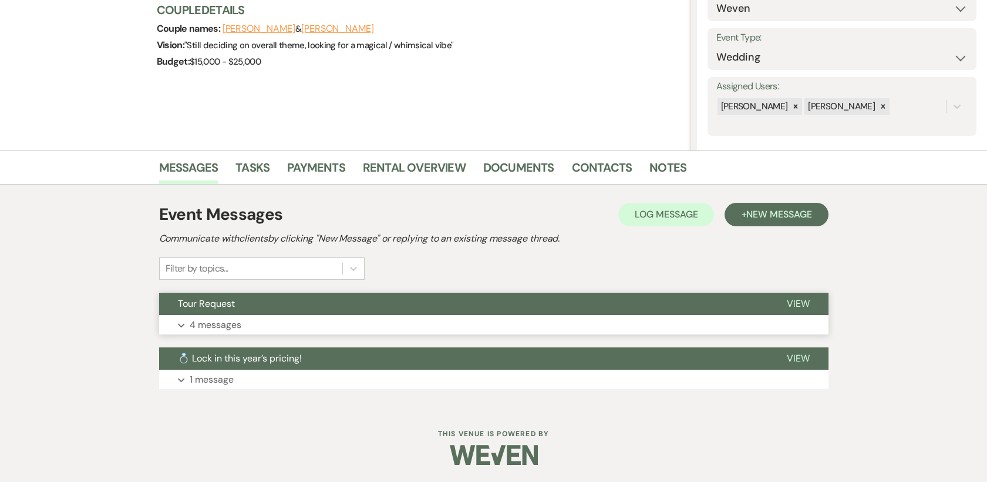
click at [805, 300] on span "View" at bounding box center [798, 303] width 23 height 12
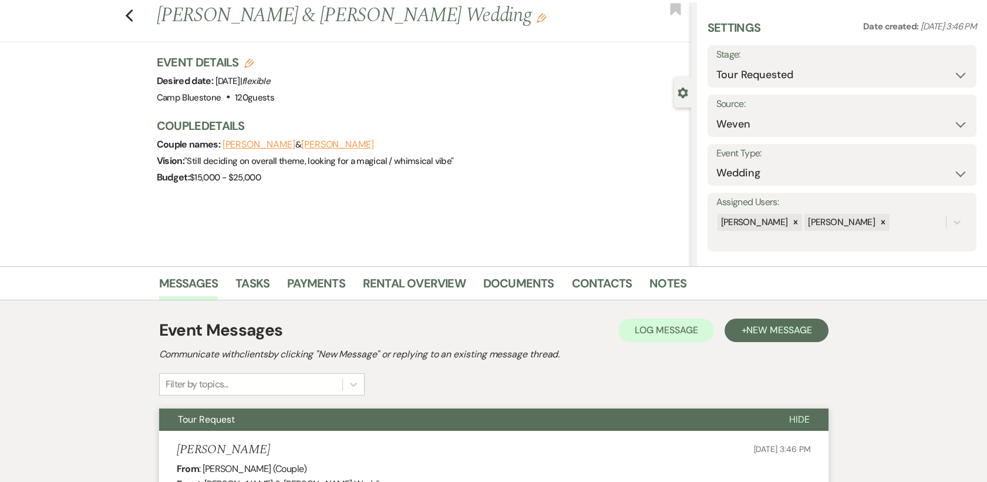
scroll to position [0, 0]
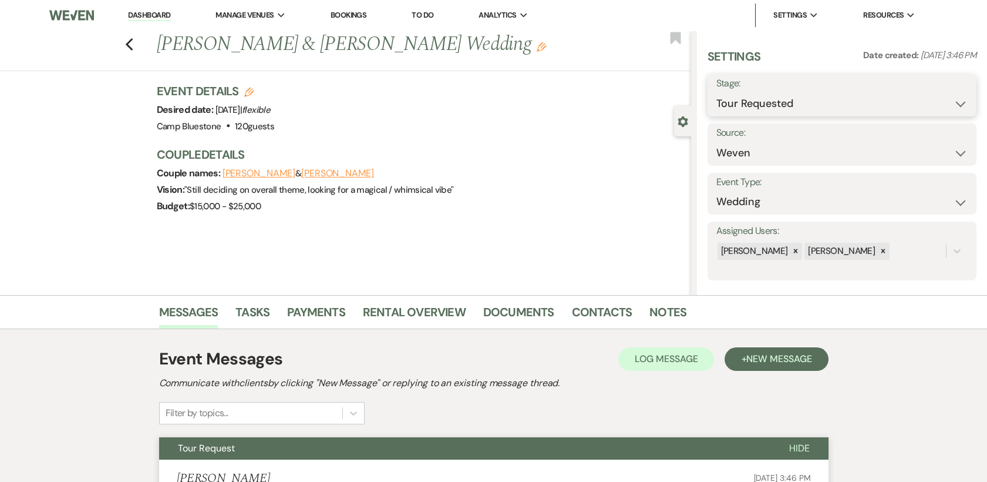
click at [949, 102] on select "Inquiry Follow Up Tour Requested Tour Confirmed Toured Proposal Sent Booked Lost" at bounding box center [842, 103] width 251 height 23
select select "8"
click at [717, 92] on select "Inquiry Follow Up Tour Requested Tour Confirmed Toured Proposal Sent Booked Lost" at bounding box center [842, 103] width 251 height 23
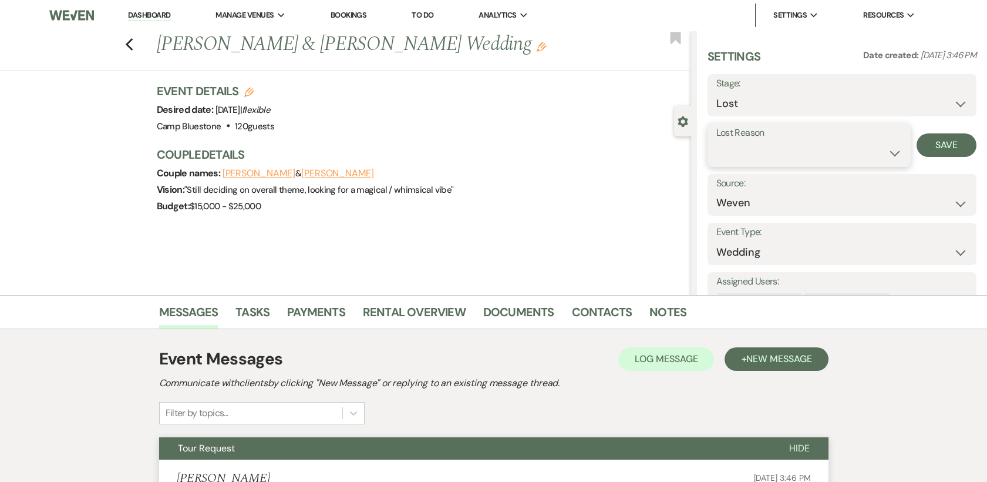
click at [883, 152] on select "Booked Elsewhere Budget Date Unavailable No Response Not a Good Match Capacity …" at bounding box center [810, 153] width 186 height 23
select select "5"
click at [717, 142] on select "Booked Elsewhere Budget Date Unavailable No Response Not a Good Match Capacity …" at bounding box center [810, 153] width 186 height 23
click at [945, 146] on button "Save" at bounding box center [947, 144] width 60 height 23
click at [134, 45] on icon "Previous" at bounding box center [129, 45] width 9 height 14
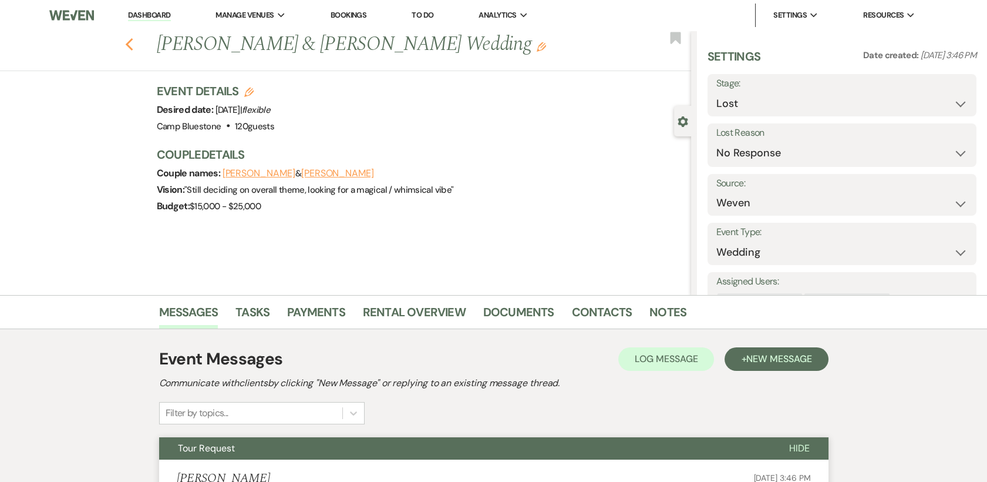
select select "8"
select select "5"
select select "2"
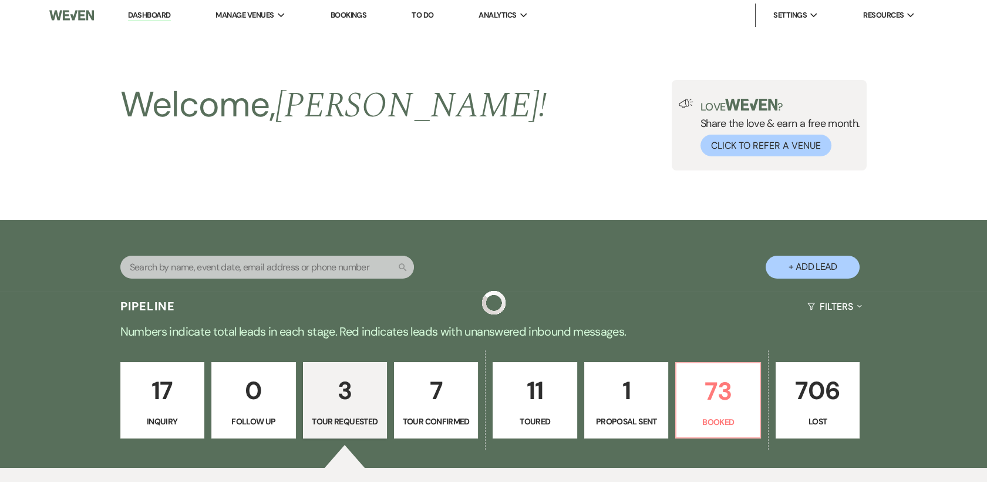
scroll to position [348, 0]
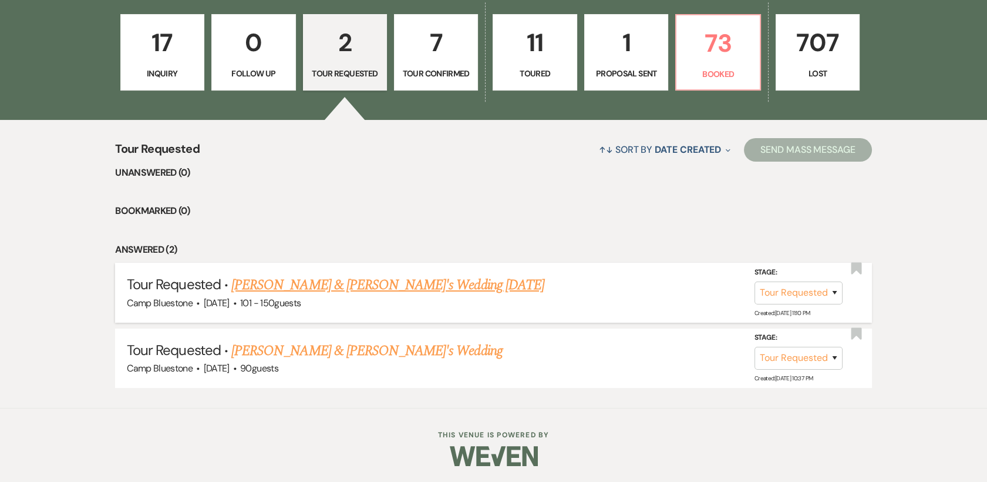
click at [349, 283] on link "[PERSON_NAME] & [PERSON_NAME]'s Wedding [DATE]" at bounding box center [387, 284] width 313 height 21
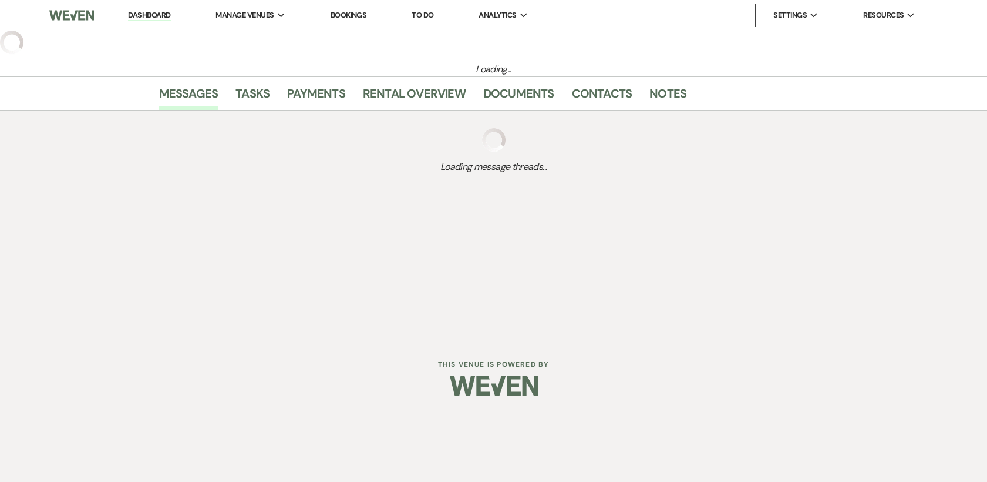
select select "2"
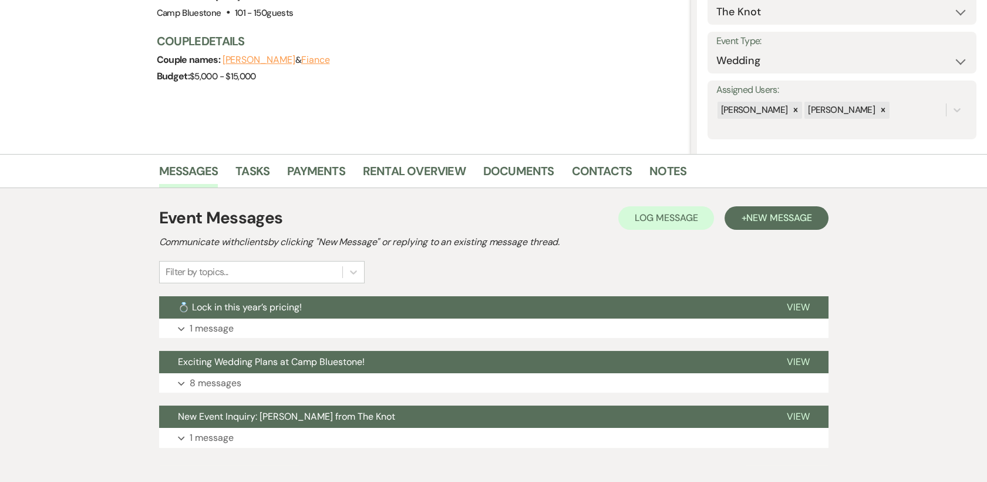
scroll to position [170, 0]
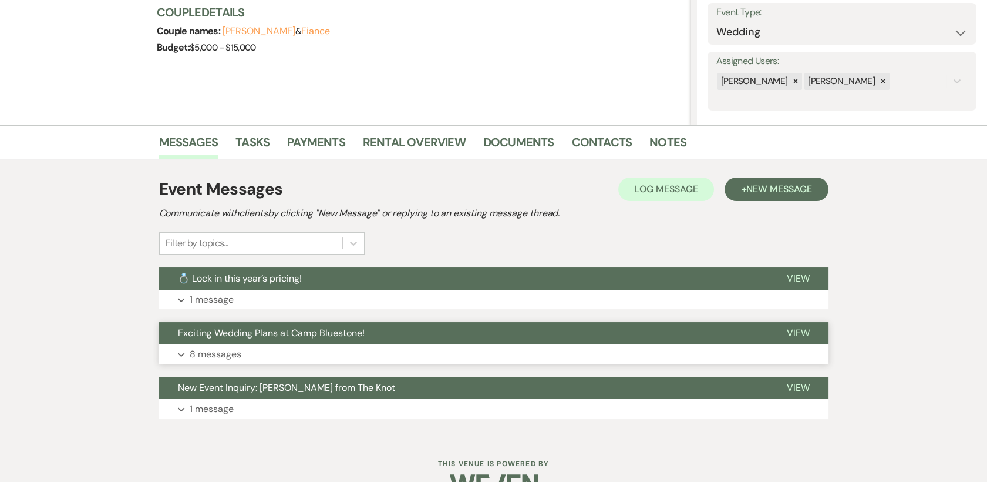
click at [801, 331] on span "View" at bounding box center [798, 333] width 23 height 12
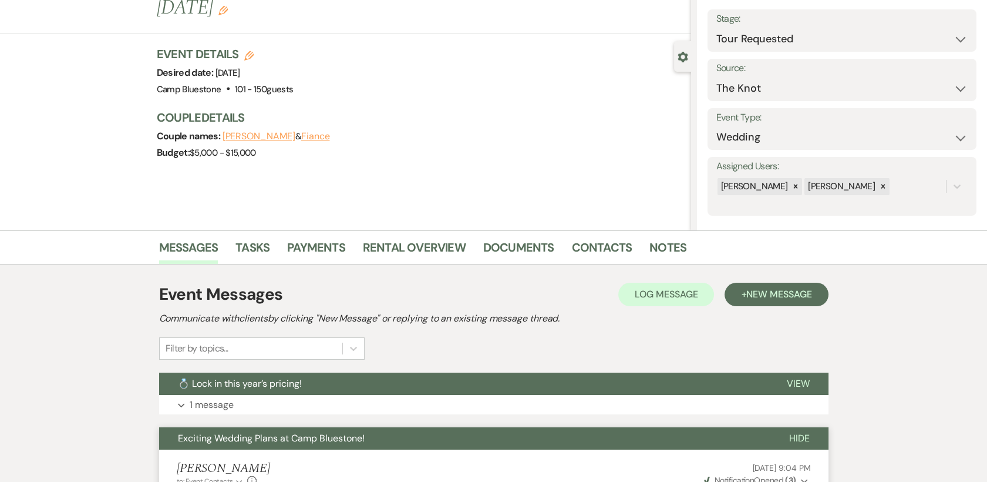
scroll to position [0, 0]
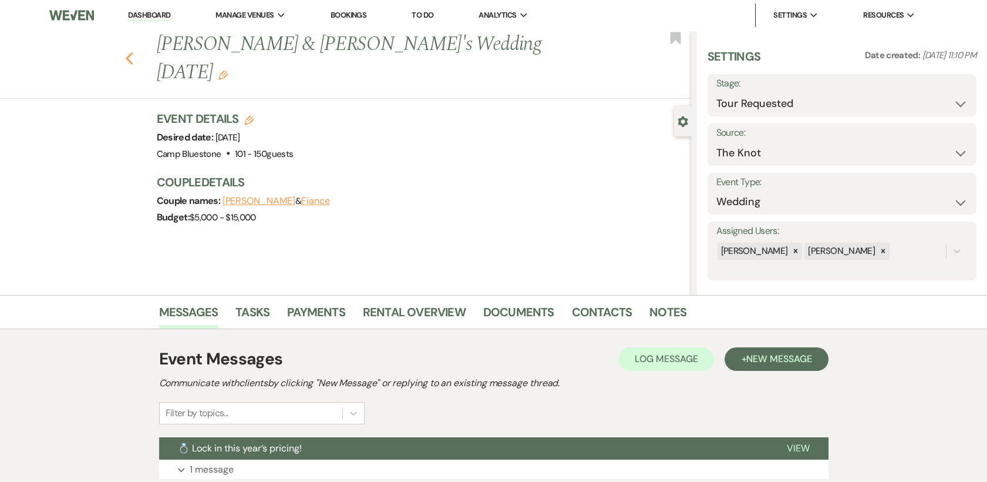
click at [133, 52] on use "button" at bounding box center [129, 58] width 8 height 13
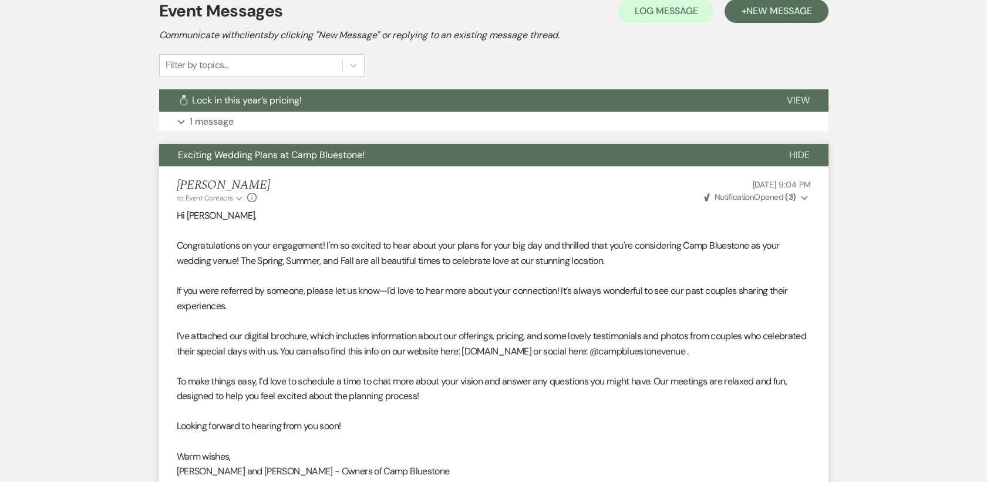
select select "2"
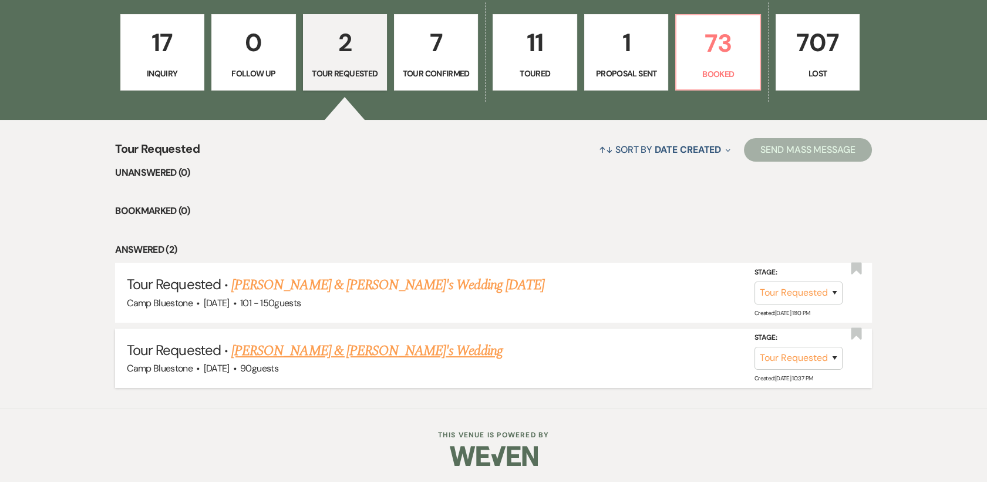
click at [330, 353] on link "[PERSON_NAME] & [PERSON_NAME]'s Wedding" at bounding box center [366, 350] width 271 height 21
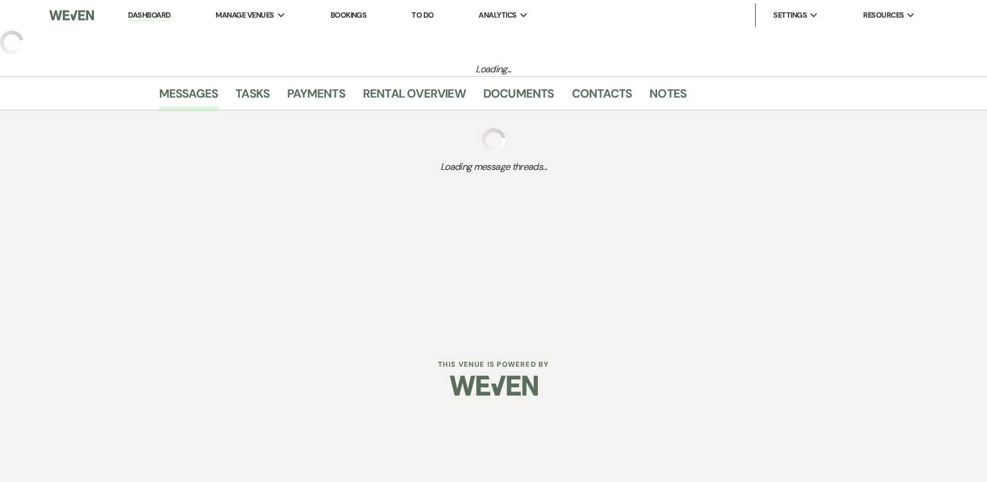
select select "2"
select select "1"
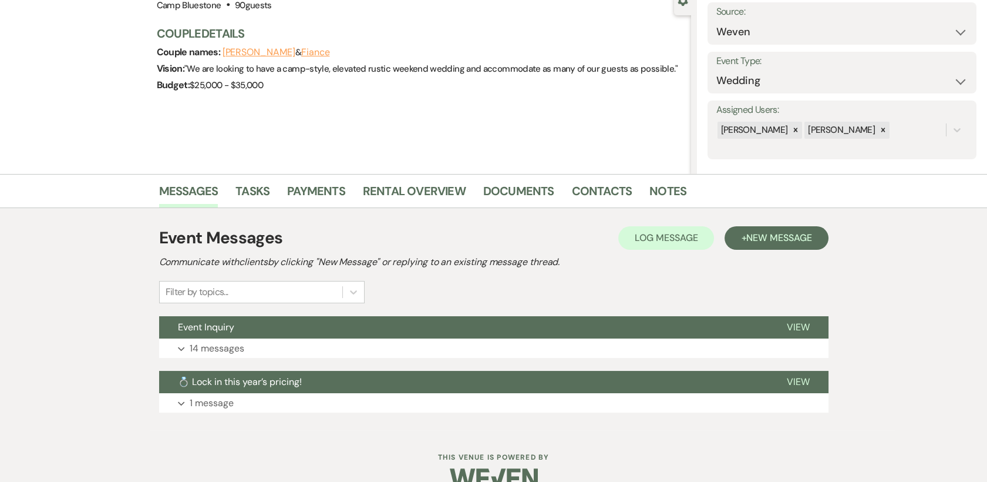
scroll to position [145, 0]
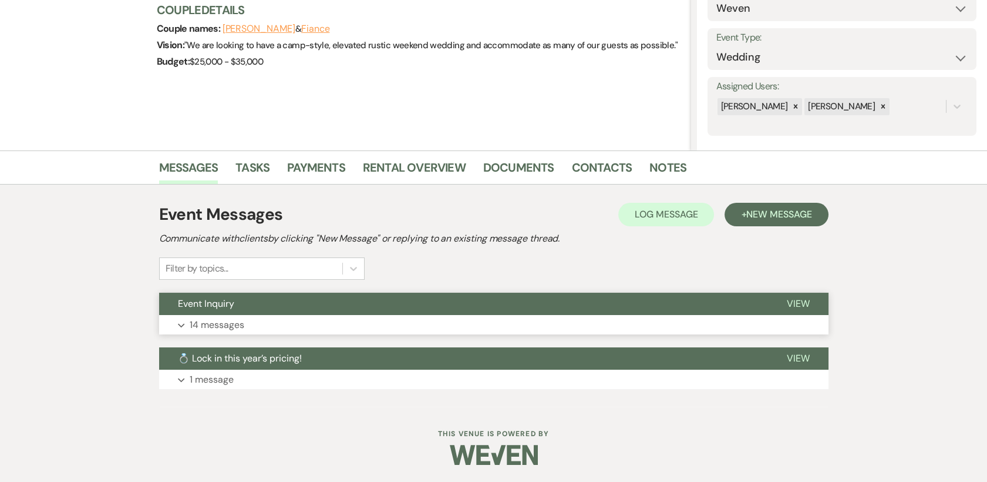
click at [790, 301] on span "View" at bounding box center [798, 303] width 23 height 12
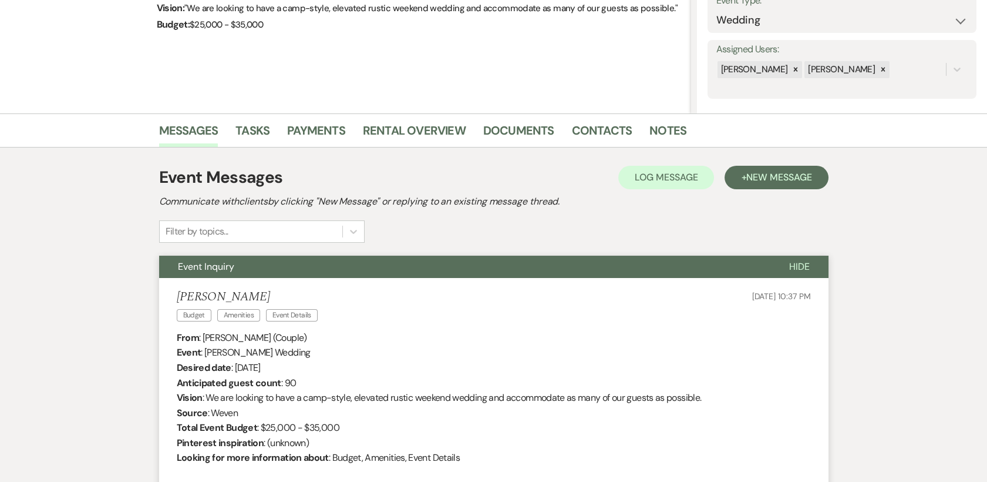
scroll to position [0, 0]
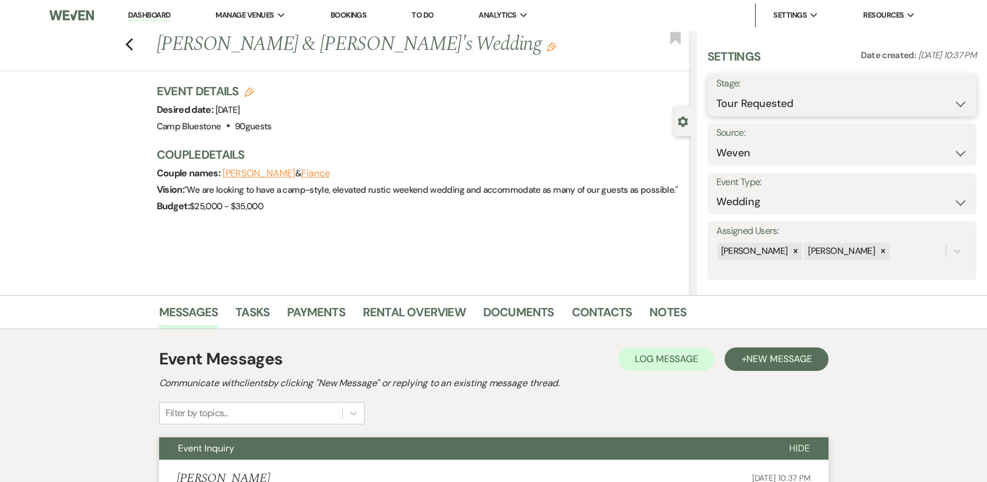
click at [946, 105] on select "Inquiry Follow Up Tour Requested Tour Confirmed Toured Proposal Sent Booked Lost" at bounding box center [842, 103] width 251 height 23
select select "8"
click at [717, 92] on select "Inquiry Follow Up Tour Requested Tour Confirmed Toured Proposal Sent Booked Lost" at bounding box center [842, 103] width 251 height 23
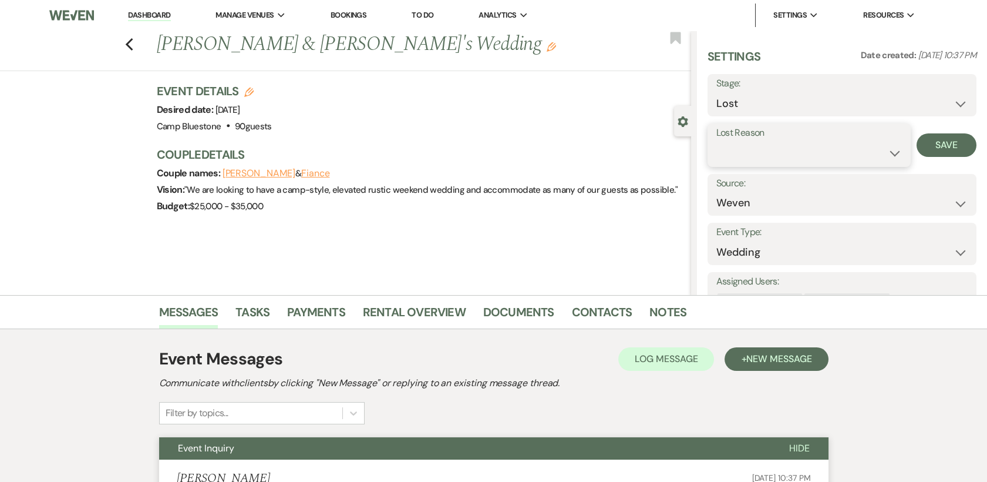
click at [849, 153] on select "Booked Elsewhere Budget Date Unavailable No Response Not a Good Match Capacity …" at bounding box center [810, 153] width 186 height 23
select select "5"
click at [717, 142] on select "Booked Elsewhere Budget Date Unavailable No Response Not a Good Match Capacity …" at bounding box center [810, 153] width 186 height 23
click at [928, 143] on button "Save" at bounding box center [947, 144] width 60 height 23
click at [142, 17] on link "Dashboard" at bounding box center [149, 15] width 42 height 11
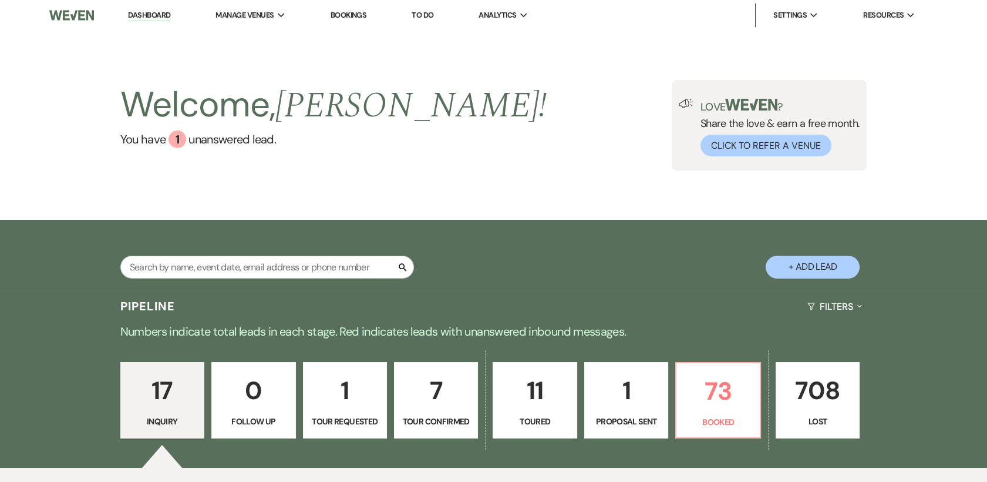
click at [542, 394] on p "11" at bounding box center [534, 390] width 69 height 39
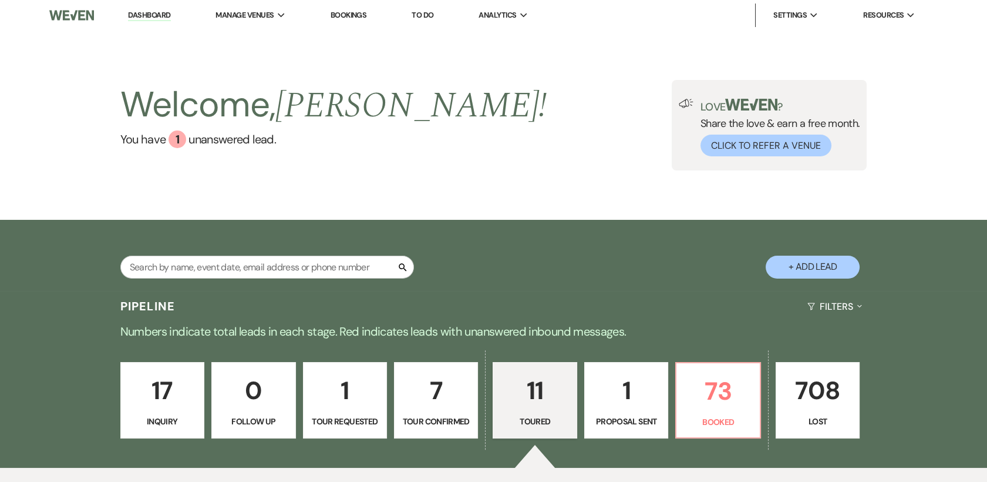
select select "5"
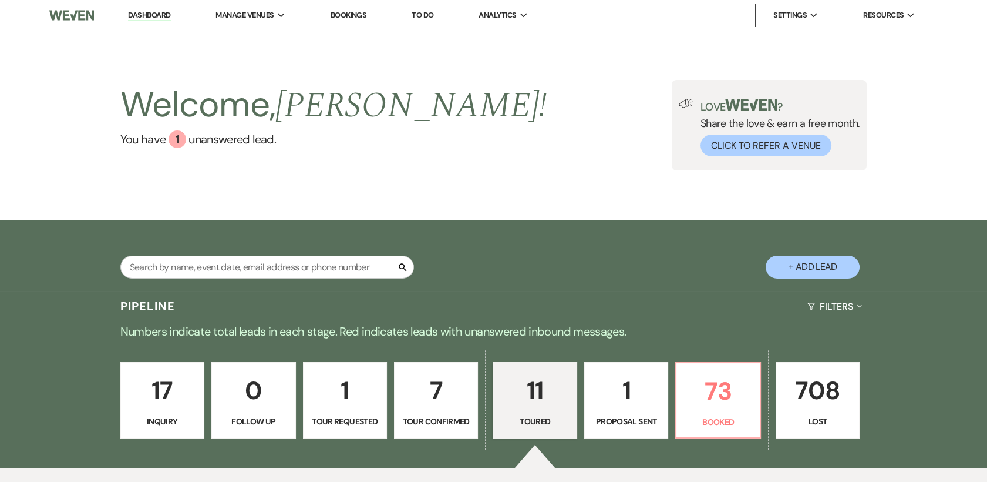
select select "5"
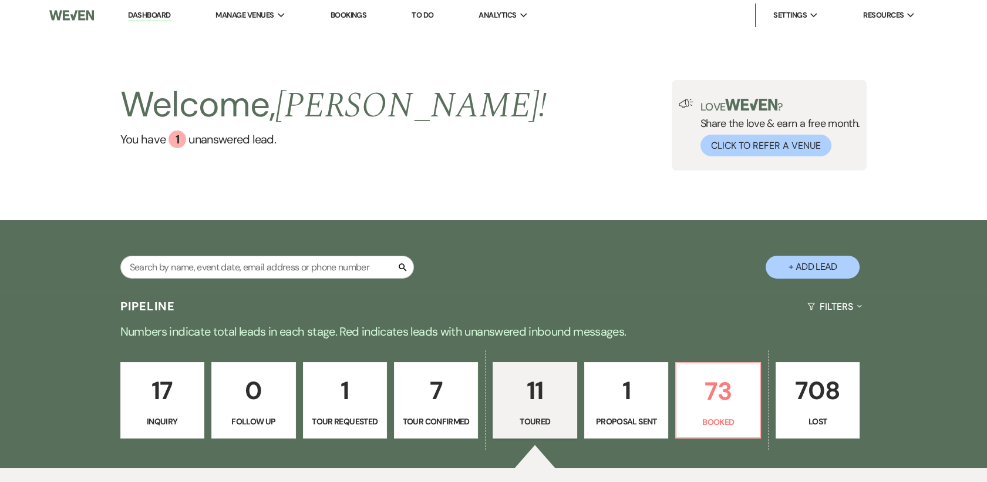
select select "5"
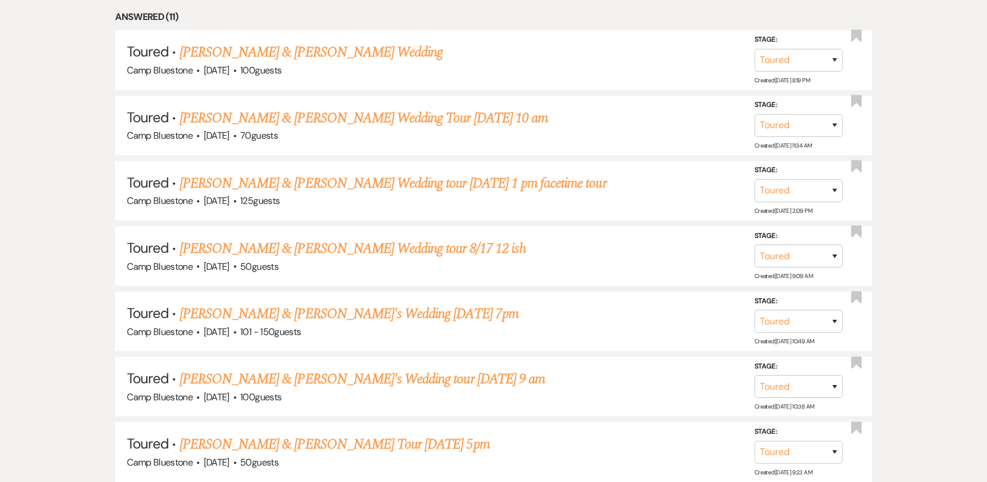
scroll to position [582, 0]
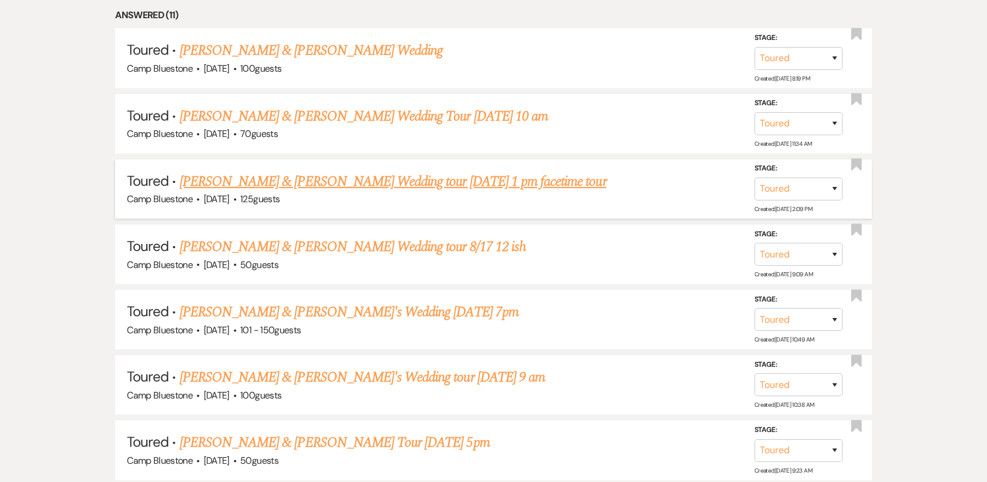
click at [254, 182] on link "[PERSON_NAME] & [PERSON_NAME] Wedding tour [DATE] 1 pm facetime tour" at bounding box center [393, 181] width 427 height 21
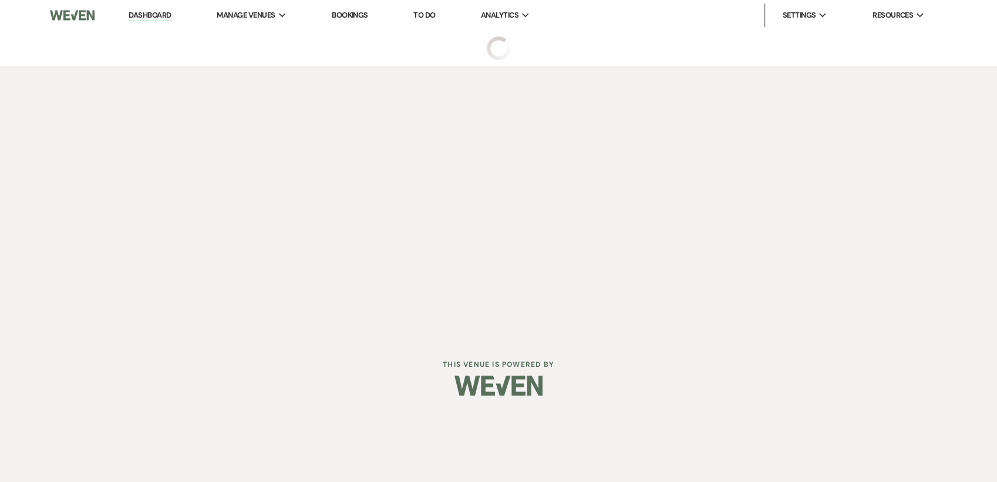
select select "5"
select select "1"
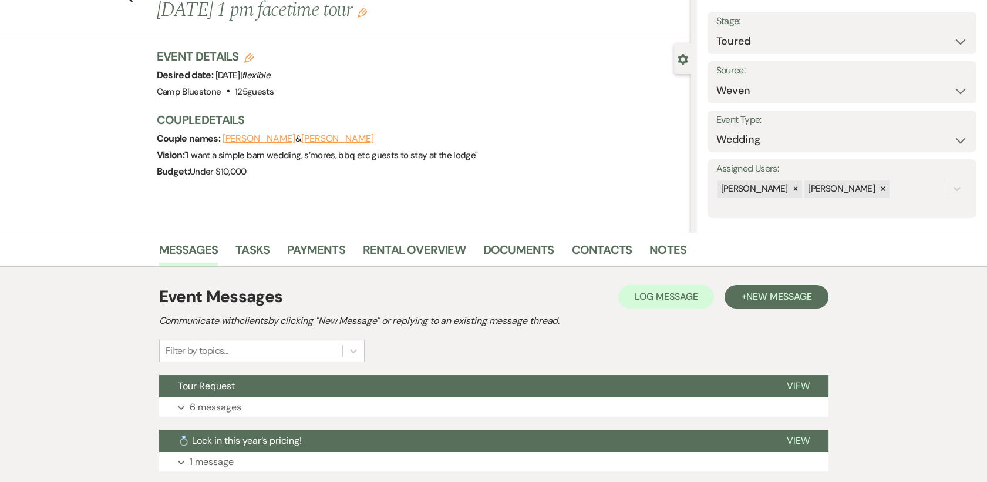
scroll to position [145, 0]
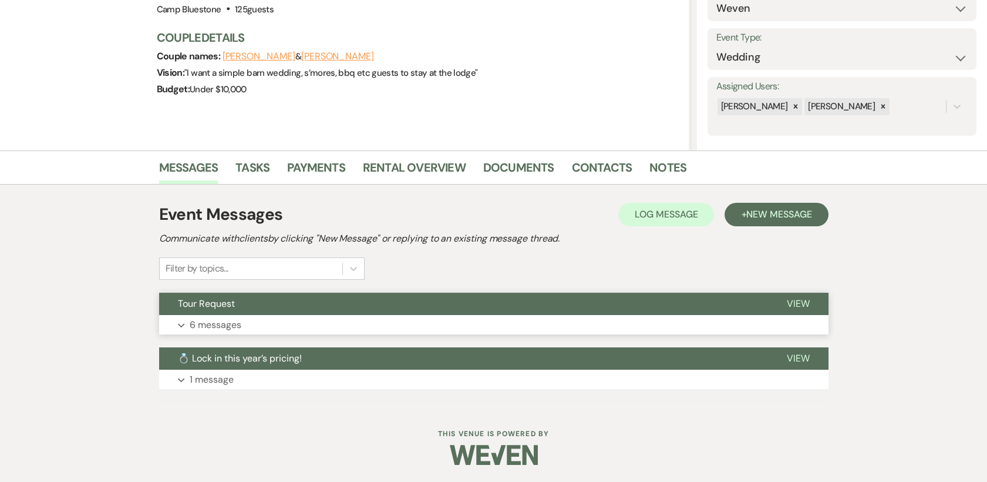
click at [796, 297] on span "View" at bounding box center [798, 303] width 23 height 12
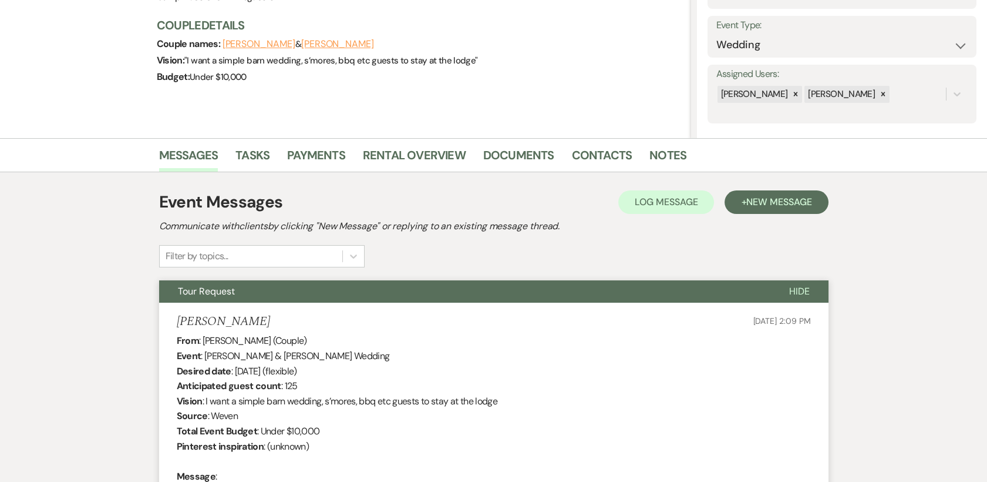
scroll to position [0, 0]
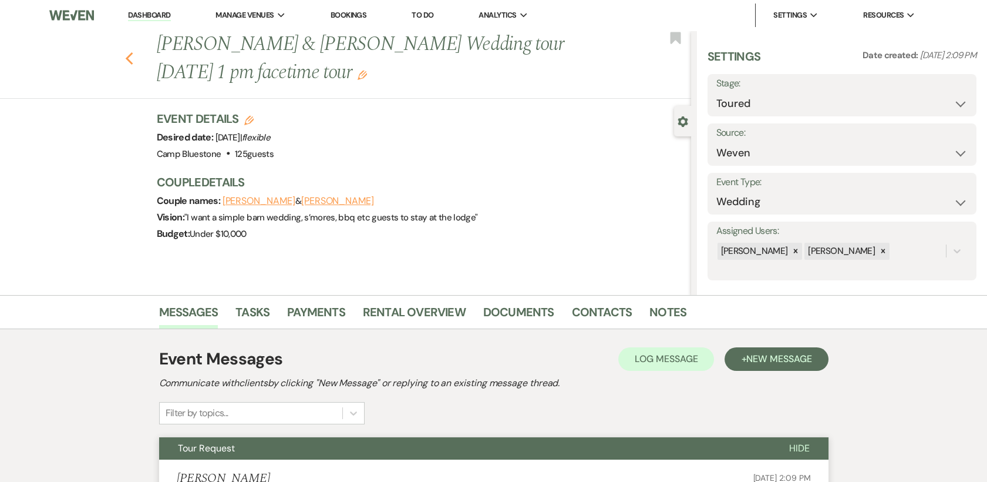
click at [132, 52] on icon "Previous" at bounding box center [129, 59] width 9 height 14
select select "5"
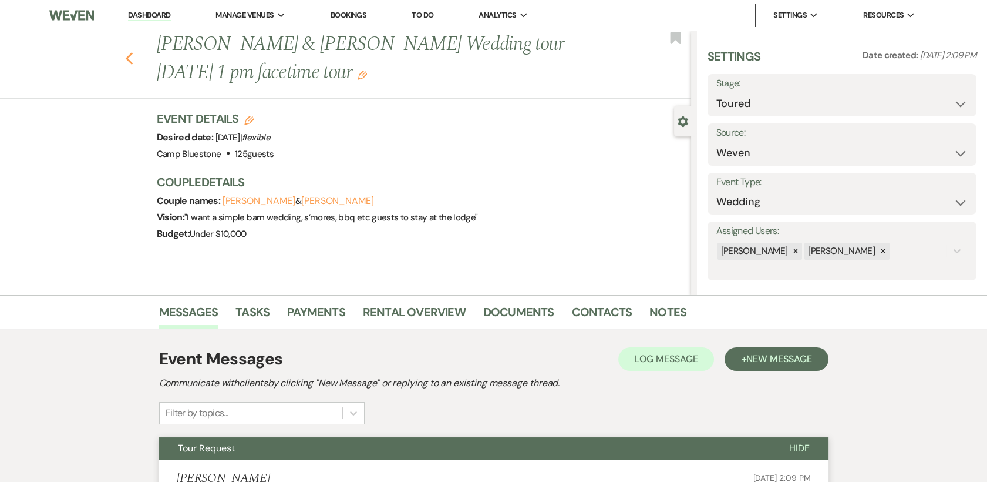
select select "5"
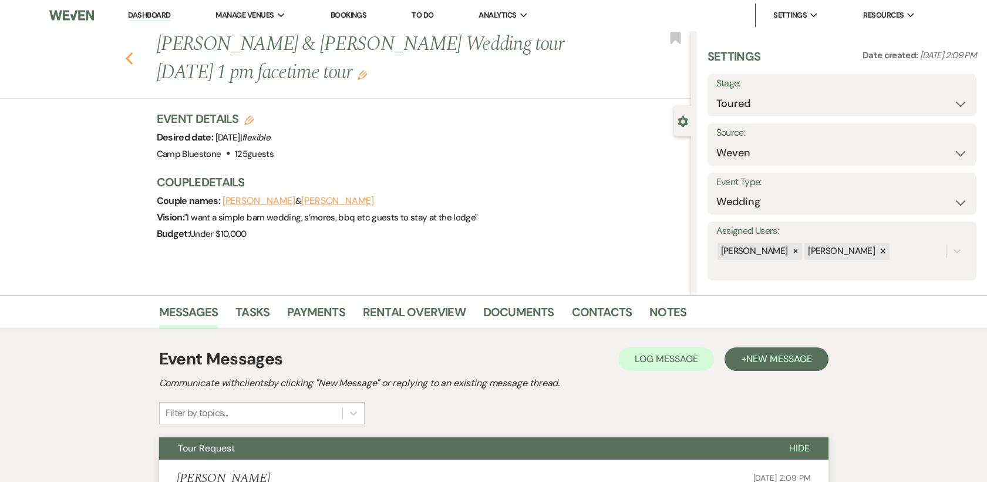
select select "5"
